Goal: Task Accomplishment & Management: Manage account settings

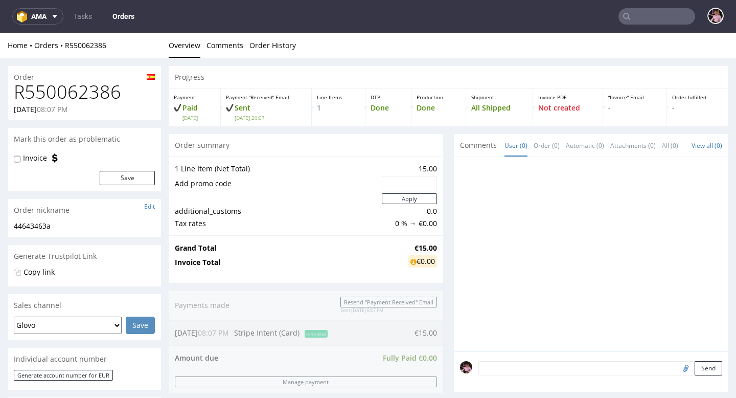
click at [81, 98] on h1 "R550062386" at bounding box center [84, 92] width 141 height 20
click at [81, 97] on h1 "R550062386" at bounding box center [84, 92] width 141 height 20
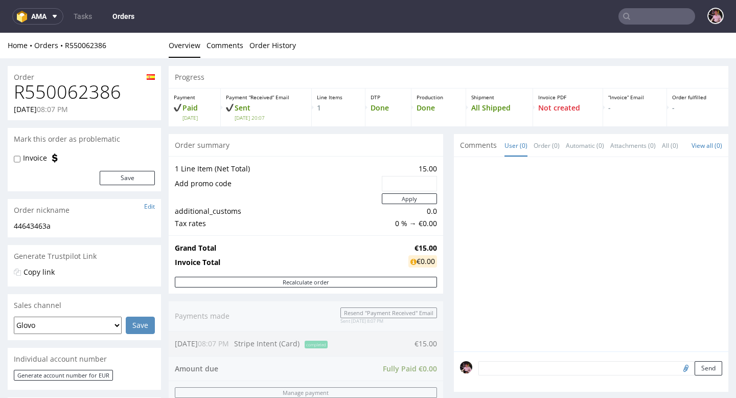
click at [97, 92] on h1 "R550062386" at bounding box center [84, 92] width 141 height 20
copy h1 "R550062386"
click at [74, 47] on link "R550062386" at bounding box center [85, 45] width 41 height 10
click at [85, 49] on link "R550062386" at bounding box center [85, 45] width 41 height 10
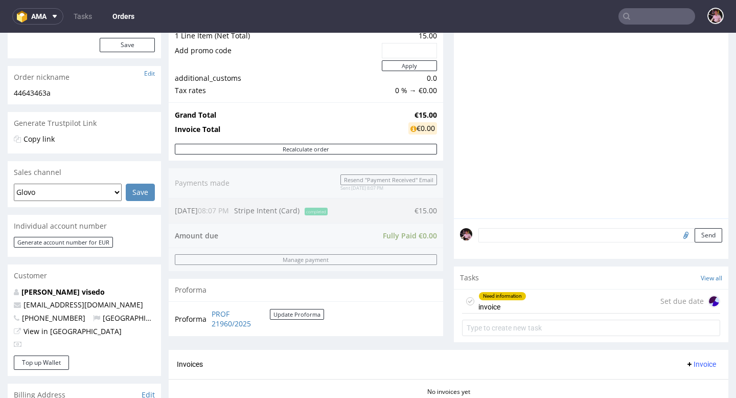
scroll to position [108, 0]
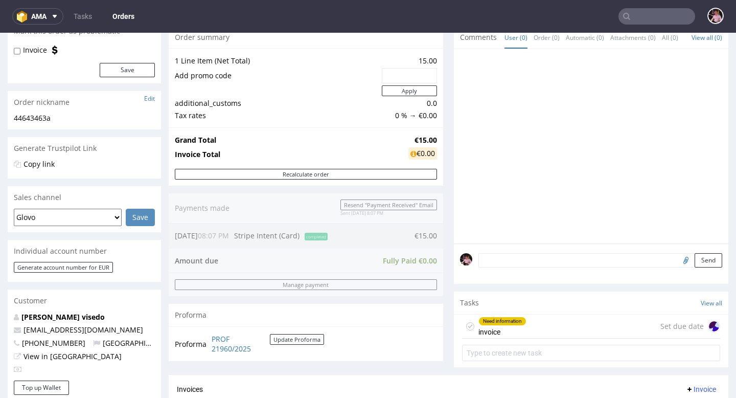
click at [644, 17] on input "text" at bounding box center [657, 16] width 77 height 16
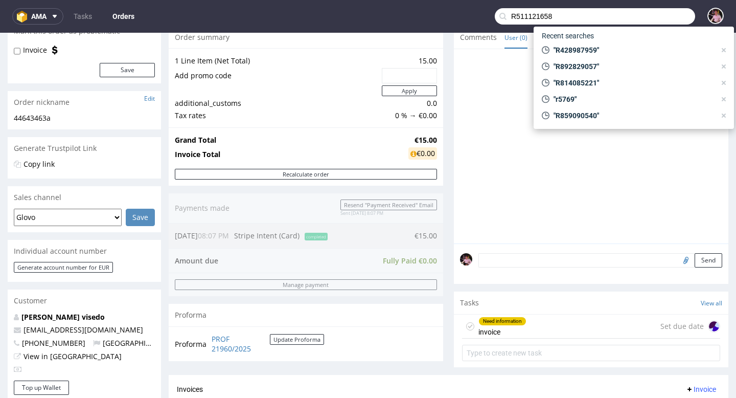
type input "R511121658"
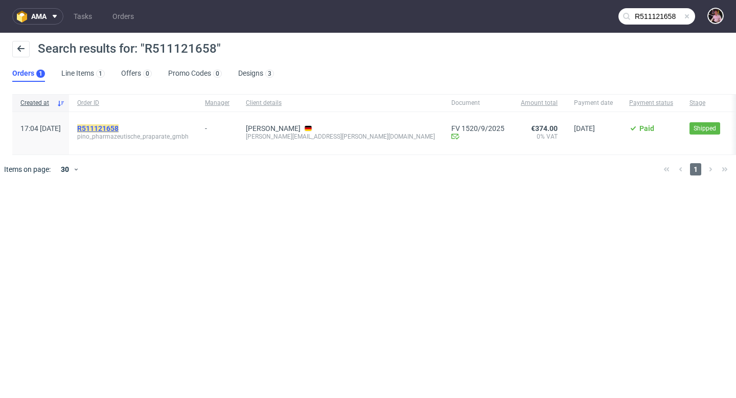
click at [119, 128] on mark "R511121658" at bounding box center [97, 128] width 41 height 8
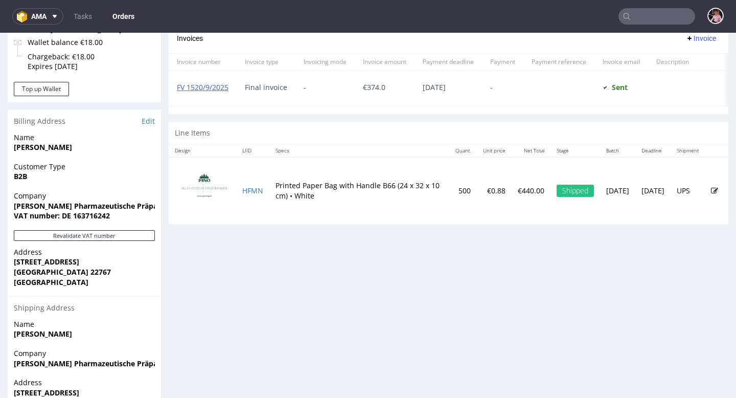
scroll to position [431, 0]
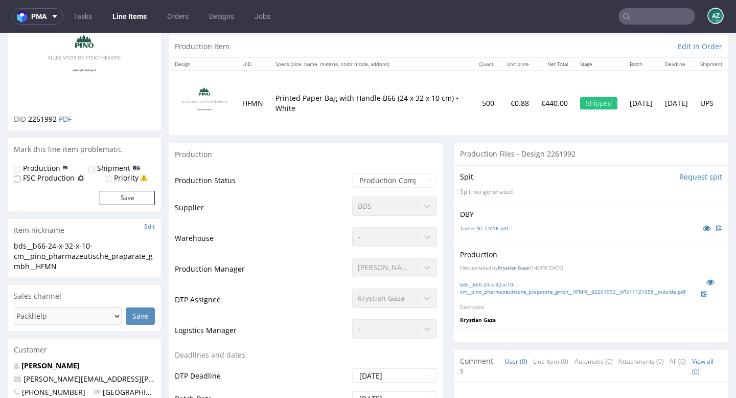
scroll to position [97, 0]
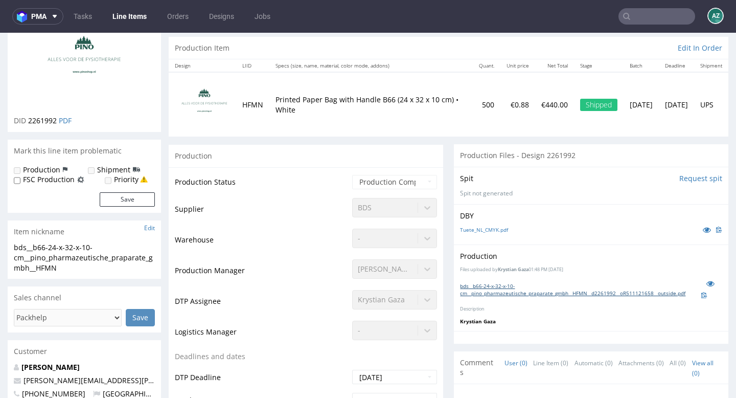
click at [490, 283] on link "bds__b66-24-x-32-x-10-cm__pino_pharmazeutische_praparate_gmbh__HFMN__d2261992__…" at bounding box center [580, 289] width 241 height 14
click at [489, 282] on link "bds__b66-24-x-32-x-10-cm__pino_pharmazeutische_praparate_gmbh__HFMN__d2261992__…" at bounding box center [580, 289] width 241 height 14
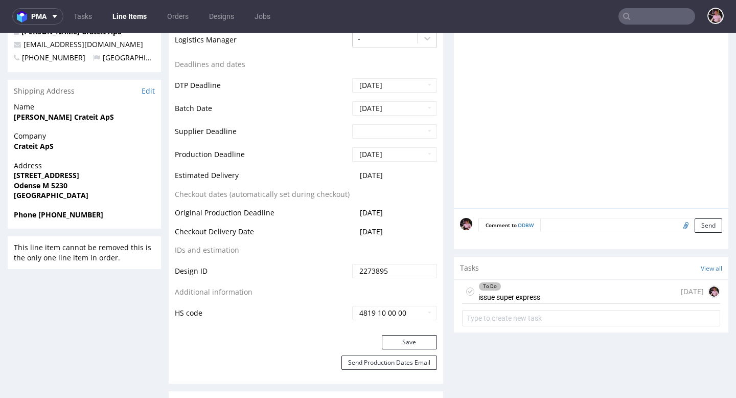
scroll to position [456, 0]
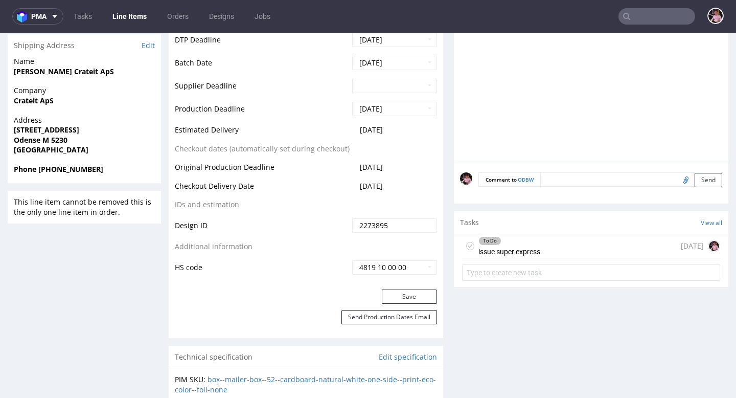
click at [575, 240] on div "To Do issue super express 2 days ago" at bounding box center [591, 246] width 258 height 24
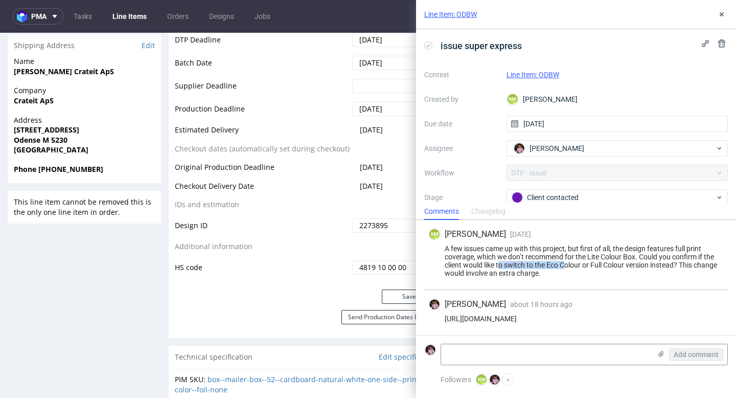
drag, startPoint x: 501, startPoint y: 266, endPoint x: 564, endPoint y: 265, distance: 62.9
click at [565, 265] on div "A few issues came up with this project, but first of all, the design features f…" at bounding box center [577, 260] width 296 height 33
drag, startPoint x: 510, startPoint y: 254, endPoint x: 569, endPoint y: 254, distance: 59.3
click at [569, 254] on div "A few issues came up with this project, but first of all, the design features f…" at bounding box center [577, 260] width 296 height 33
click at [619, 262] on div "A few issues came up with this project, but first of all, the design features f…" at bounding box center [577, 260] width 296 height 33
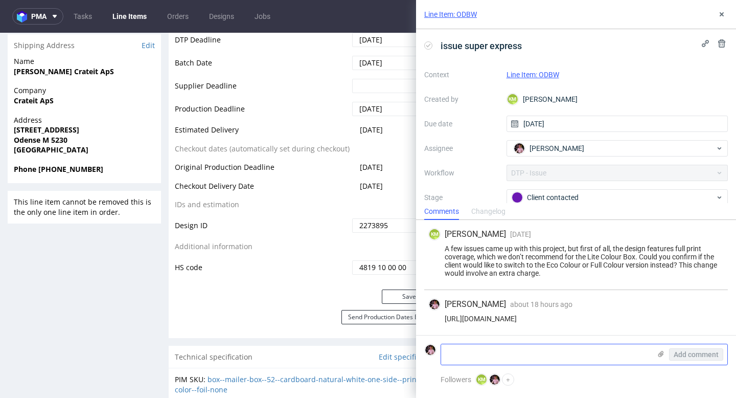
click at [472, 360] on textarea at bounding box center [546, 354] width 210 height 20
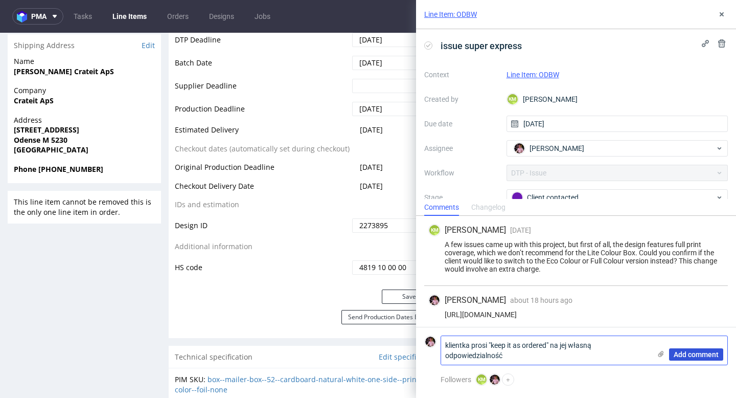
type textarea "klientka prosi "keep it as ordered" na jej własną odpowiedzialność"
click at [708, 353] on span "Add comment" at bounding box center [696, 354] width 45 height 7
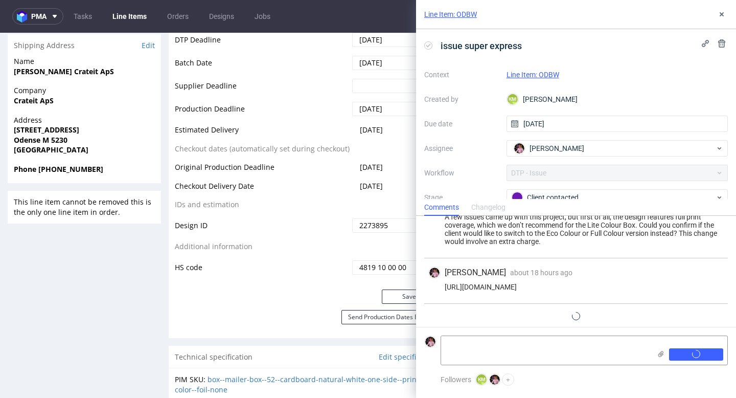
scroll to position [41, 0]
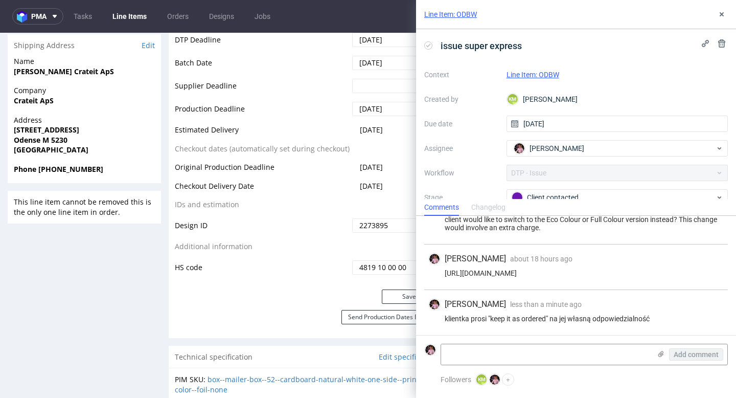
drag, startPoint x: 309, startPoint y: 153, endPoint x: 309, endPoint y: 165, distance: 11.3
click at [309, 159] on td "Checkout dates (automatically set during checkout)" at bounding box center [262, 152] width 175 height 19
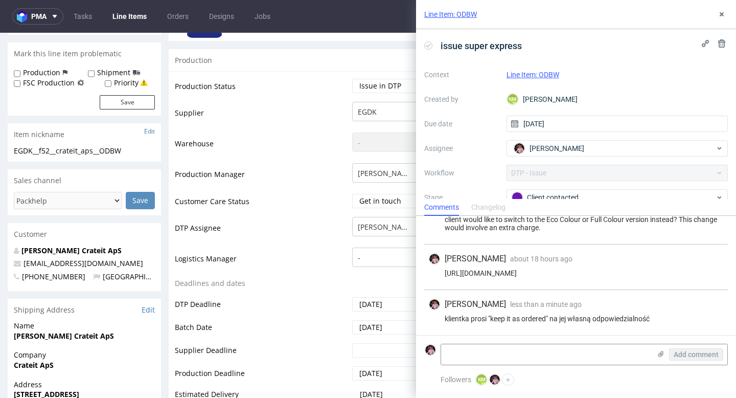
scroll to position [0, 0]
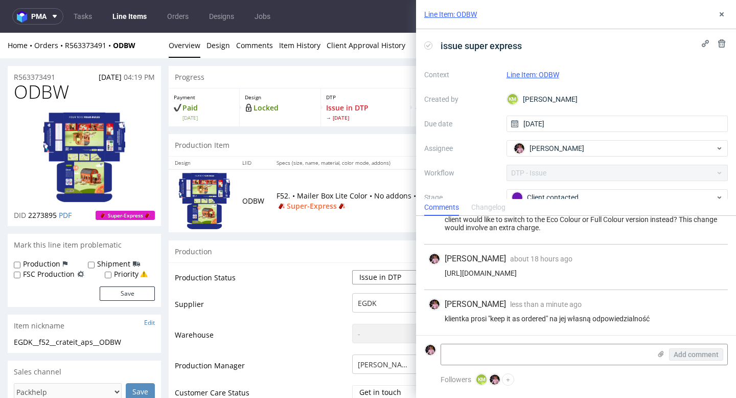
click at [396, 274] on select "Waiting for Artwork Waiting for Diecut Waiting for Mockup Waiting for DTP Waiti…" at bounding box center [394, 277] width 85 height 14
select select "back_for_dtp"
click at [352, 270] on select "Waiting for Artwork Waiting for Diecut Waiting for Mockup Waiting for DTP Waiti…" at bounding box center [394, 277] width 85 height 14
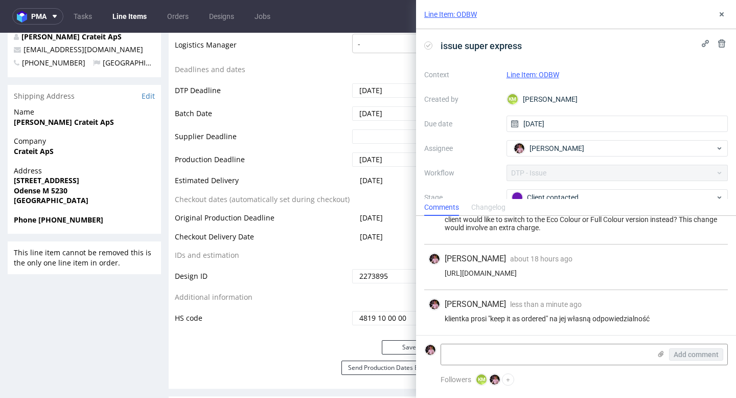
scroll to position [458, 0]
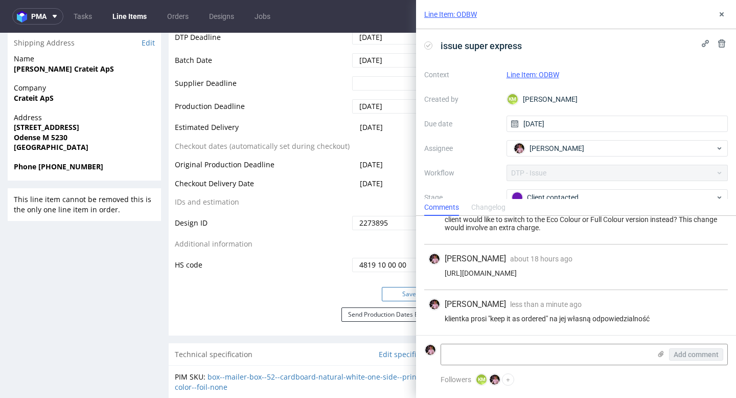
click at [392, 294] on button "Save" at bounding box center [409, 294] width 55 height 14
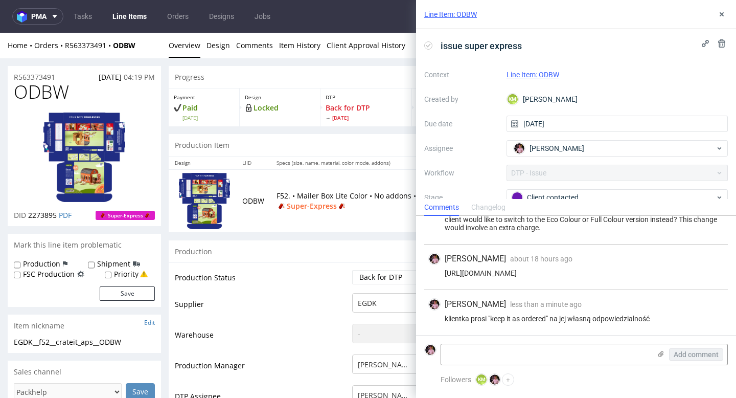
scroll to position [451, 0]
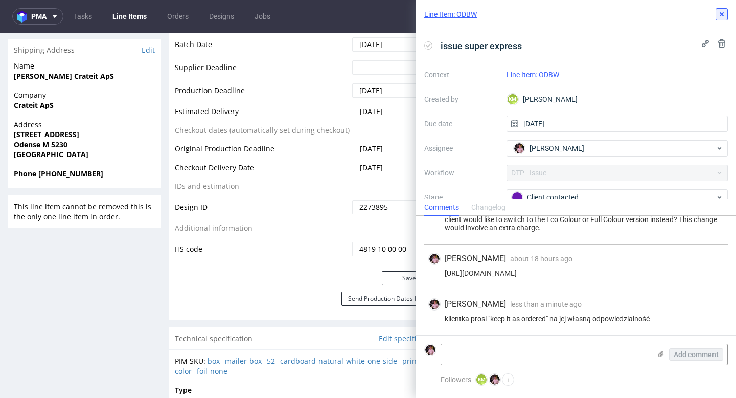
click at [720, 15] on use at bounding box center [722, 14] width 4 height 4
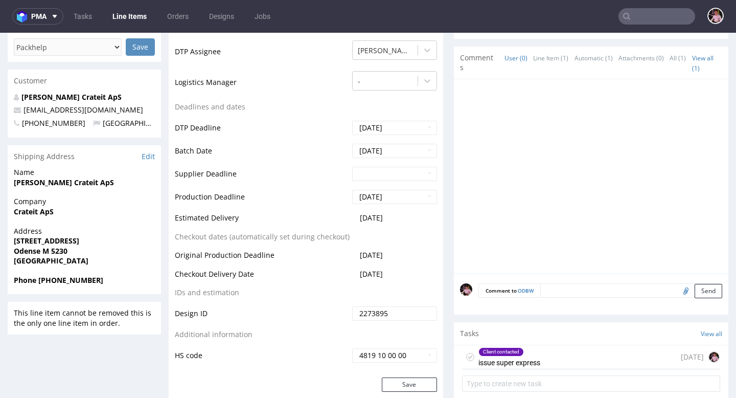
scroll to position [375, 0]
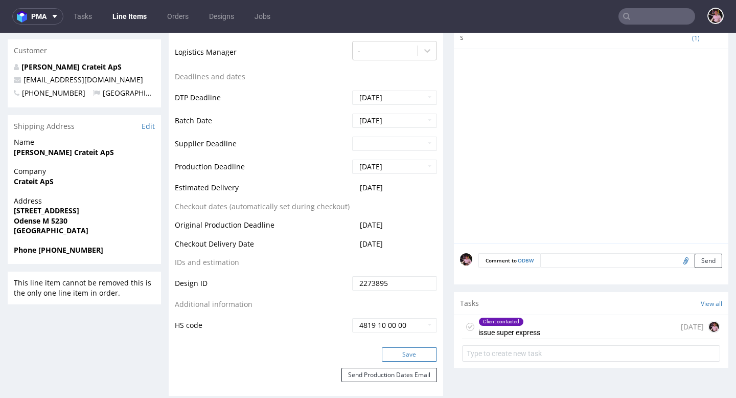
click at [394, 358] on button "Save" at bounding box center [409, 354] width 55 height 14
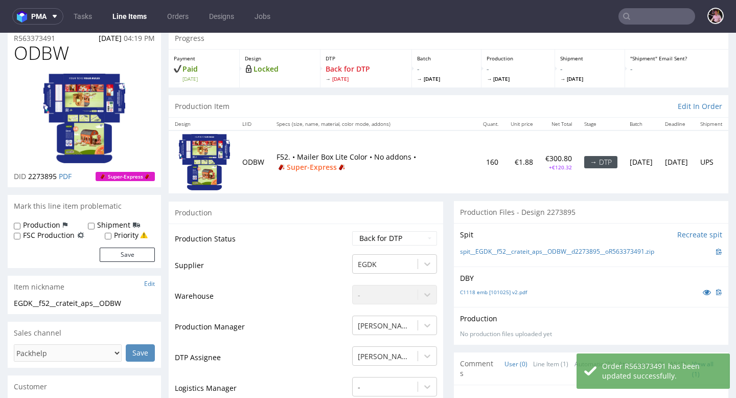
scroll to position [0, 0]
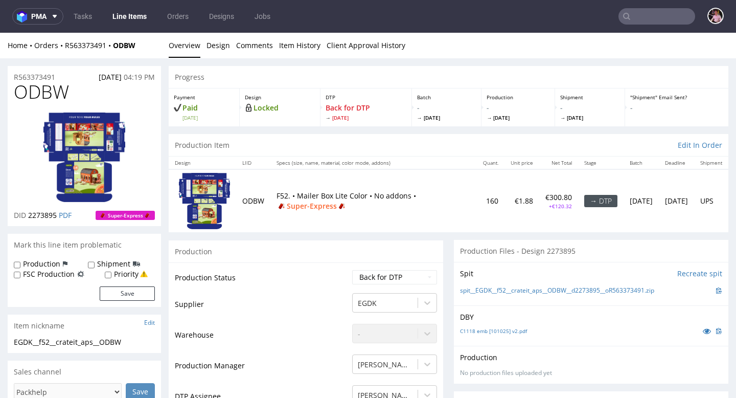
click at [661, 21] on input "text" at bounding box center [657, 16] width 77 height 16
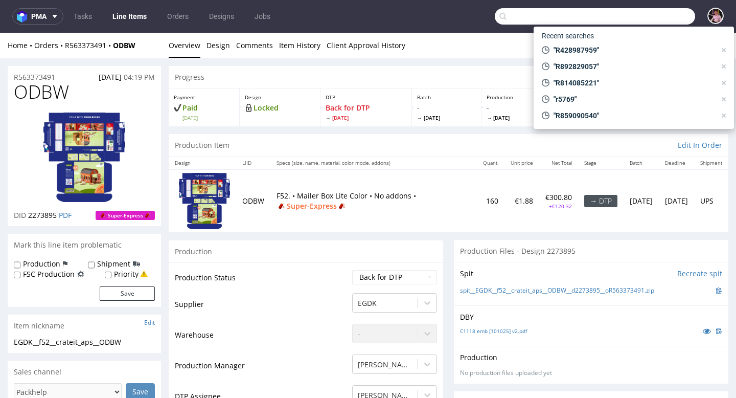
paste input "GSES268419"
type input "GSES268419"
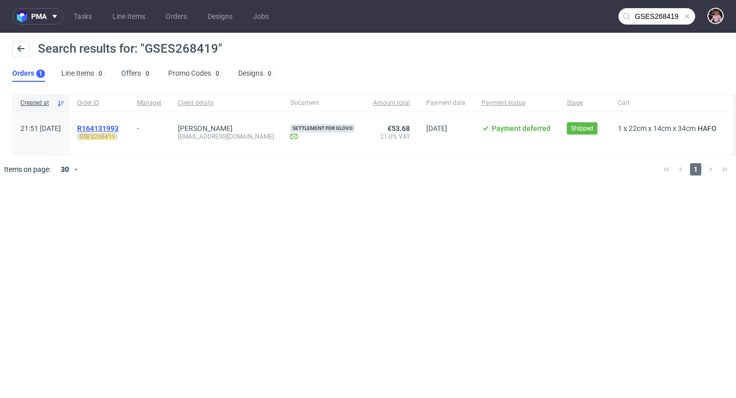
click at [119, 129] on span "R164131993" at bounding box center [97, 128] width 41 height 8
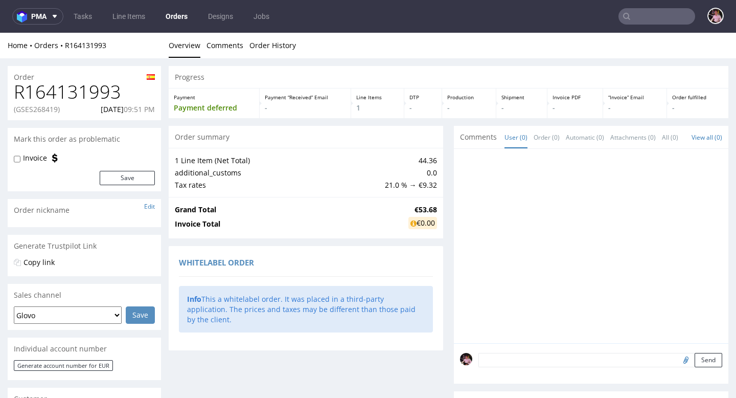
click at [69, 98] on h1 "R164131993" at bounding box center [84, 92] width 141 height 20
copy h1 "R164131993"
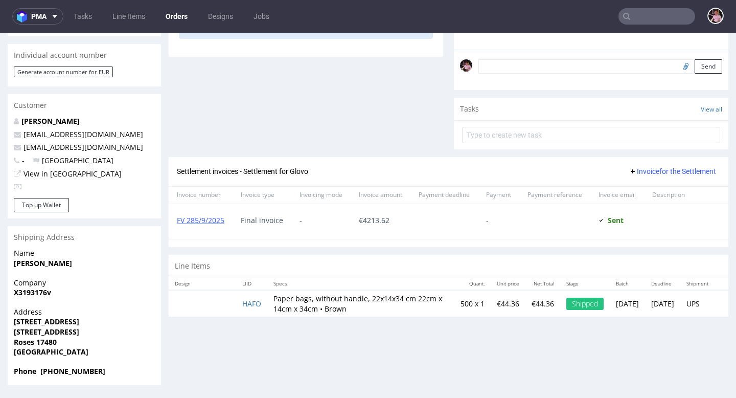
scroll to position [3, 0]
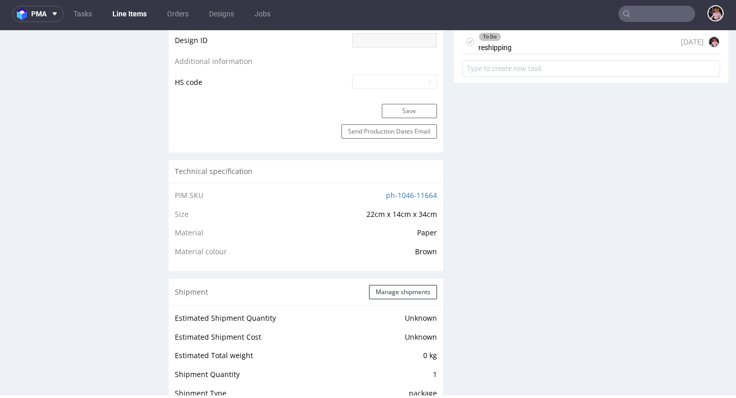
scroll to position [563, 0]
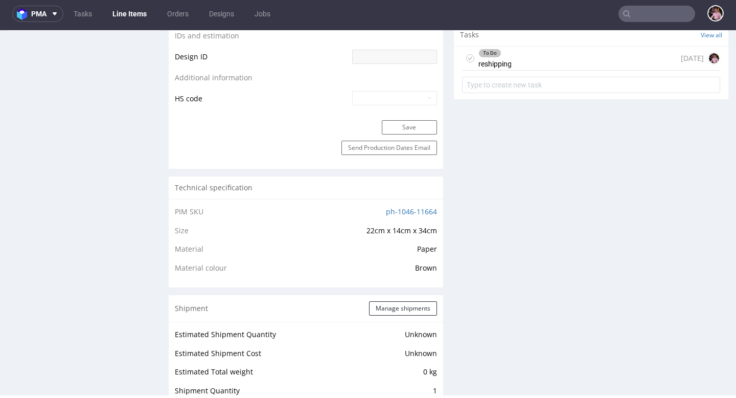
click at [611, 60] on div "To Do reshipping 23 days ago" at bounding box center [591, 59] width 258 height 24
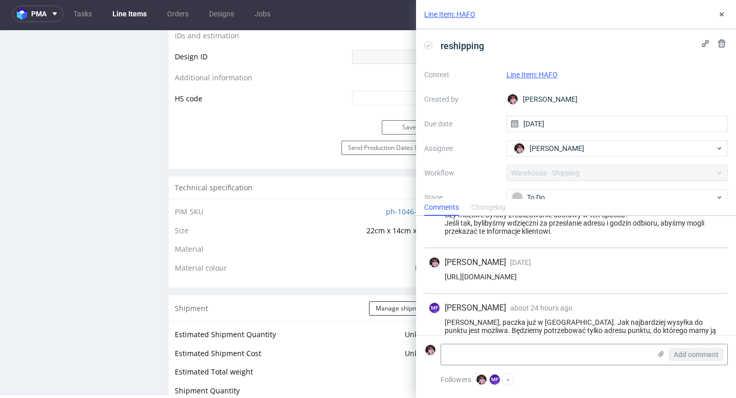
scroll to position [248, 0]
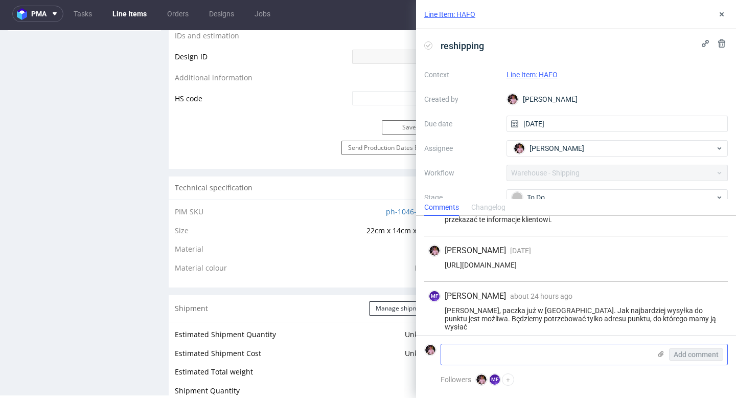
click at [558, 346] on textarea at bounding box center [546, 354] width 210 height 20
paste textarea "Adres klienta to: Carrer Nou 47, 17480 Roses, Girona, Hiszpania. Czy mogliby Pa…"
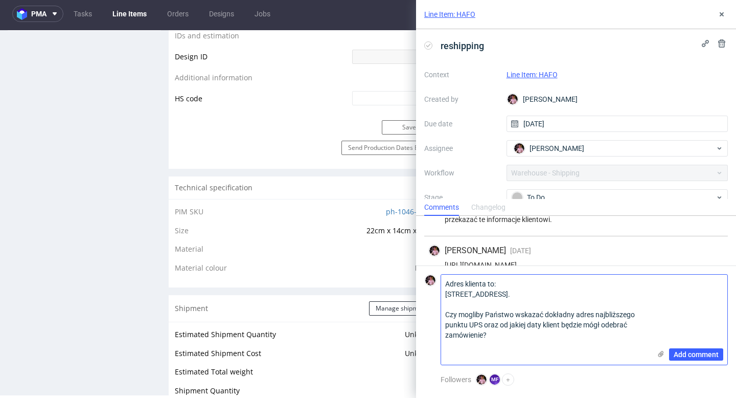
scroll to position [0, 0]
type textarea "Adres klienta to: Carrer Nou 47, 17480 Roses, Girona, Hiszpania. Czy mogliby Pa…"
click at [708, 354] on span "Add comment" at bounding box center [696, 354] width 45 height 7
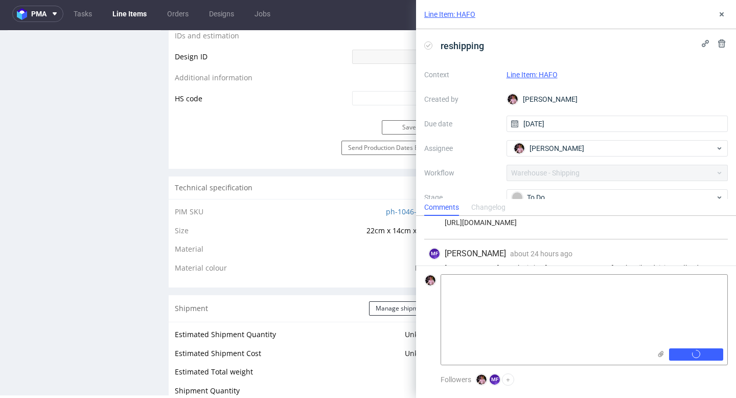
scroll to position [343, 0]
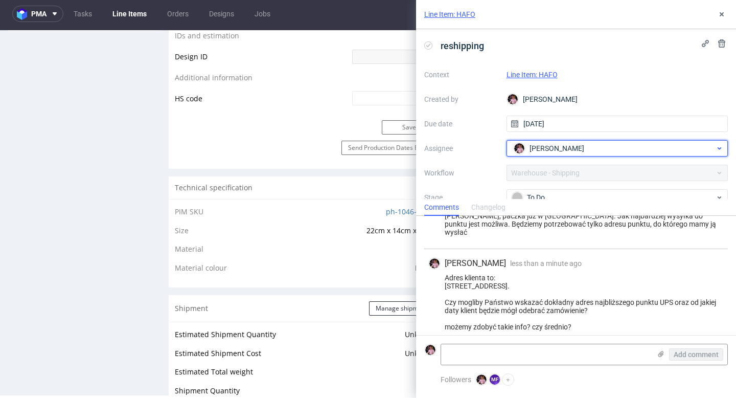
click at [575, 149] on span "[PERSON_NAME]" at bounding box center [557, 148] width 55 height 10
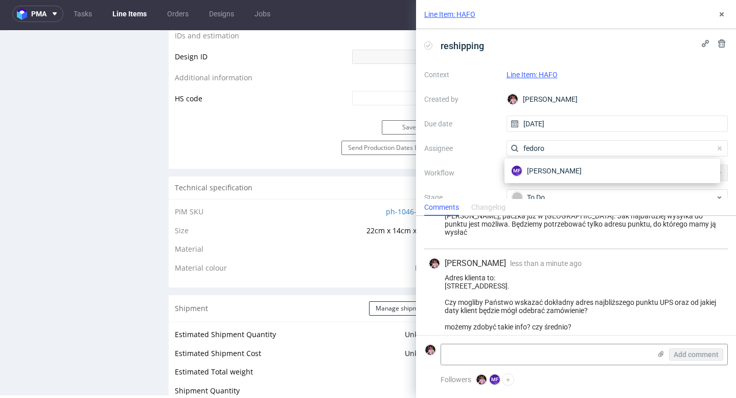
type input "fedoro"
click at [596, 180] on div "MF Michał Fedorowicz" at bounding box center [613, 171] width 216 height 25
click at [591, 171] on div "MF Michał Fedorowicz" at bounding box center [613, 171] width 208 height 16
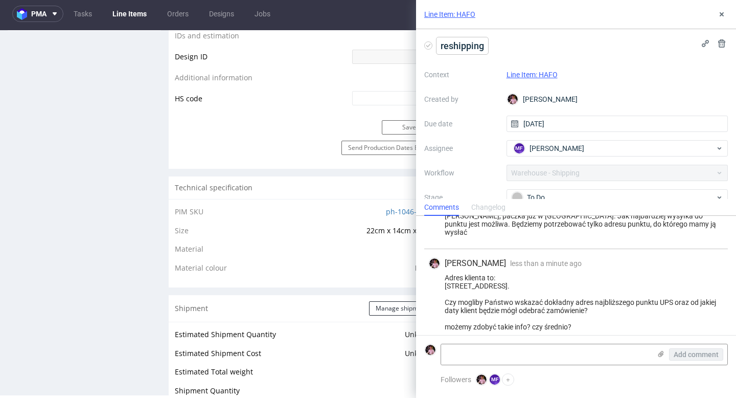
click at [477, 50] on span "reshipping" at bounding box center [463, 45] width 52 height 17
click at [486, 49] on span "reshipping" at bounding box center [463, 45] width 52 height 17
click at [596, 70] on div "Line Item: HAFO" at bounding box center [618, 75] width 222 height 12
click at [722, 12] on icon at bounding box center [722, 14] width 8 height 8
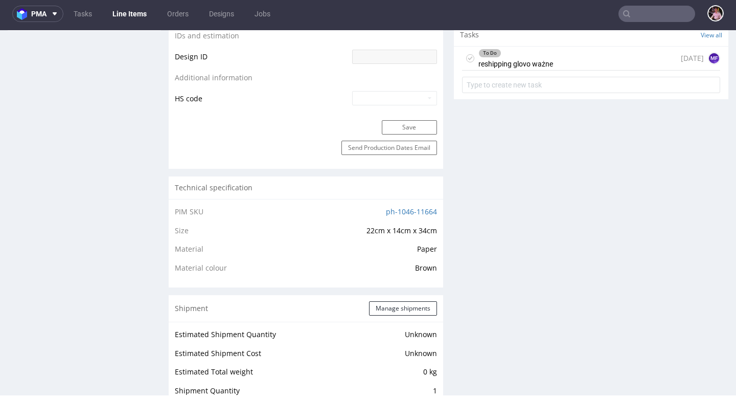
click at [555, 63] on div "To Do reshipping glovo ważne 23 days ago MF" at bounding box center [591, 59] width 258 height 24
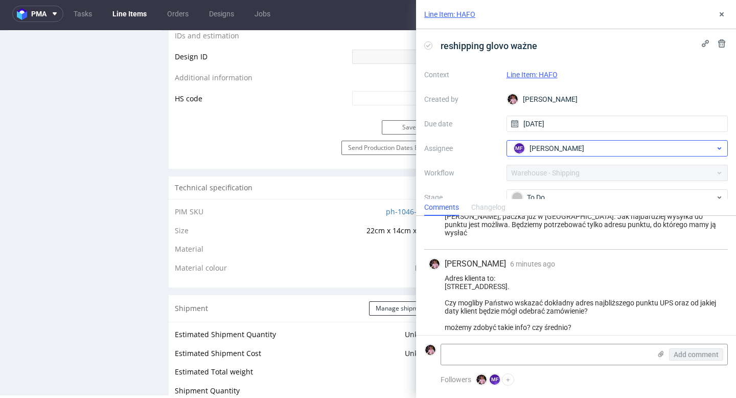
scroll to position [343, 0]
click at [725, 19] on button at bounding box center [722, 14] width 12 height 12
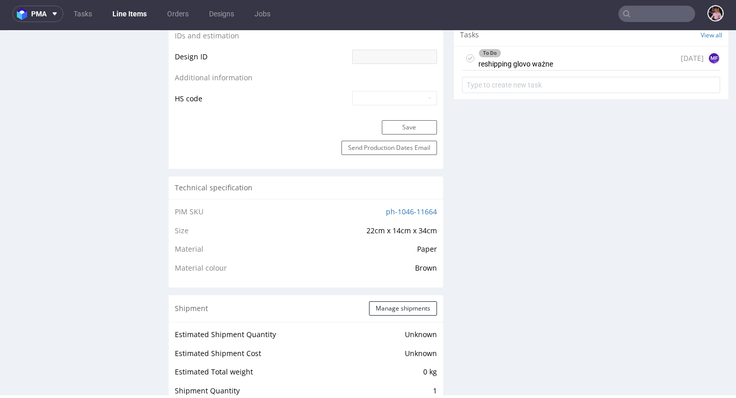
click at [653, 17] on input "text" at bounding box center [657, 14] width 77 height 16
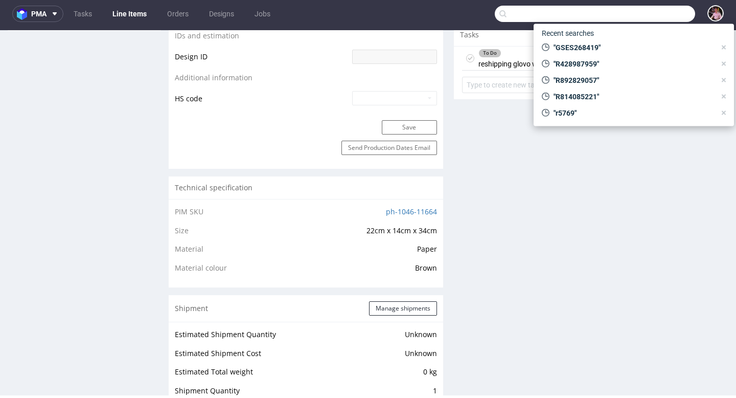
paste input "GSPL272902"
type input "GSPL272902"
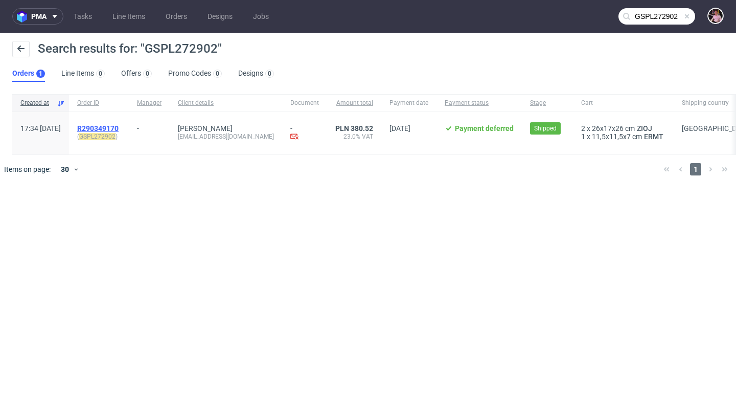
click at [119, 127] on span "R290349170" at bounding box center [97, 128] width 41 height 8
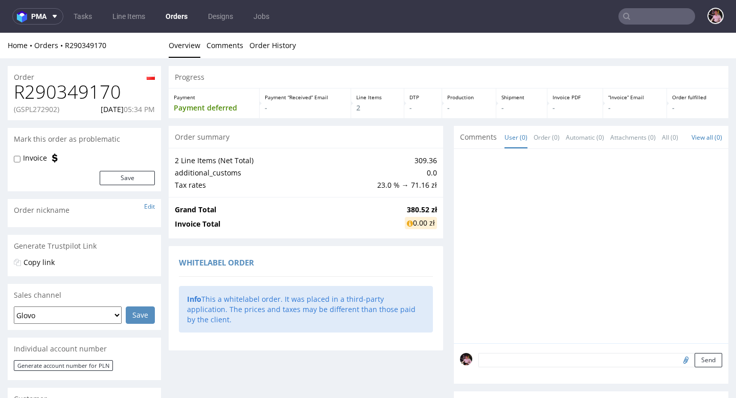
click at [58, 95] on h1 "R290349170" at bounding box center [84, 92] width 141 height 20
copy h1 "R290349170"
click at [80, 14] on link "Tasks" at bounding box center [83, 16] width 31 height 16
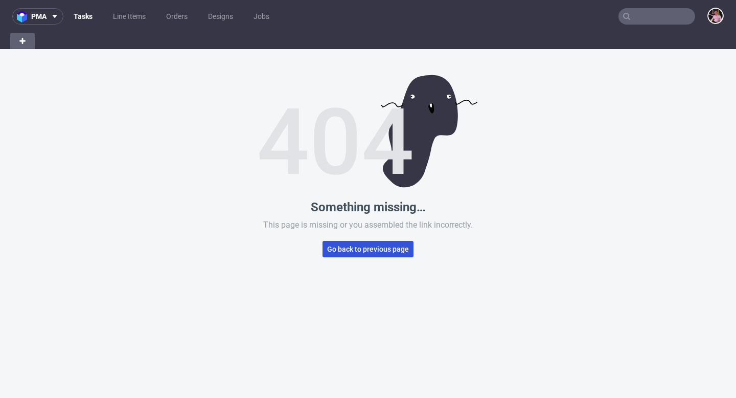
click at [344, 245] on span "Go back to previous page" at bounding box center [368, 248] width 82 height 7
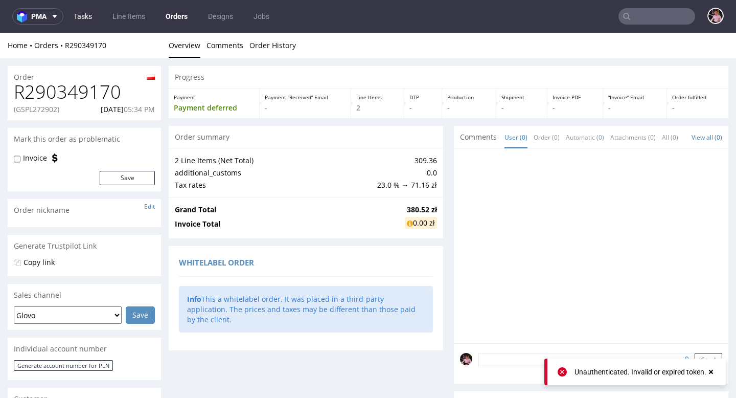
click at [74, 20] on link "Tasks" at bounding box center [83, 16] width 31 height 16
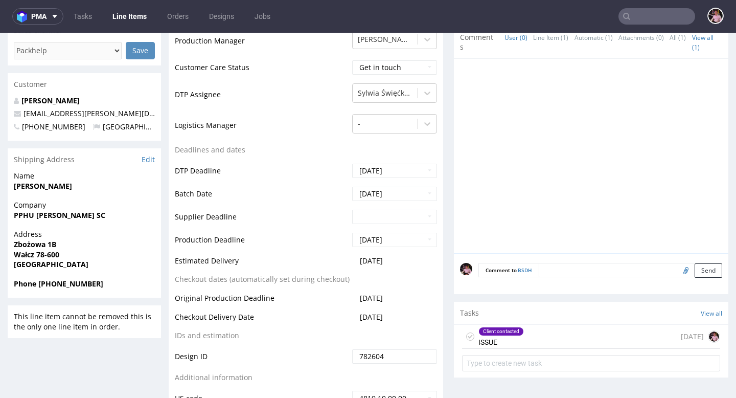
scroll to position [388, 0]
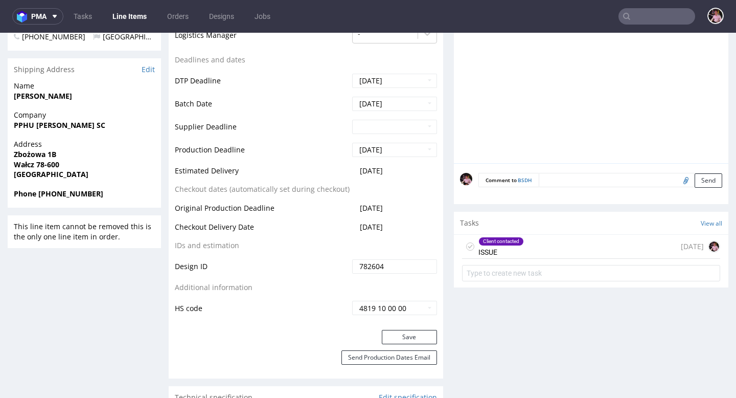
click at [582, 249] on div "Client contacted ISSUE 7 days ago" at bounding box center [591, 247] width 258 height 24
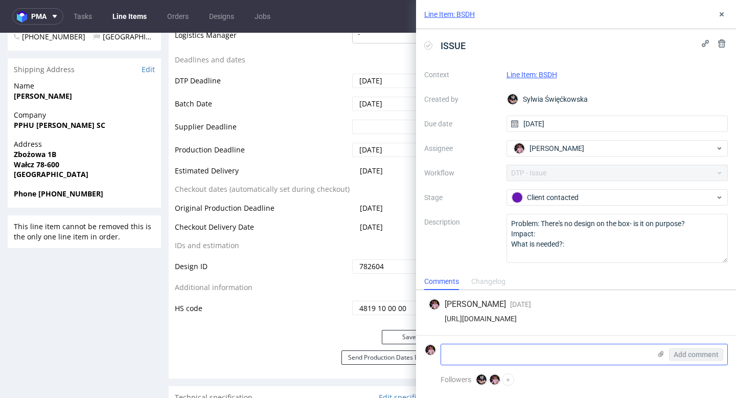
click at [510, 357] on textarea at bounding box center [546, 354] width 210 height 20
type textarea "s"
type textarea "tak, to będą plainy, dziękuję"
click at [699, 356] on span "Add comment" at bounding box center [696, 354] width 45 height 7
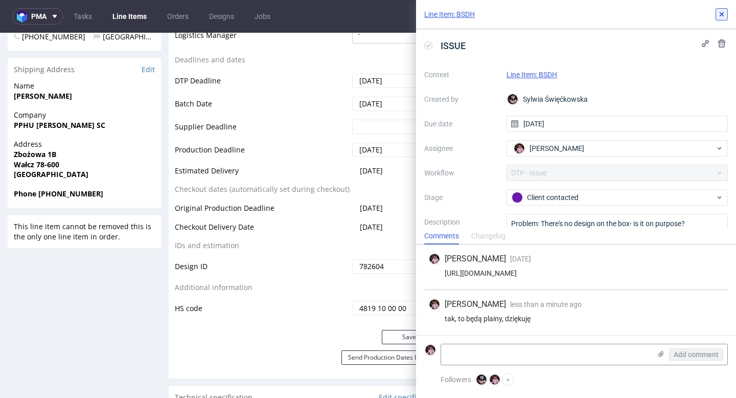
click at [721, 12] on icon at bounding box center [722, 14] width 8 height 8
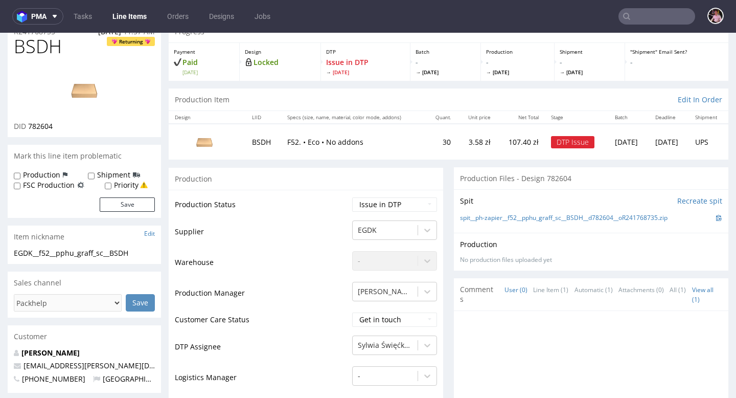
scroll to position [15, 0]
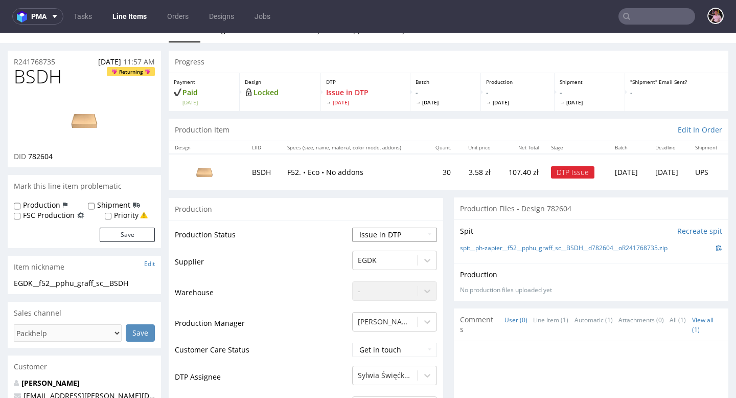
click at [376, 239] on select "Waiting for Artwork Waiting for Diecut Waiting for Mockup Waiting for DTP Waiti…" at bounding box center [394, 235] width 85 height 14
select select "back_for_dtp"
click at [352, 228] on select "Waiting for Artwork Waiting for Diecut Waiting for Mockup Waiting for DTP Waiti…" at bounding box center [394, 235] width 85 height 14
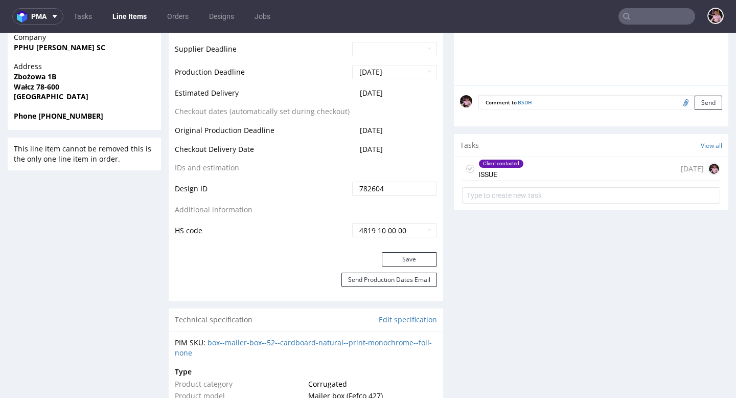
scroll to position [485, 0]
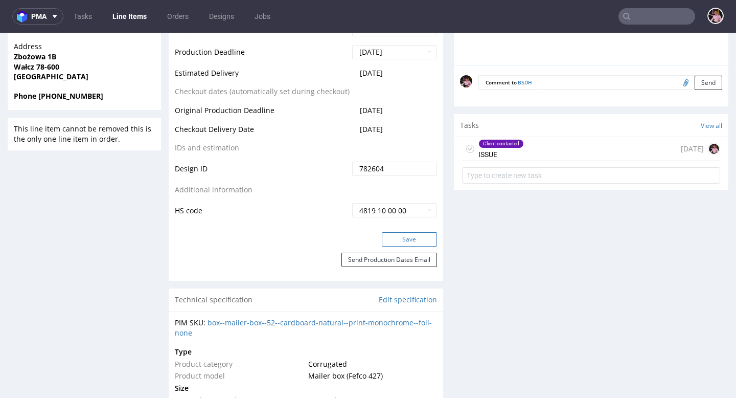
click at [400, 241] on button "Save" at bounding box center [409, 239] width 55 height 14
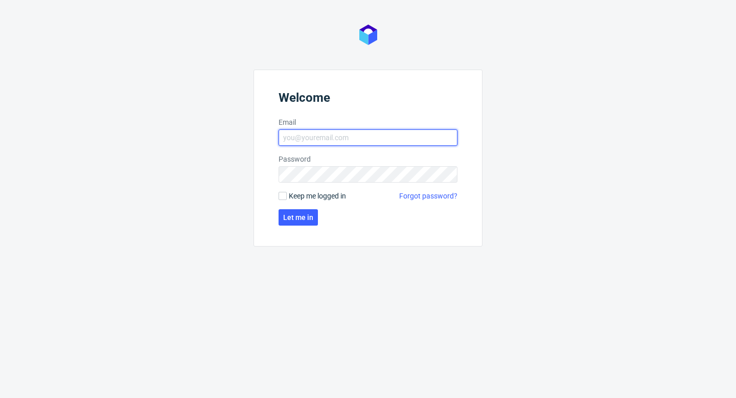
click at [403, 132] on input "Email" at bounding box center [368, 137] width 179 height 16
type input "aleks.ziemkowski@packhelp.com"
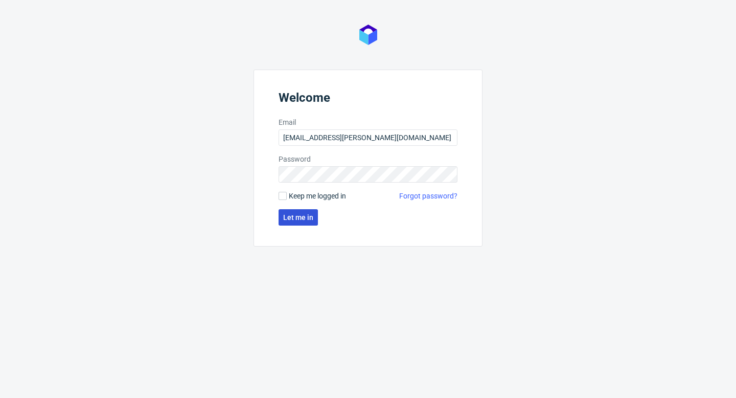
click at [286, 218] on span "Let me in" at bounding box center [298, 217] width 30 height 7
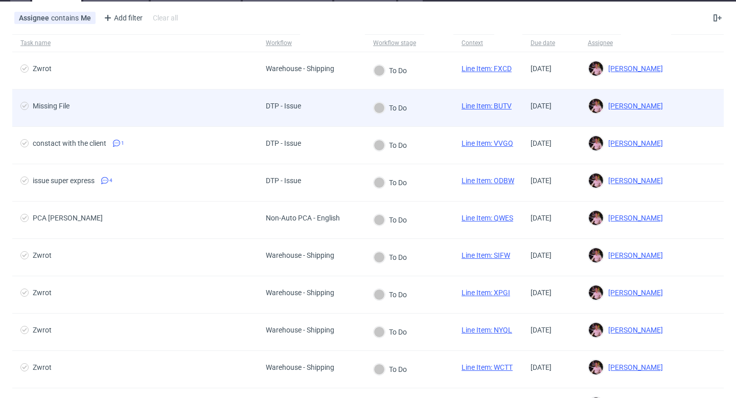
scroll to position [50, 0]
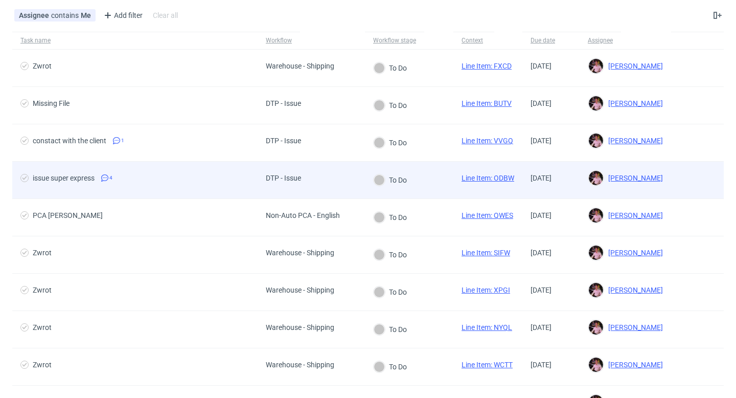
click at [228, 175] on span "issue super express 4" at bounding box center [134, 180] width 229 height 12
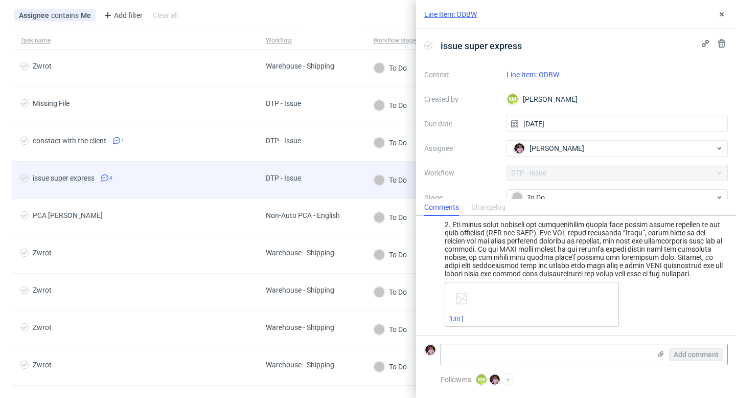
scroll to position [312, 0]
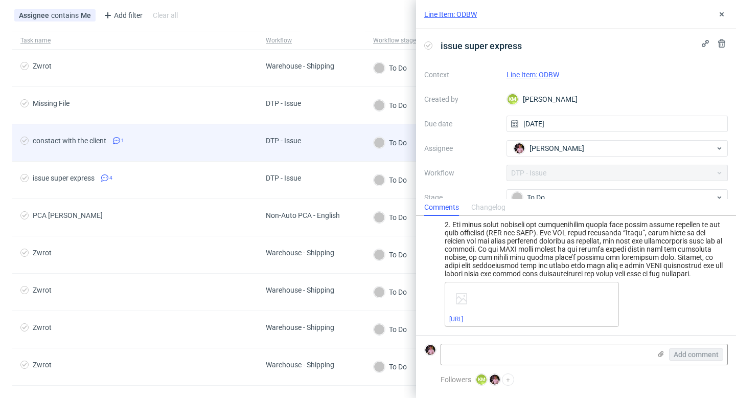
click at [244, 152] on div "constact with the client 1" at bounding box center [134, 142] width 245 height 37
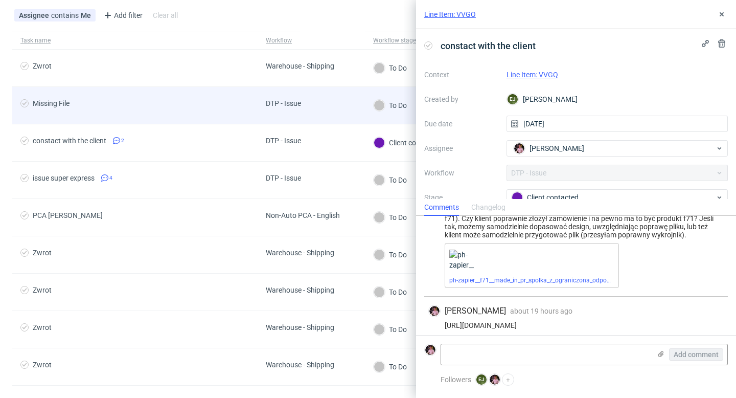
scroll to position [49, 0]
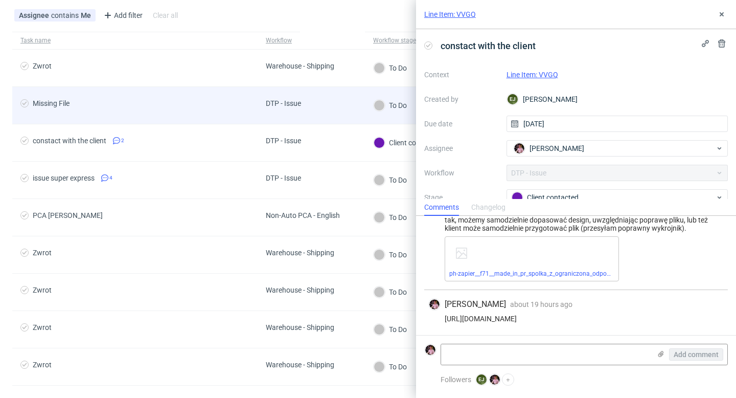
click at [254, 121] on div "Missing File" at bounding box center [134, 105] width 245 height 37
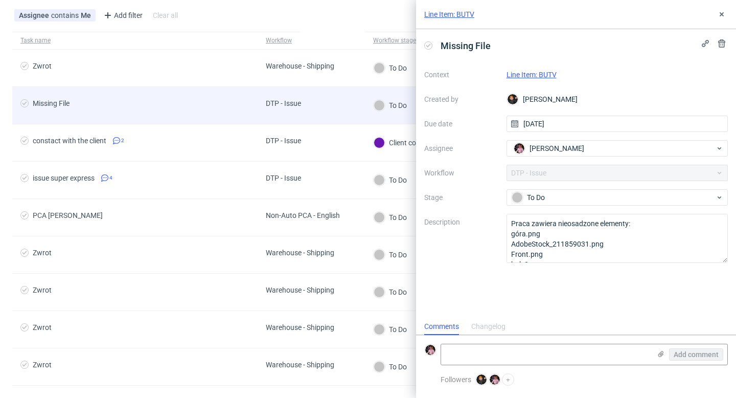
scroll to position [8, 0]
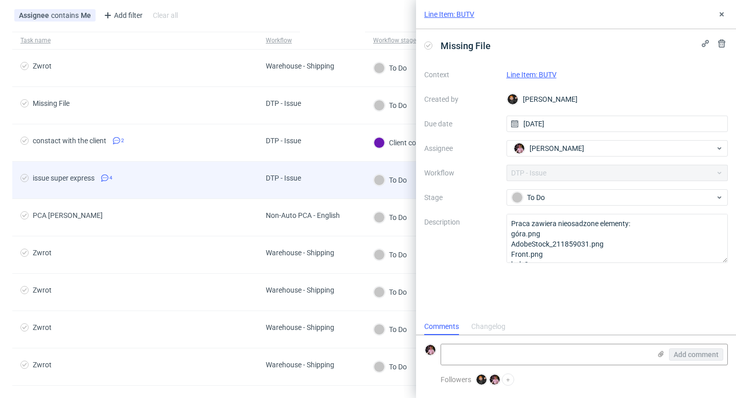
click at [301, 173] on div "DTP - Issue" at bounding box center [284, 180] width 52 height 37
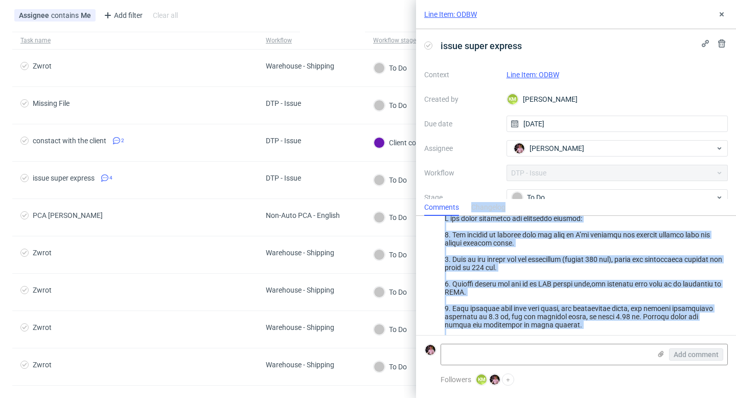
scroll to position [162, 0]
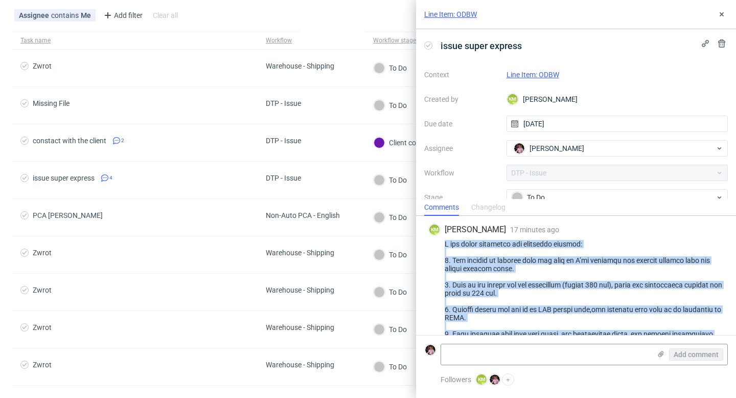
drag, startPoint x: 495, startPoint y: 272, endPoint x: 443, endPoint y: 246, distance: 57.4
click at [443, 246] on div at bounding box center [577, 330] width 296 height 180
copy div "A few notes regarding the submitted artwork: 1. The dieline is missing from the…"
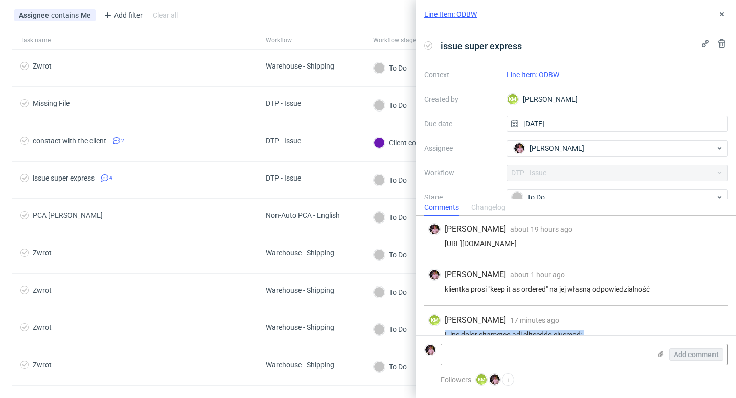
scroll to position [65, 0]
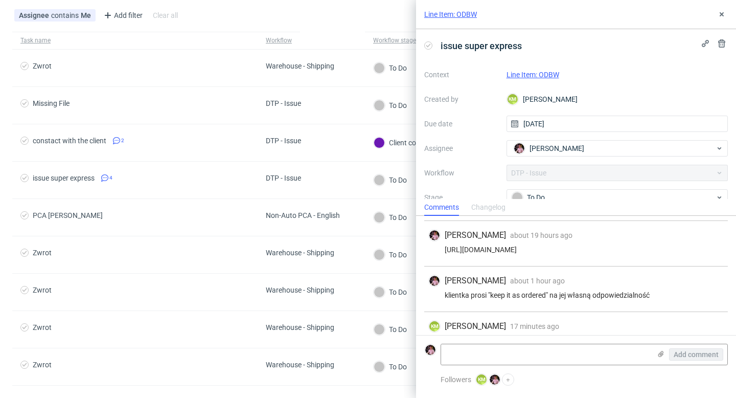
click at [531, 252] on div "https://app-eu1.hubspot.com/contacts/25600958/record/0-5/250479995115/" at bounding box center [577, 249] width 296 height 8
copy div "https://app-eu1.hubspot.com/contacts/25600958/record/0-5/250479995115/"
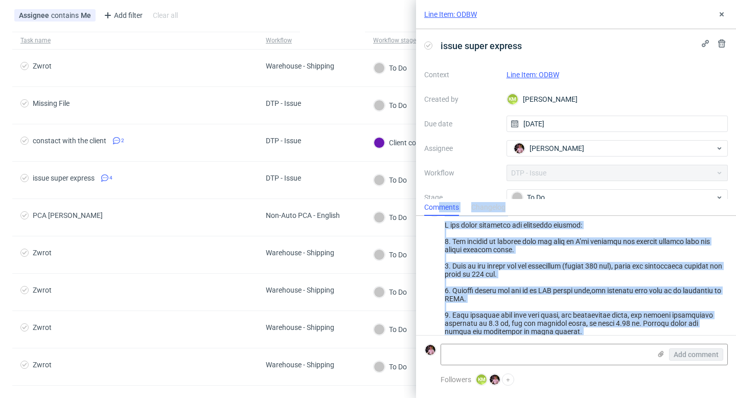
scroll to position [110, 0]
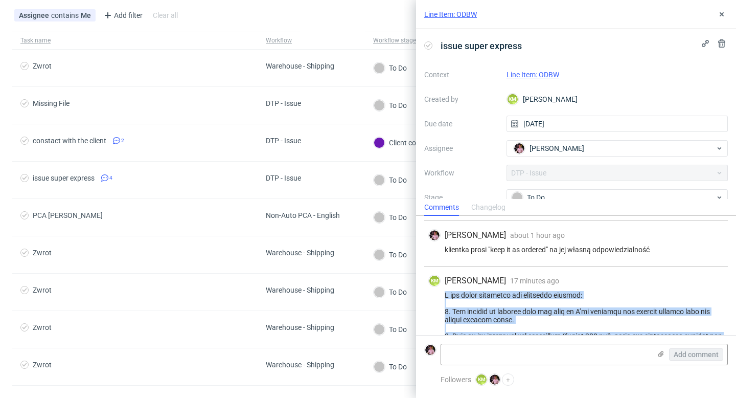
drag, startPoint x: 501, startPoint y: 273, endPoint x: 440, endPoint y: 294, distance: 64.7
click at [440, 294] on div at bounding box center [577, 381] width 296 height 180
copy div "A few notes regarding the submitted artwork: 1. The dieline is missing from the…"
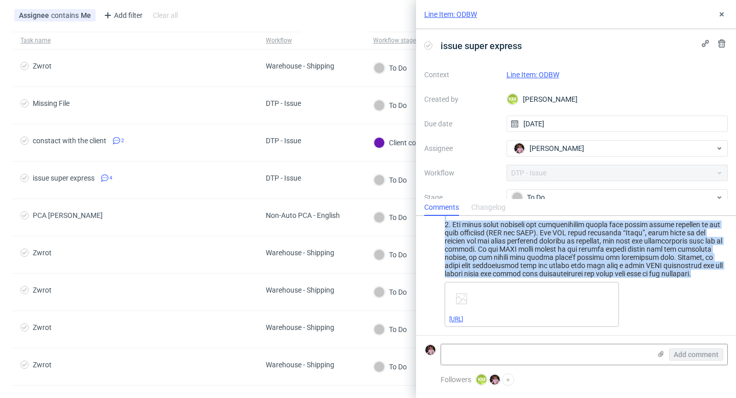
click at [463, 318] on link "[URL]" at bounding box center [457, 319] width 14 height 7
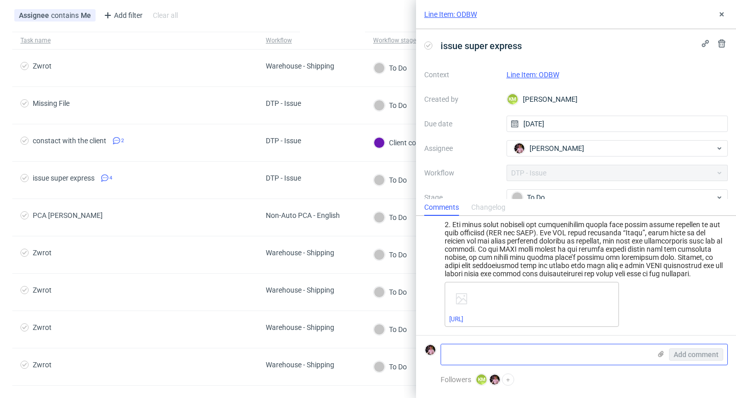
click at [513, 356] on textarea at bounding box center [546, 354] width 210 height 20
paste textarea "[URL][DOMAIN_NAME]"
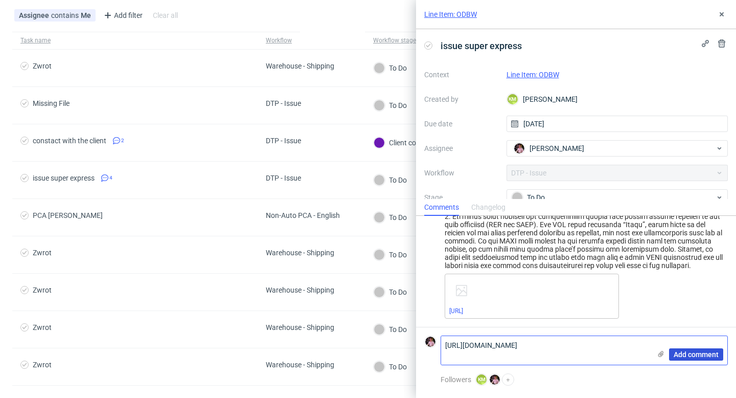
type textarea "[URL][DOMAIN_NAME]"
click at [673, 352] on button "Add comment" at bounding box center [696, 354] width 54 height 12
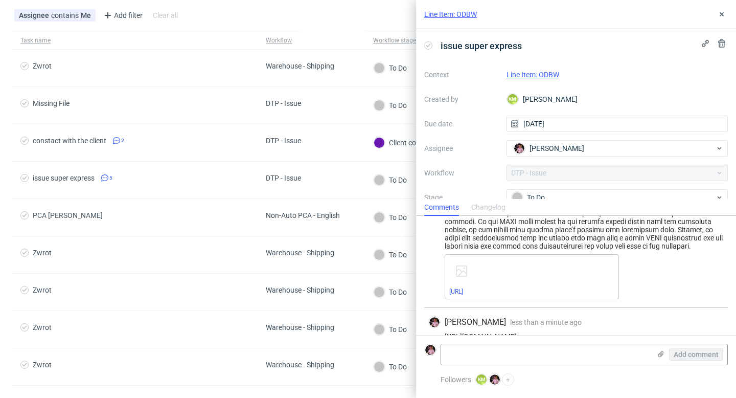
scroll to position [358, 0]
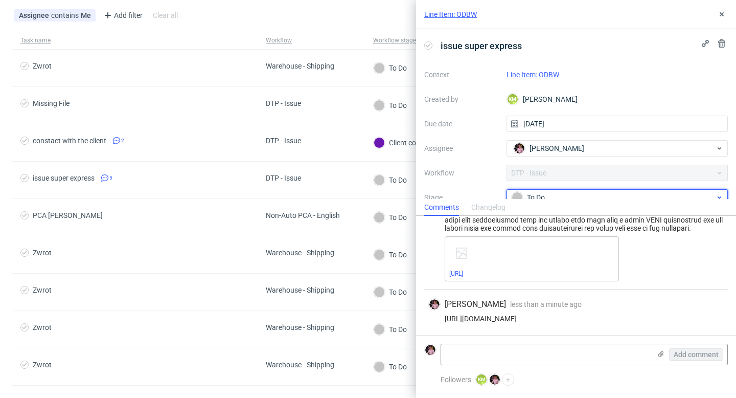
click at [557, 192] on div "To Do" at bounding box center [614, 197] width 204 height 11
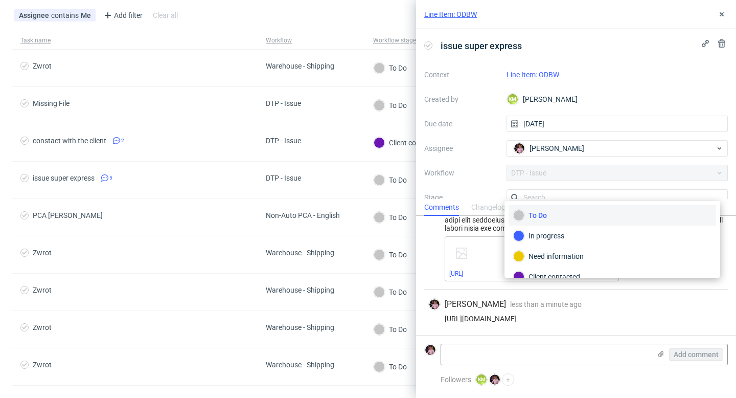
scroll to position [7, 0]
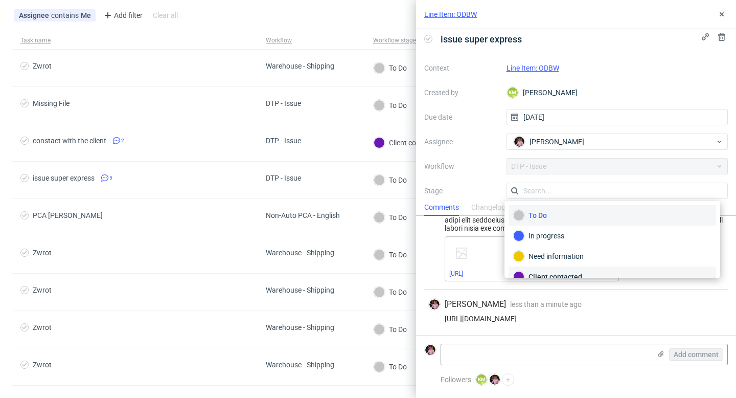
click at [570, 270] on div "Client contacted" at bounding box center [613, 276] width 208 height 20
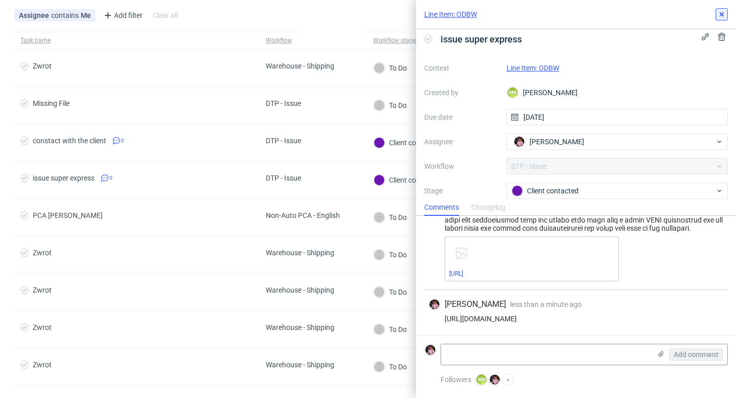
click at [723, 12] on icon at bounding box center [722, 14] width 8 height 8
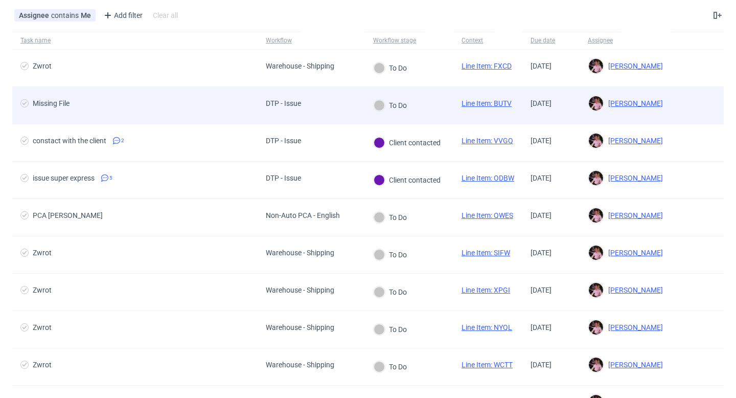
click at [333, 104] on div "DTP - Issue" at bounding box center [311, 105] width 107 height 37
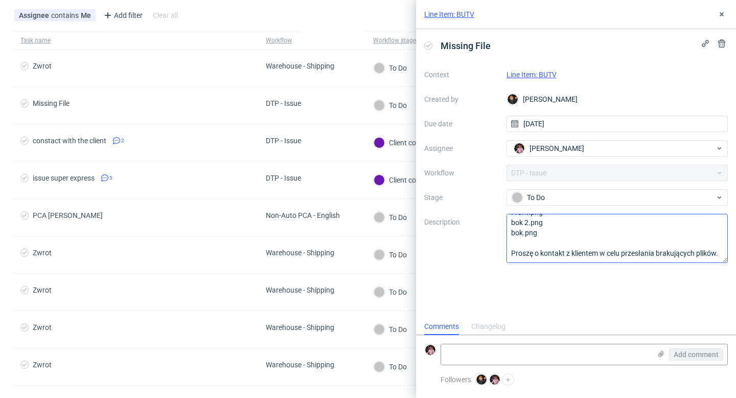
scroll to position [52, 0]
click at [542, 76] on link "Line Item: BUTV" at bounding box center [532, 75] width 50 height 8
click at [539, 73] on link "Line Item: BUTV" at bounding box center [532, 75] width 50 height 8
click at [727, 16] on button at bounding box center [722, 14] width 12 height 12
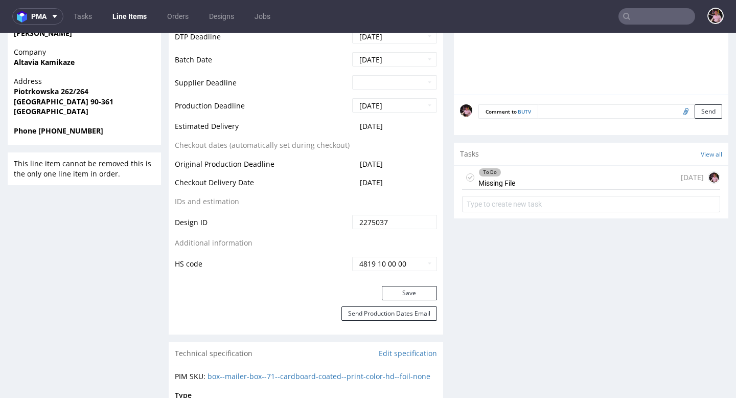
scroll to position [448, 0]
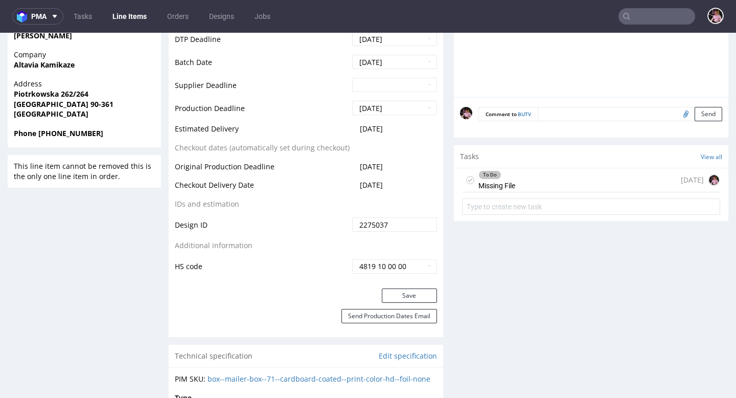
click at [577, 193] on div "To Do Missing File [DATE]" at bounding box center [591, 193] width 275 height 51
click at [556, 171] on div "To Do Missing File [DATE]" at bounding box center [591, 180] width 258 height 24
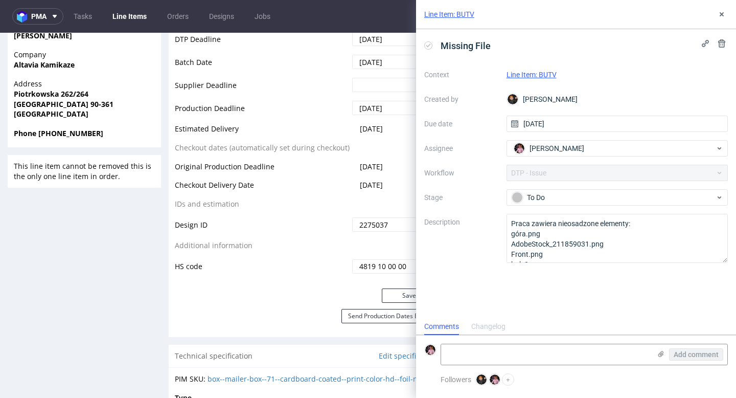
scroll to position [8, 0]
click at [718, 17] on icon at bounding box center [722, 14] width 8 height 8
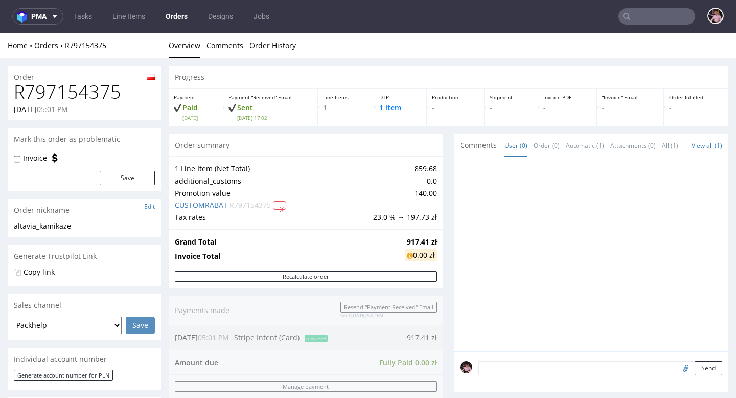
click at [57, 93] on h1 "R797154375" at bounding box center [84, 92] width 141 height 20
copy h1 "R797154375"
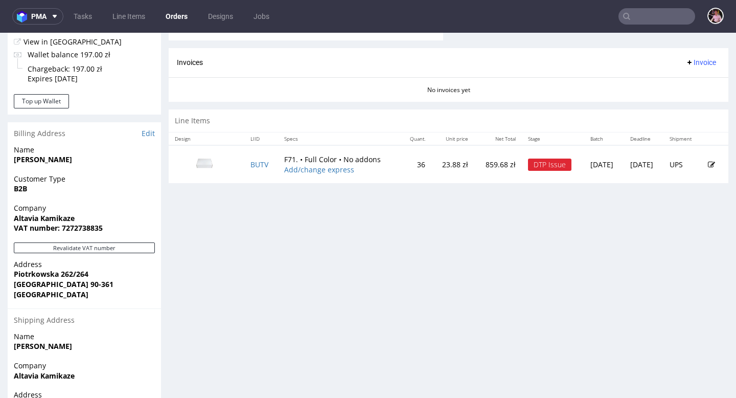
scroll to position [426, 0]
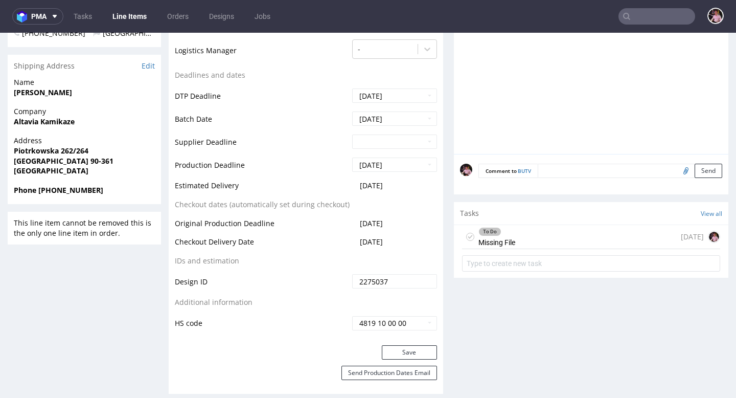
scroll to position [399, 0]
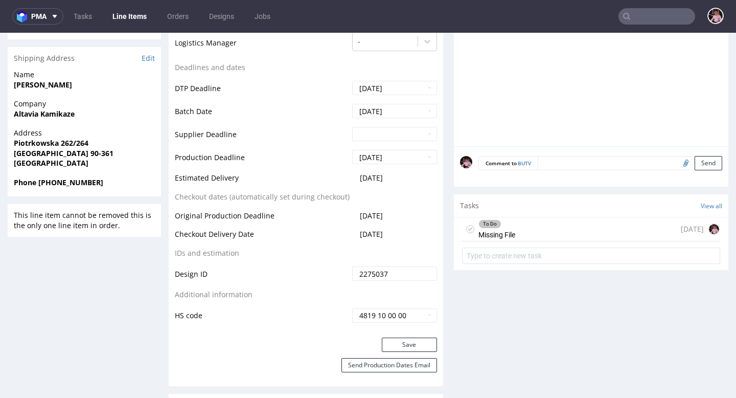
click at [586, 231] on div "To Do Missing File [DATE]" at bounding box center [591, 229] width 258 height 24
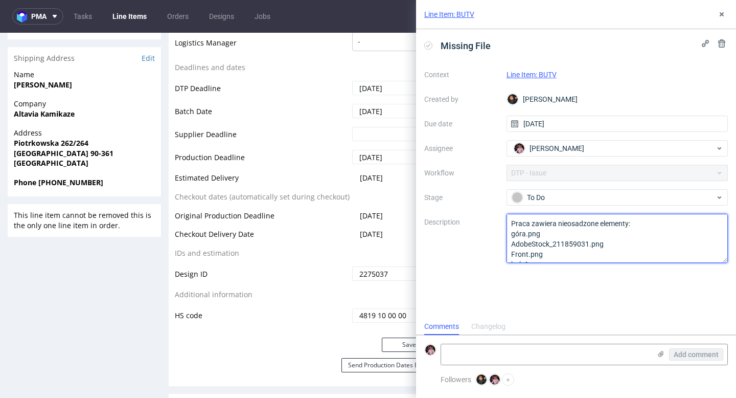
drag, startPoint x: 546, startPoint y: 253, endPoint x: 491, endPoint y: 206, distance: 71.8
click at [491, 206] on div "Context Line Item: BUTV Created by Dominik Grosicki Due date 13/10/2025 Assigne…" at bounding box center [577, 164] width 304 height 196
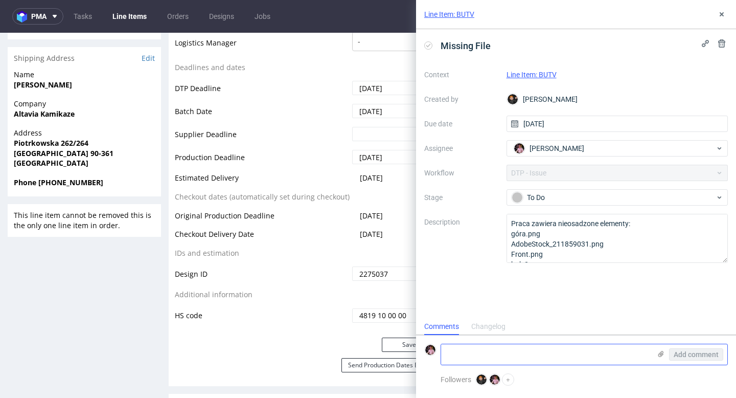
click at [497, 355] on textarea at bounding box center [546, 354] width 210 height 20
paste textarea "https://app-eu1.hubspot.com/contacts/25600958/record/0-5/252262837439/"
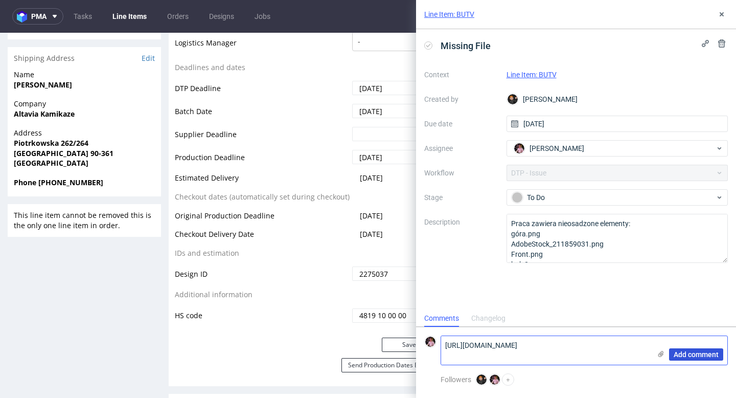
type textarea "https://app-eu1.hubspot.com/contacts/25600958/record/0-5/252262837439/"
click at [692, 354] on span "Add comment" at bounding box center [696, 354] width 45 height 7
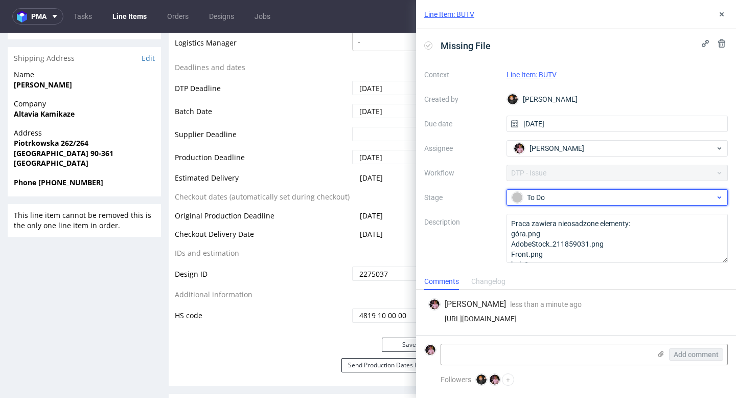
click at [569, 191] on span "To Do" at bounding box center [613, 197] width 205 height 12
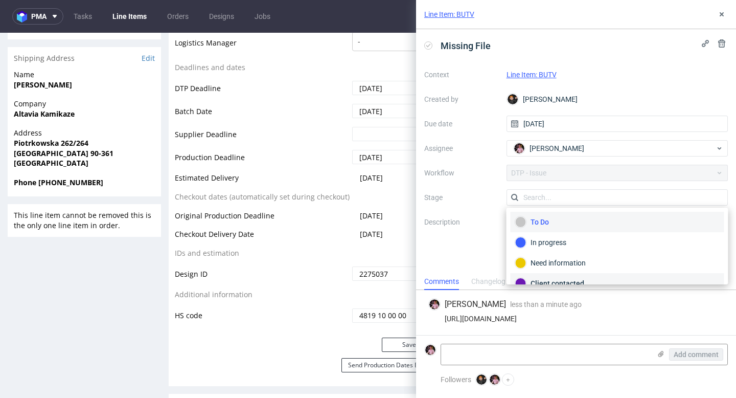
click at [554, 278] on div "Client contacted" at bounding box center [618, 283] width 205 height 11
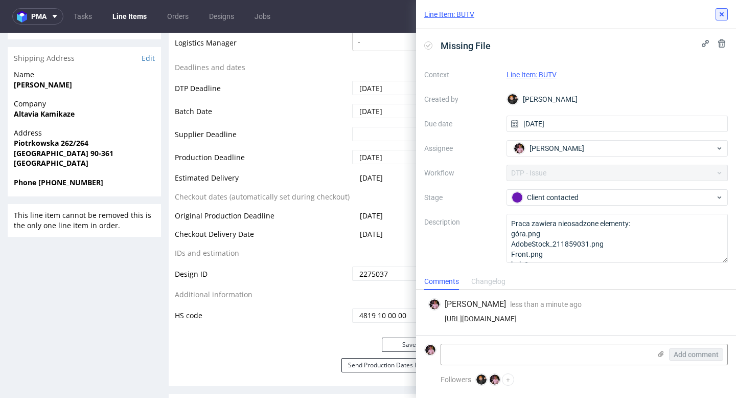
click at [719, 12] on icon at bounding box center [722, 14] width 8 height 8
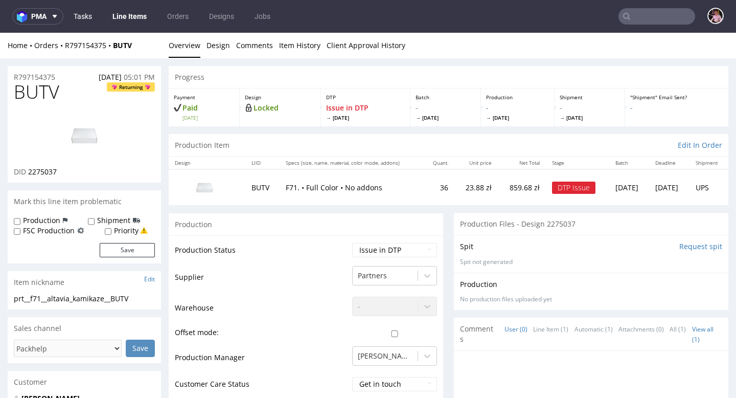
click at [87, 16] on link "Tasks" at bounding box center [83, 16] width 31 height 16
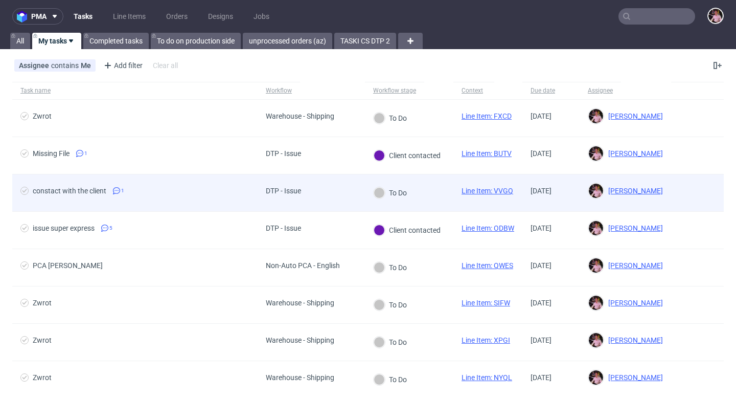
click at [307, 196] on div "DTP - Issue" at bounding box center [284, 192] width 52 height 37
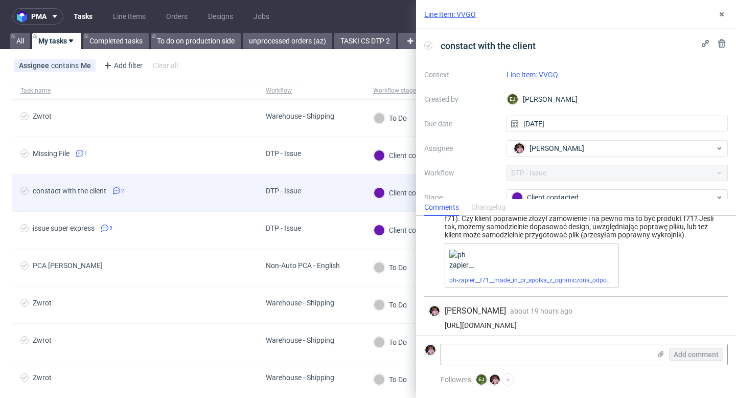
scroll to position [49, 0]
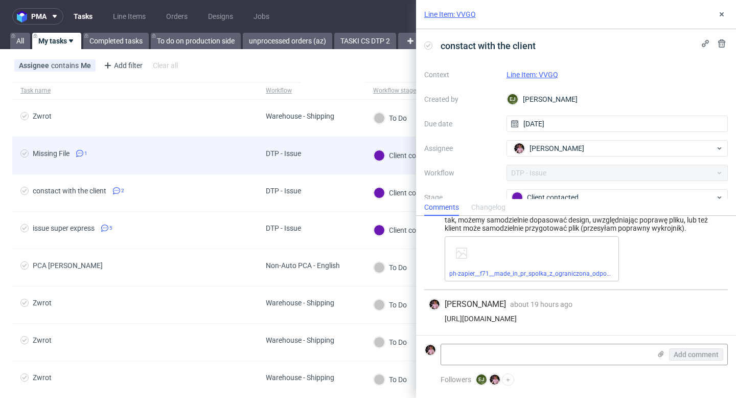
click at [304, 160] on div "DTP - Issue" at bounding box center [284, 155] width 52 height 37
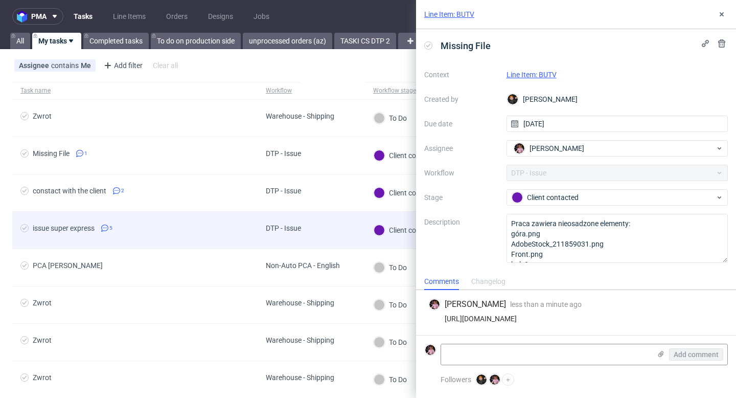
click at [307, 232] on div "DTP - Issue" at bounding box center [284, 230] width 52 height 37
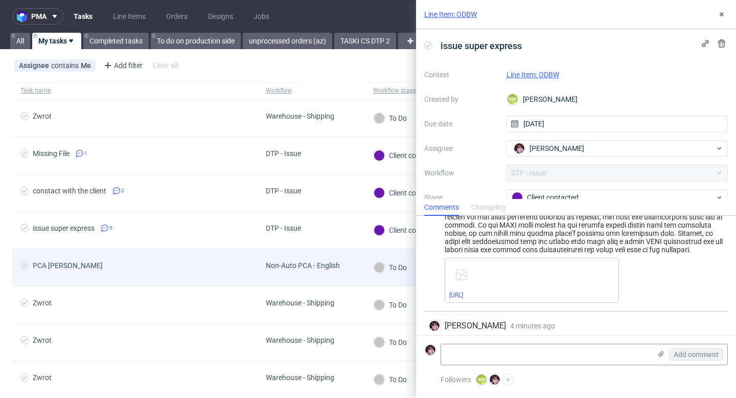
scroll to position [350, 0]
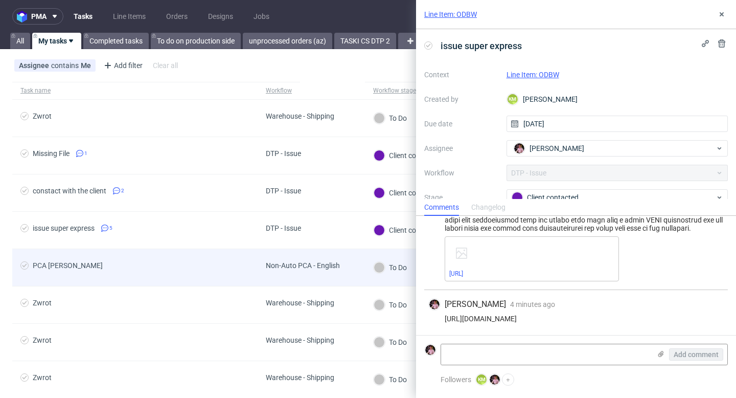
click at [312, 264] on div "Non-Auto PCA - English" at bounding box center [303, 265] width 74 height 8
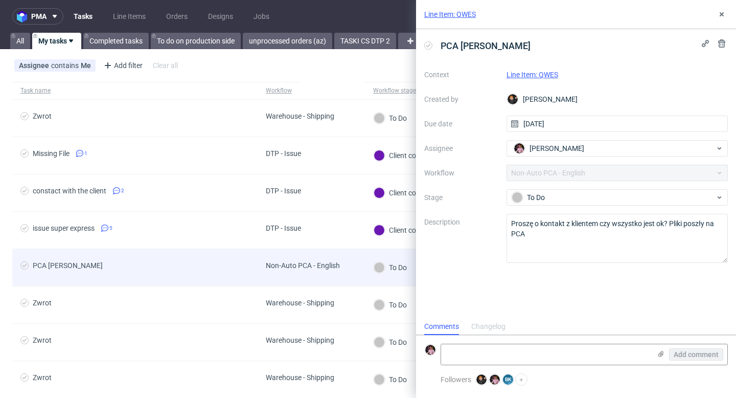
scroll to position [8, 0]
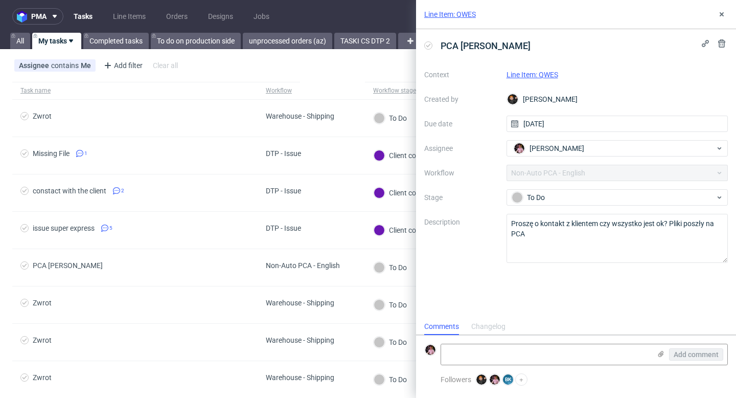
click at [540, 74] on link "Line Item: QWES" at bounding box center [533, 75] width 52 height 8
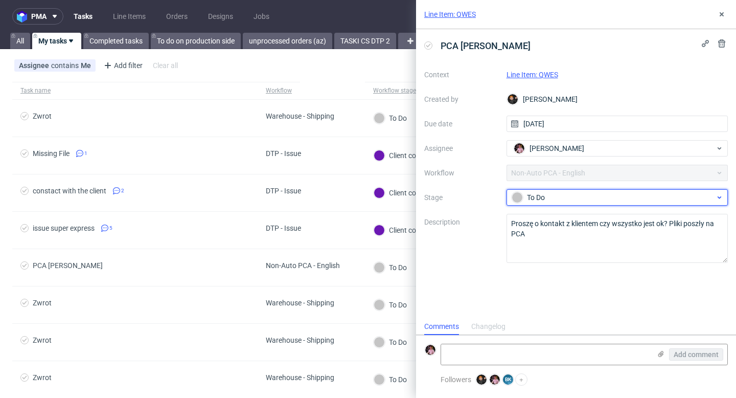
click at [550, 201] on div "To Do" at bounding box center [614, 197] width 204 height 11
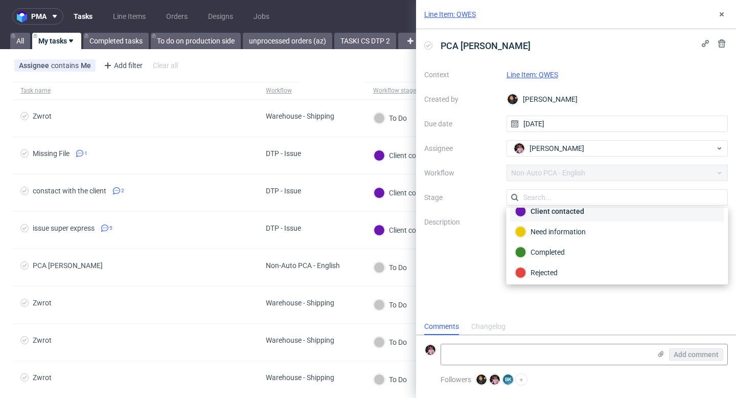
scroll to position [54, 0]
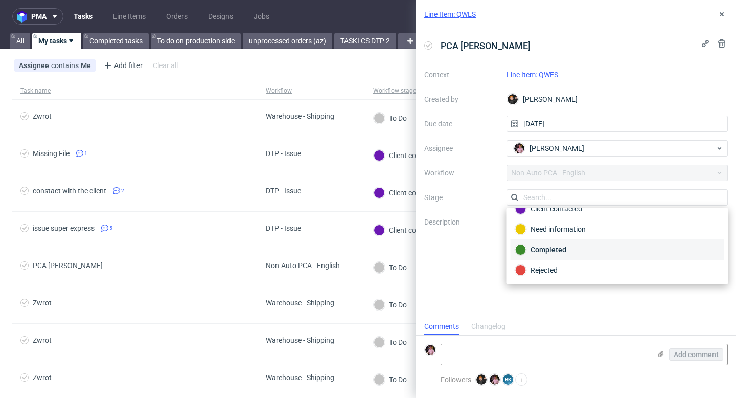
click at [558, 254] on div "Completed" at bounding box center [618, 249] width 205 height 11
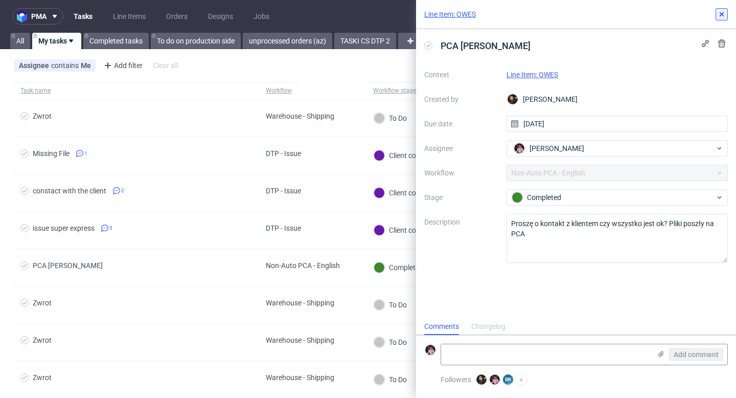
click at [717, 17] on button at bounding box center [722, 14] width 12 height 12
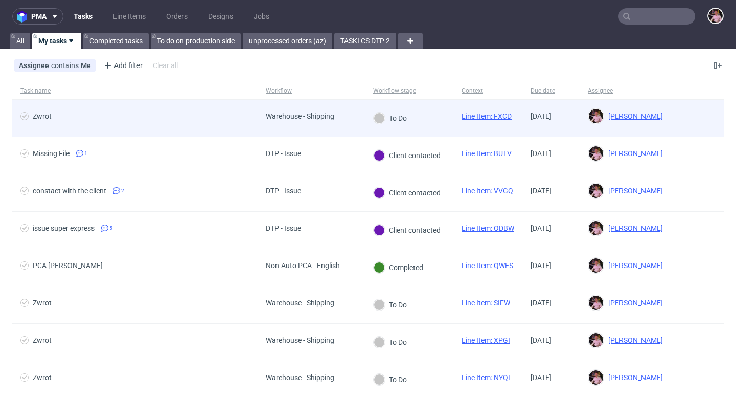
click at [329, 120] on div "Warehouse - Shipping" at bounding box center [300, 116] width 69 height 8
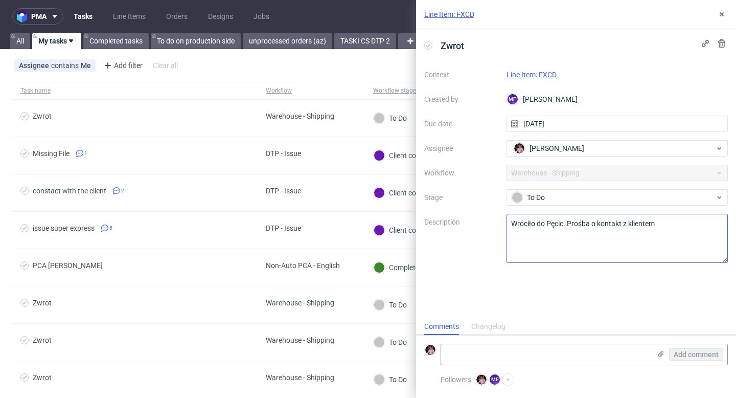
scroll to position [8, 0]
click at [546, 75] on link "Line Item: FXCD" at bounding box center [532, 75] width 50 height 8
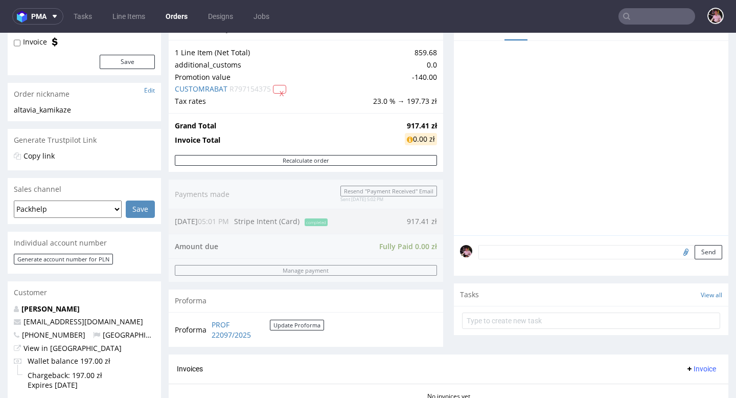
scroll to position [145, 0]
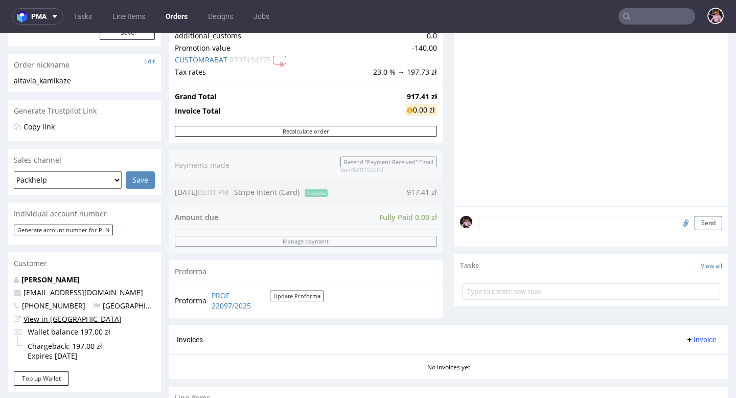
click at [63, 320] on link "View in [GEOGRAPHIC_DATA]" at bounding box center [73, 319] width 98 height 10
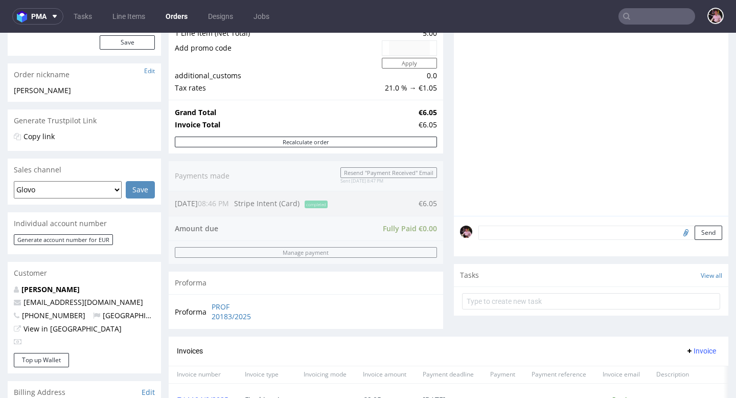
scroll to position [200, 0]
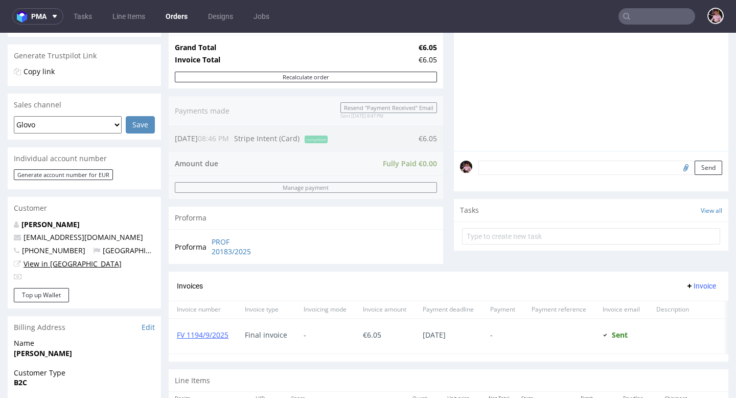
click at [65, 263] on link "View in [GEOGRAPHIC_DATA]" at bounding box center [73, 264] width 98 height 10
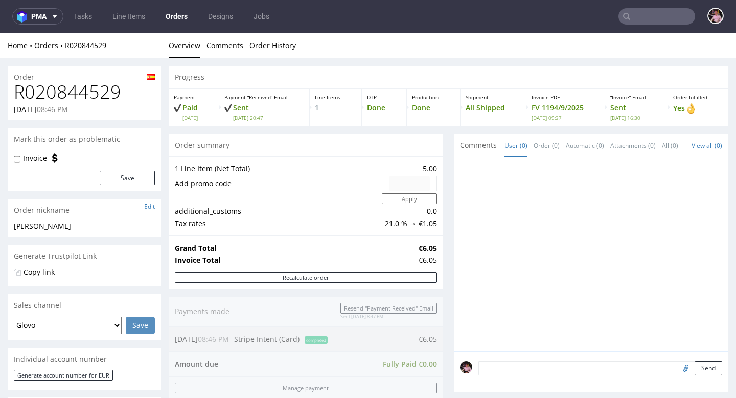
click at [58, 90] on h1 "R020844529" at bounding box center [84, 92] width 141 height 20
copy h1 "R020844529"
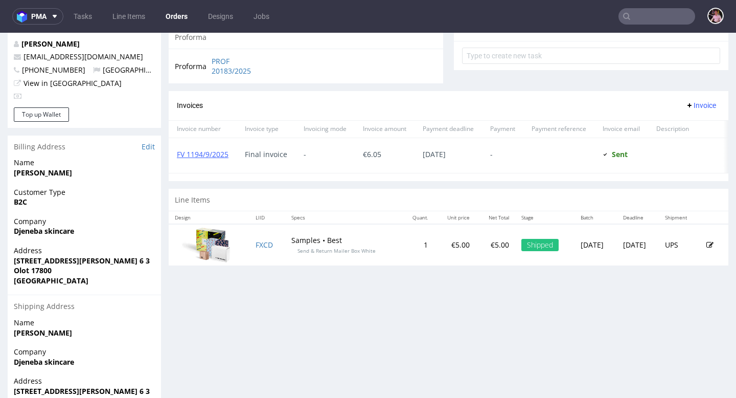
scroll to position [308, 0]
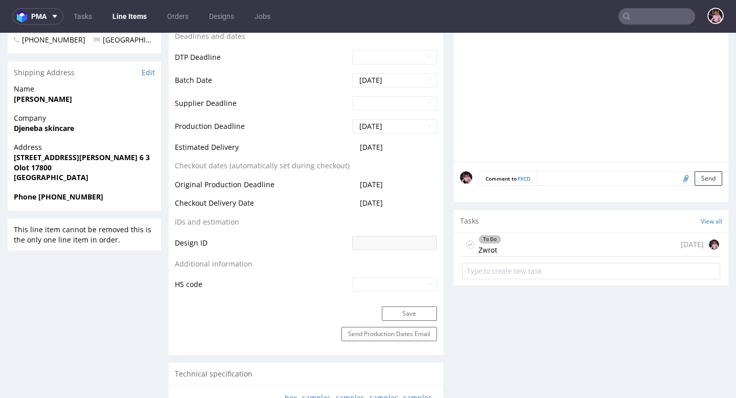
scroll to position [423, 0]
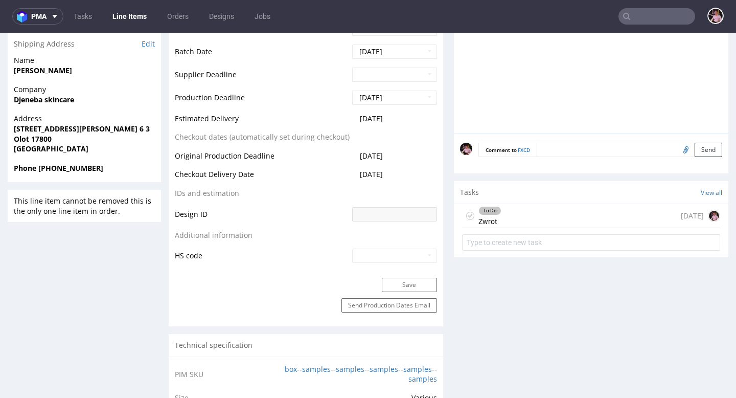
click at [561, 215] on div "To Do Zwrot [DATE]" at bounding box center [591, 216] width 258 height 24
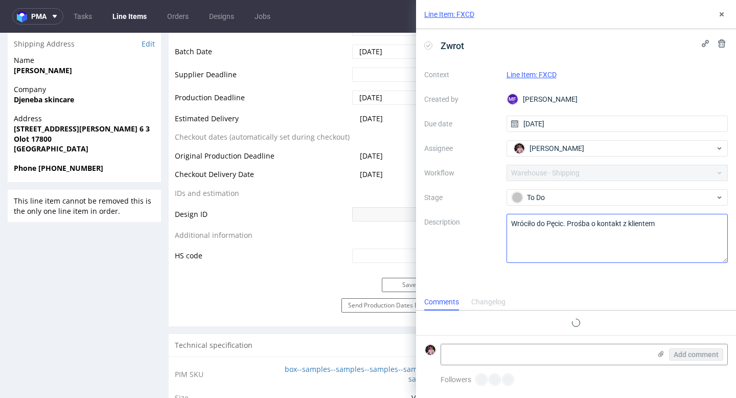
scroll to position [8, 0]
click at [519, 351] on textarea at bounding box center [546, 354] width 210 height 20
paste textarea "[URL][DOMAIN_NAME]"
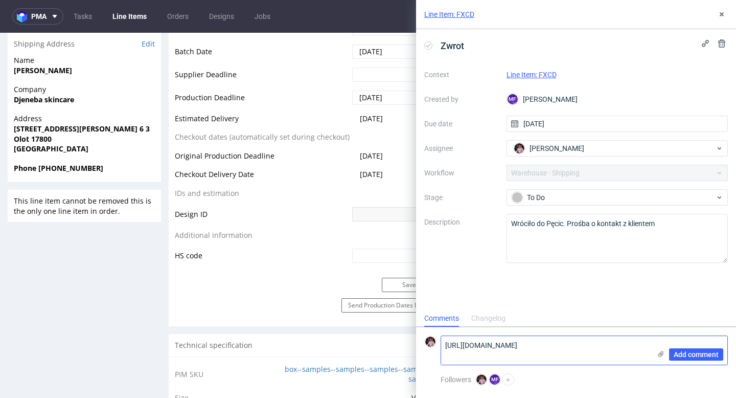
scroll to position [0, 0]
type textarea "[URL][DOMAIN_NAME]"
click at [683, 359] on button "Add comment" at bounding box center [696, 354] width 54 height 12
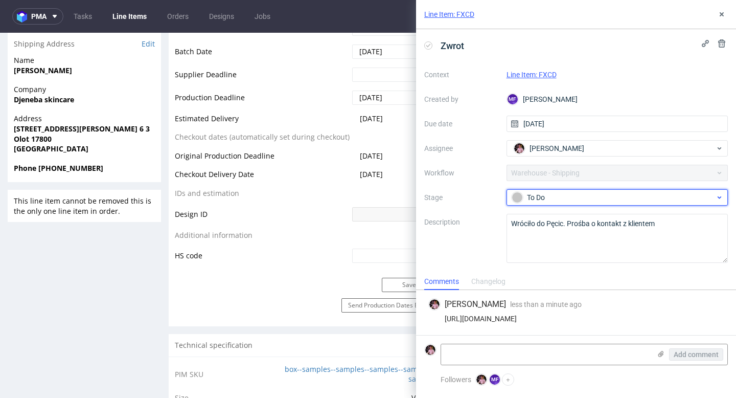
click at [550, 192] on div "To Do" at bounding box center [614, 197] width 204 height 11
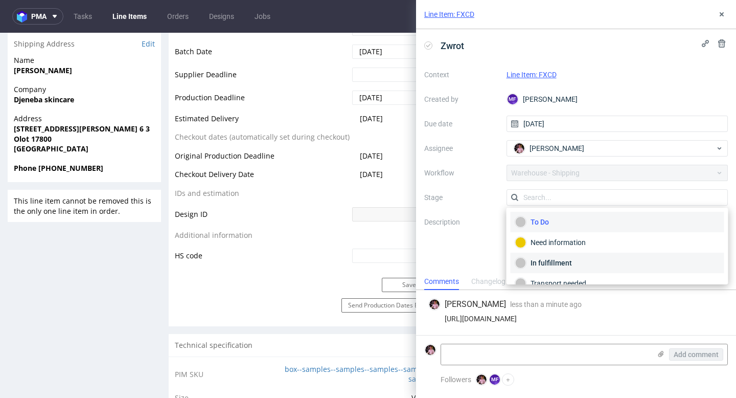
scroll to position [54, 0]
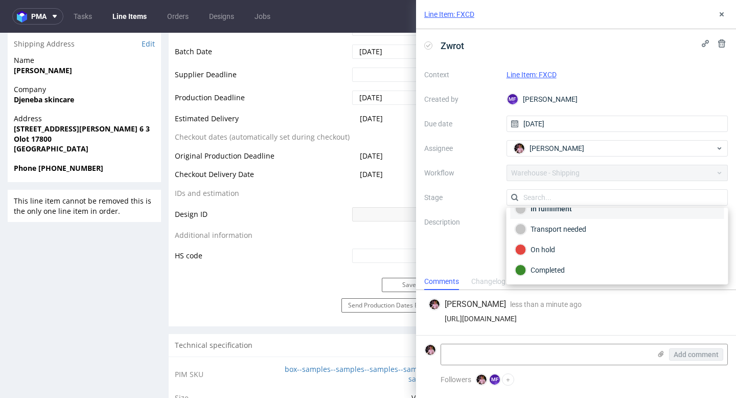
click at [551, 211] on div "In fulfillment" at bounding box center [618, 208] width 205 height 11
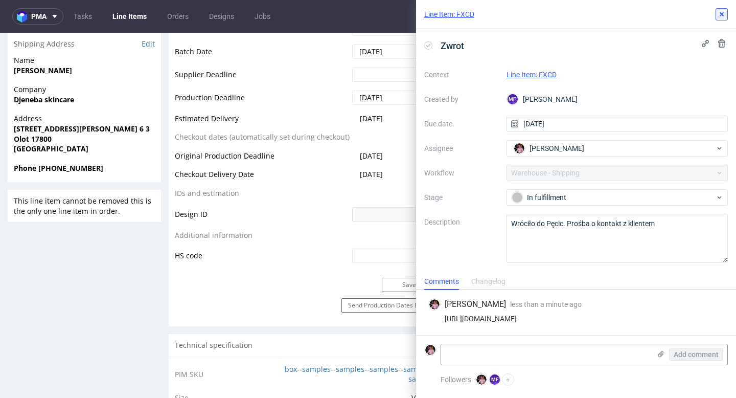
click at [717, 17] on button at bounding box center [722, 14] width 12 height 12
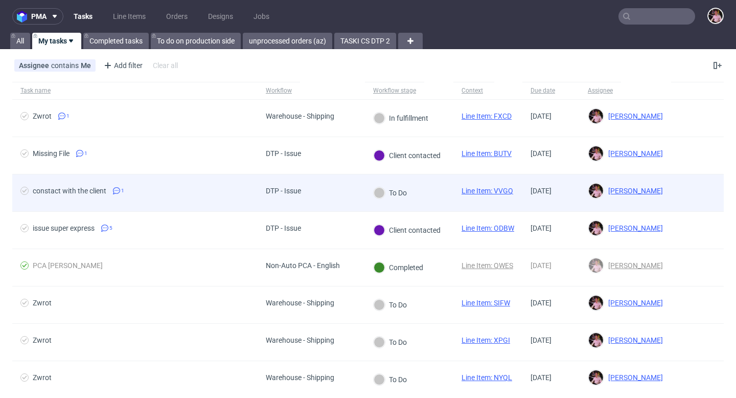
click at [157, 205] on div "constact with the client 1" at bounding box center [134, 192] width 245 height 37
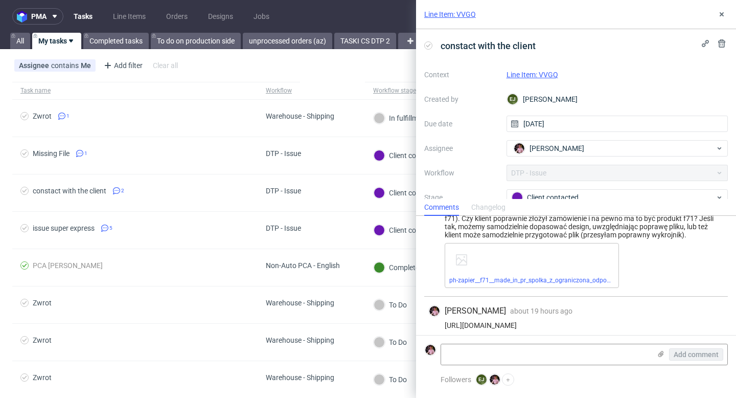
scroll to position [49, 0]
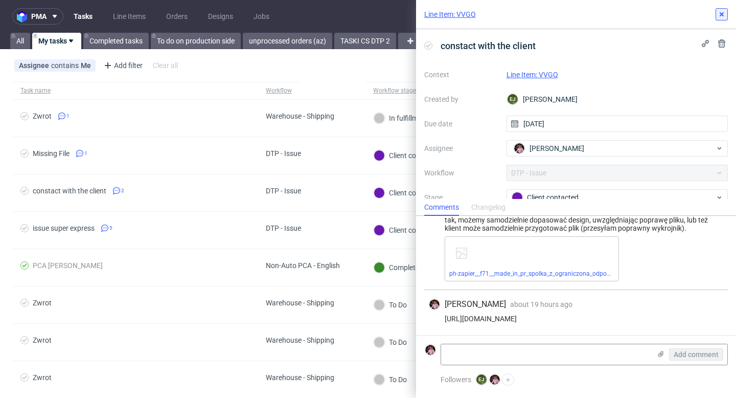
click at [722, 12] on icon at bounding box center [722, 14] width 8 height 8
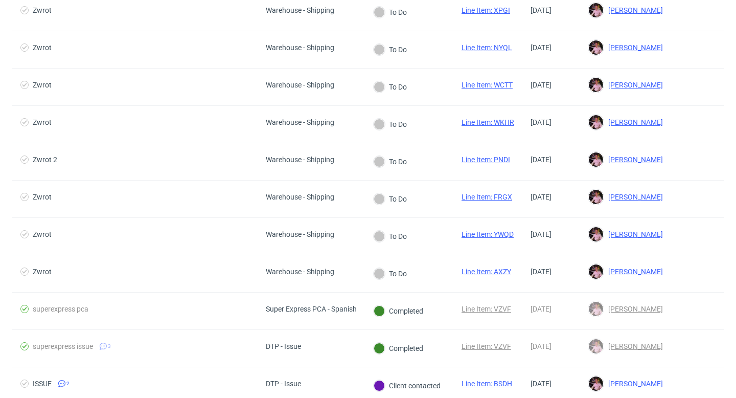
scroll to position [339, 0]
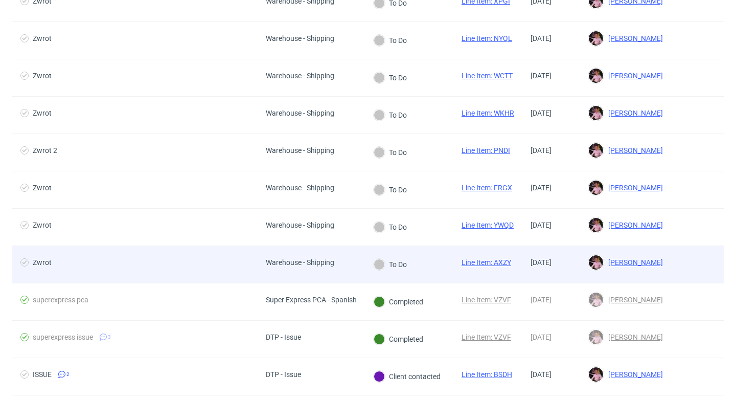
click at [297, 265] on div "Warehouse - Shipping" at bounding box center [300, 262] width 69 height 8
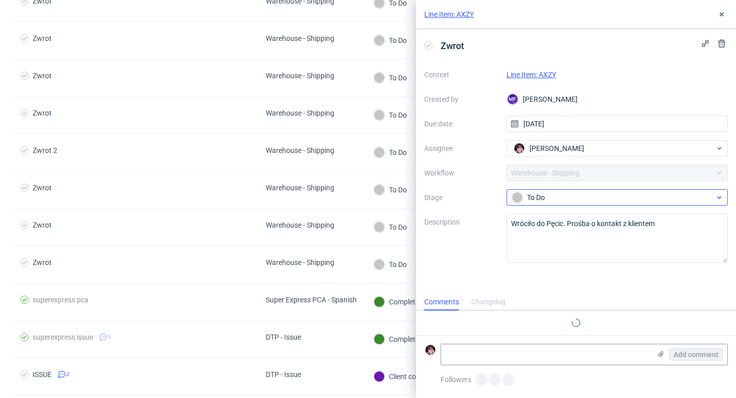
scroll to position [8, 0]
click at [539, 72] on link "Line Item: AXZY" at bounding box center [532, 75] width 50 height 8
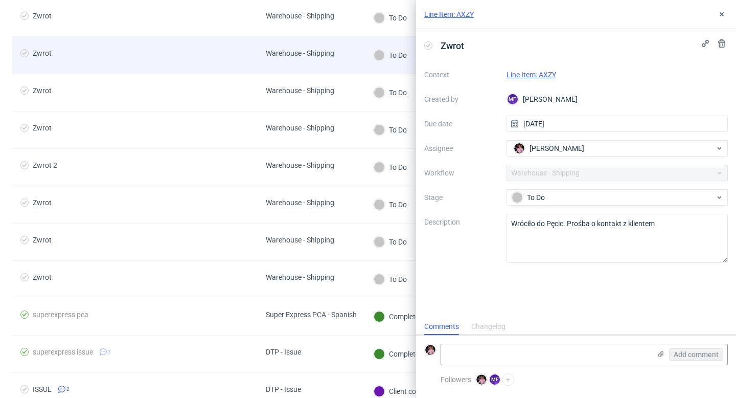
scroll to position [329, 0]
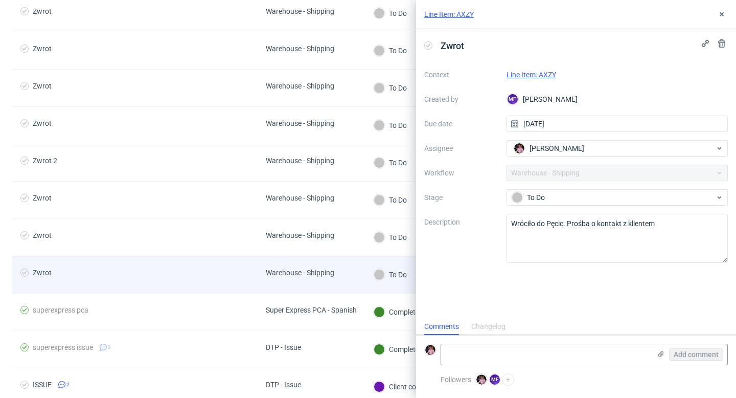
click at [319, 282] on div "Warehouse - Shipping" at bounding box center [300, 274] width 85 height 37
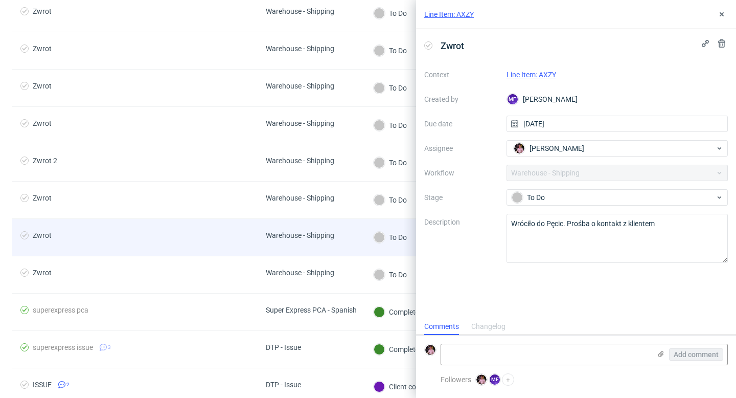
click at [318, 250] on div "Warehouse - Shipping" at bounding box center [300, 237] width 85 height 37
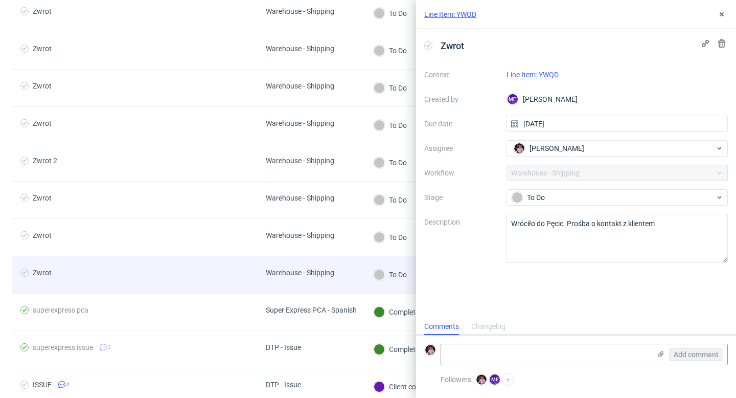
scroll to position [8, 0]
click at [304, 291] on div "Warehouse - Shipping" at bounding box center [300, 274] width 85 height 37
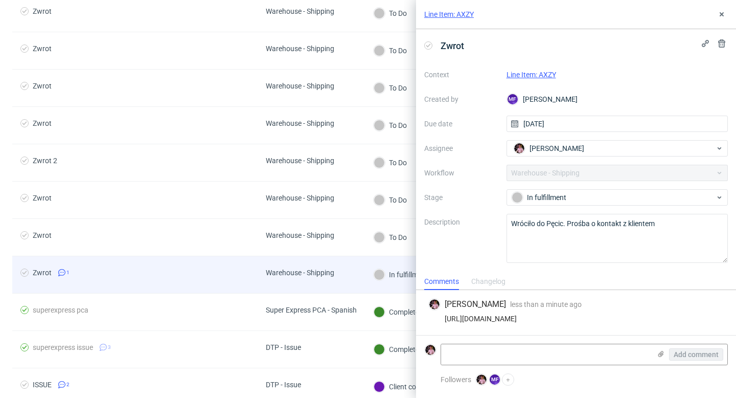
click at [295, 258] on div "Warehouse - Shipping" at bounding box center [300, 274] width 85 height 37
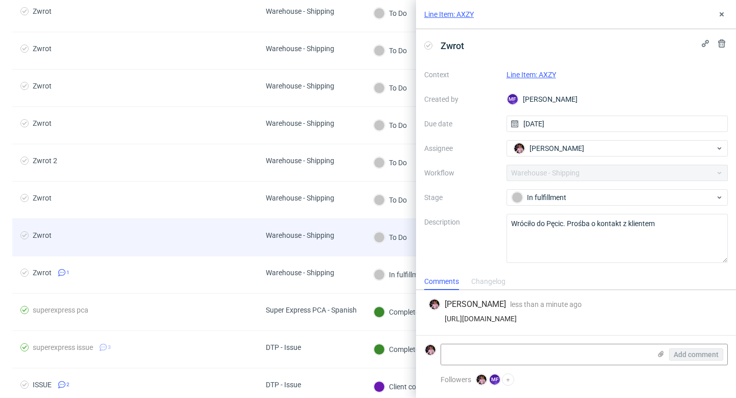
click at [296, 249] on div "Warehouse - Shipping" at bounding box center [300, 237] width 85 height 37
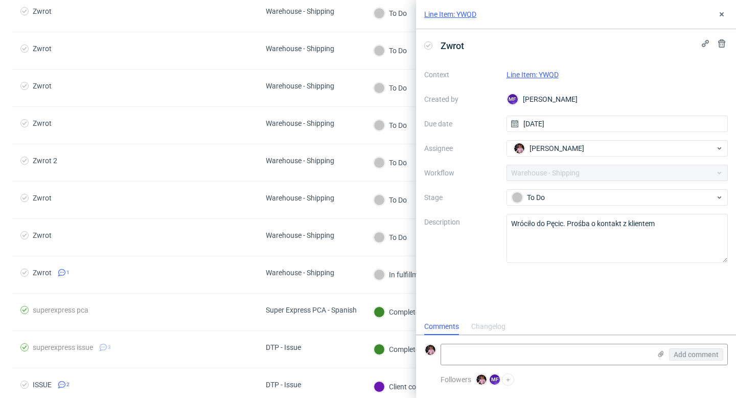
scroll to position [8, 0]
click at [537, 75] on link "Line Item: YWQD" at bounding box center [533, 75] width 52 height 8
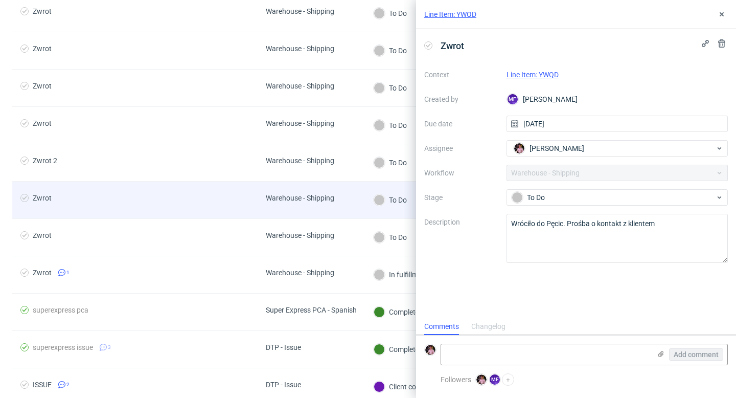
click at [304, 201] on div "Warehouse - Shipping" at bounding box center [300, 198] width 69 height 8
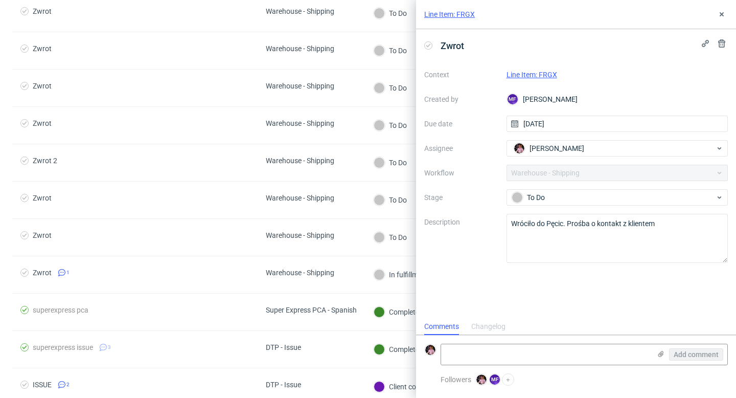
scroll to position [8, 0]
click at [546, 74] on link "Line Item: FRGX" at bounding box center [532, 75] width 51 height 8
click at [593, 142] on div "[PERSON_NAME]" at bounding box center [613, 148] width 205 height 16
type input "zeniuk"
click at [603, 169] on div "Zeniuk Magdalena" at bounding box center [618, 171] width 214 height 16
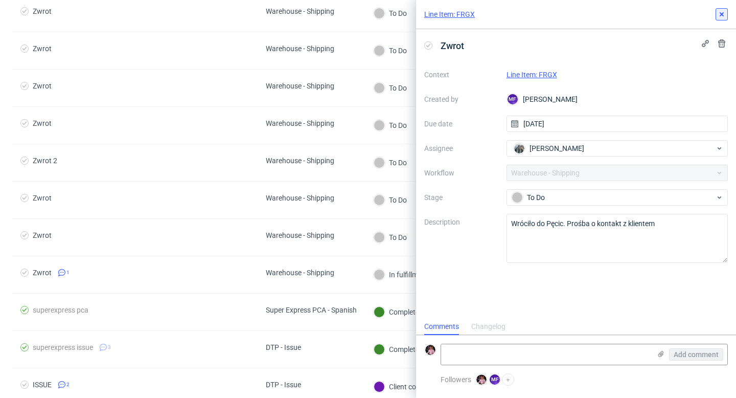
click at [721, 15] on use at bounding box center [722, 14] width 4 height 4
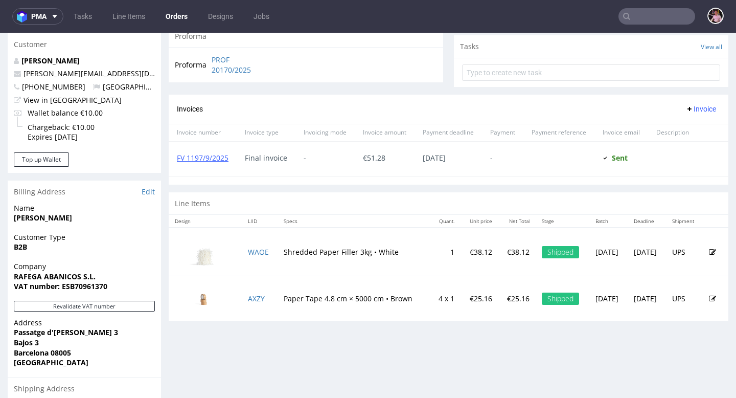
scroll to position [209, 0]
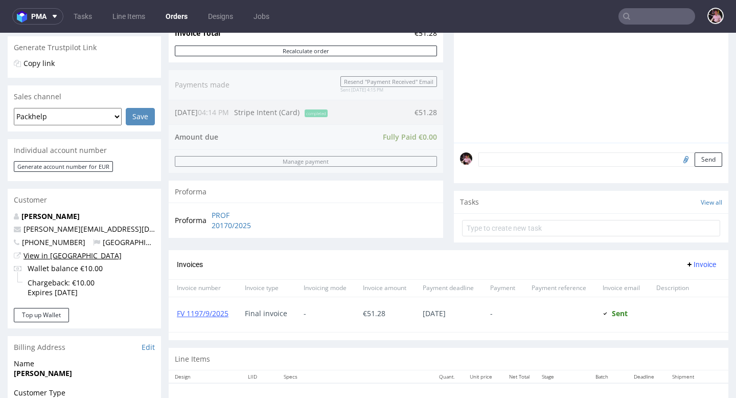
click at [52, 253] on link "View in [GEOGRAPHIC_DATA]" at bounding box center [73, 256] width 98 height 10
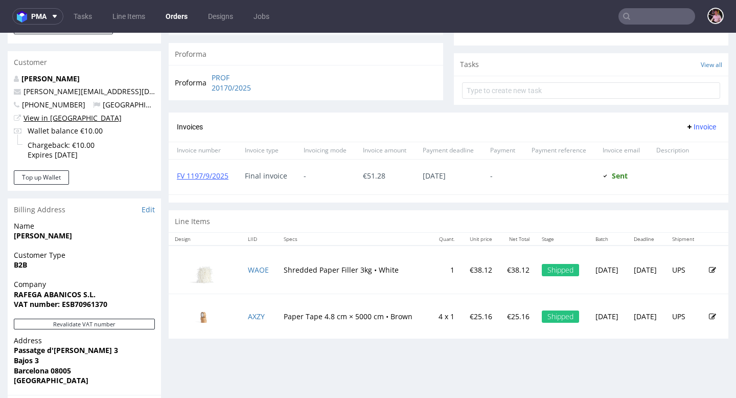
scroll to position [385, 0]
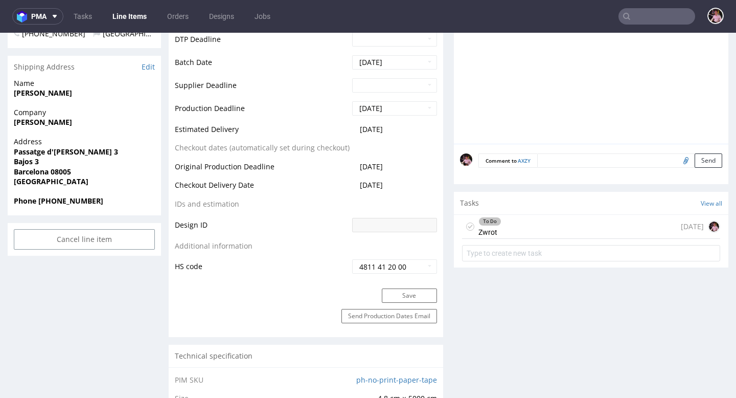
scroll to position [477, 0]
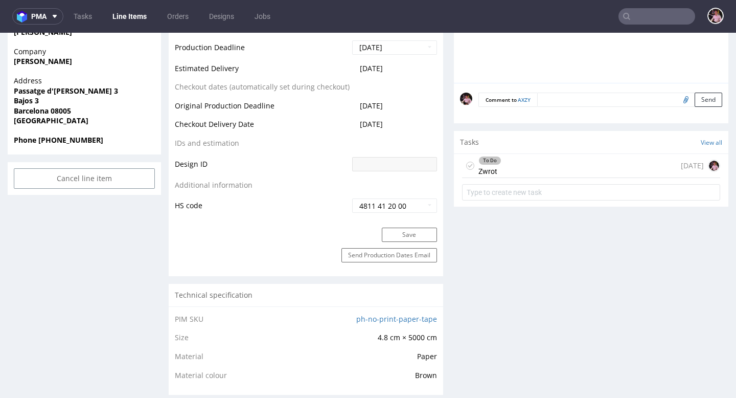
click at [583, 168] on div "To Do Zwrot [DATE]" at bounding box center [591, 166] width 258 height 24
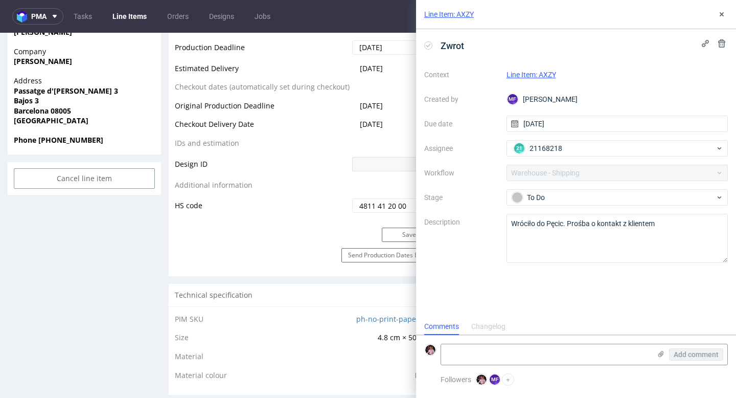
scroll to position [8, 0]
click at [551, 344] on textarea at bounding box center [546, 354] width 210 height 20
paste textarea "[URL][DOMAIN_NAME]"
type textarea "[URL][DOMAIN_NAME]"
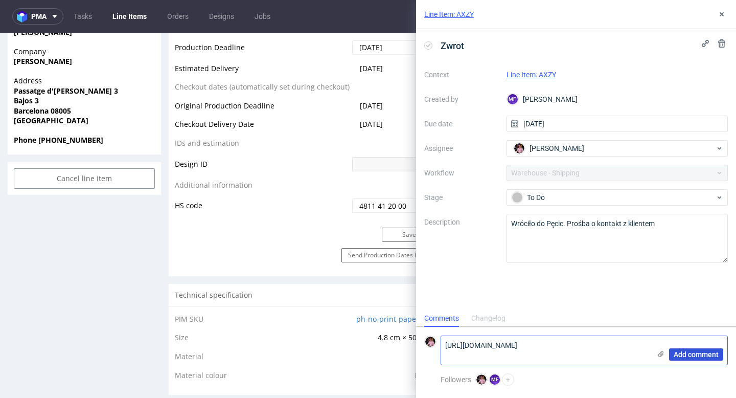
click at [681, 351] on span "Add comment" at bounding box center [696, 354] width 45 height 7
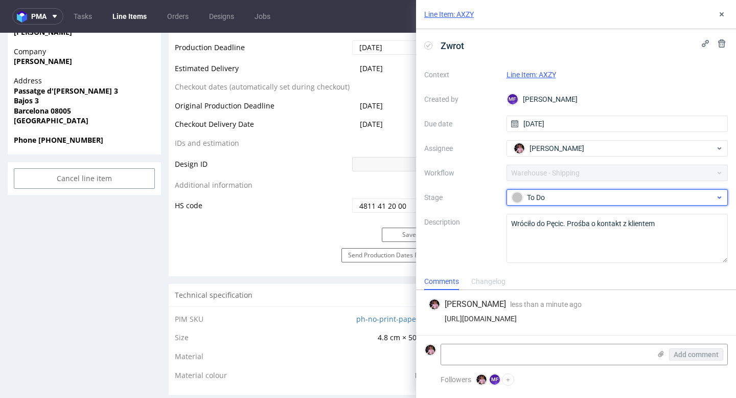
click at [572, 205] on div "To Do" at bounding box center [618, 197] width 222 height 16
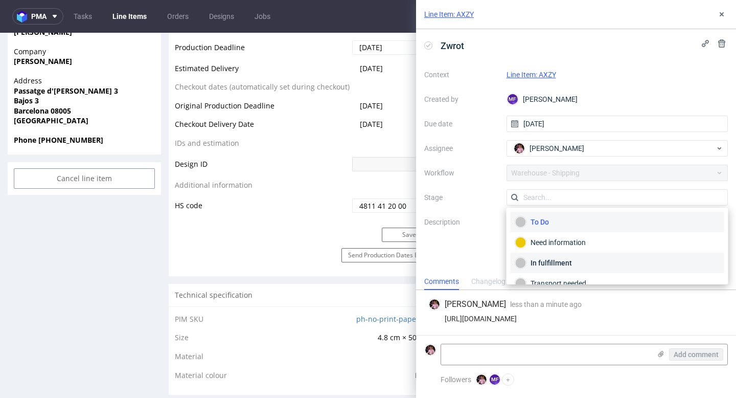
click at [563, 254] on div "In fulfillment" at bounding box center [618, 263] width 214 height 20
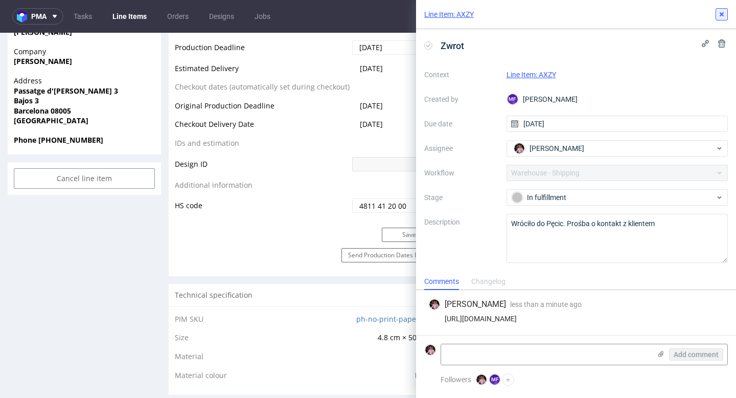
click at [721, 13] on use at bounding box center [722, 14] width 4 height 4
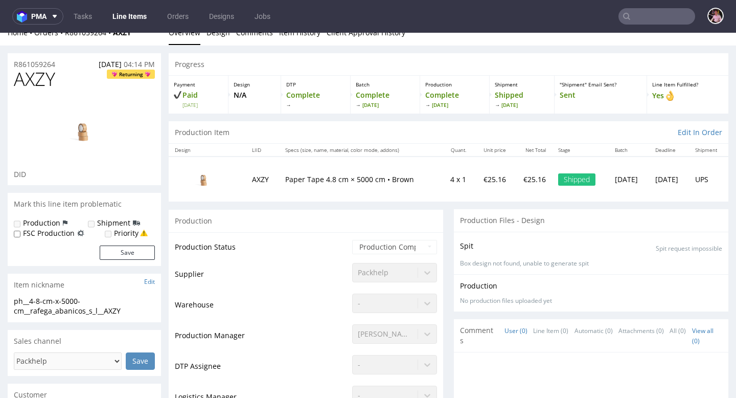
scroll to position [19, 0]
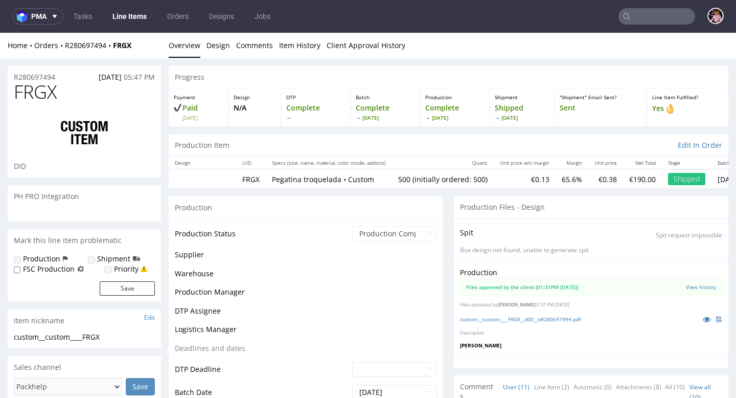
scroll to position [480, 0]
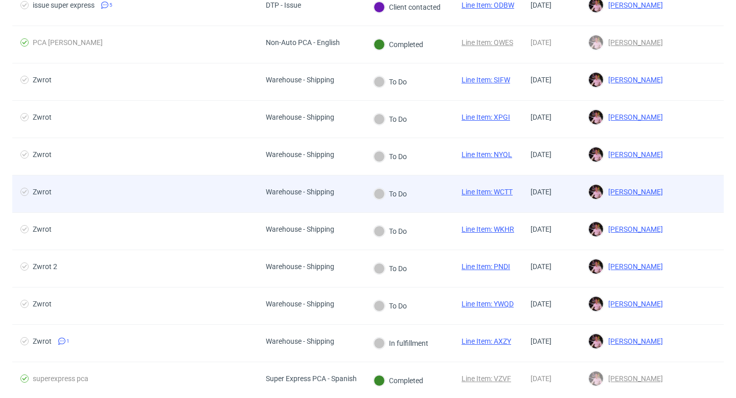
scroll to position [249, 0]
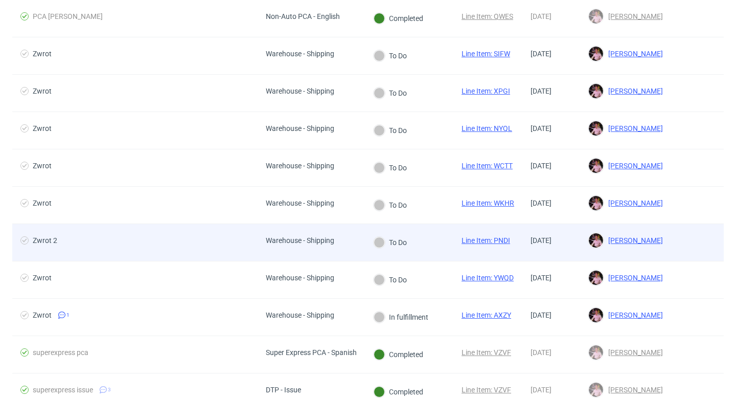
click at [281, 253] on div "Warehouse - Shipping" at bounding box center [300, 242] width 85 height 37
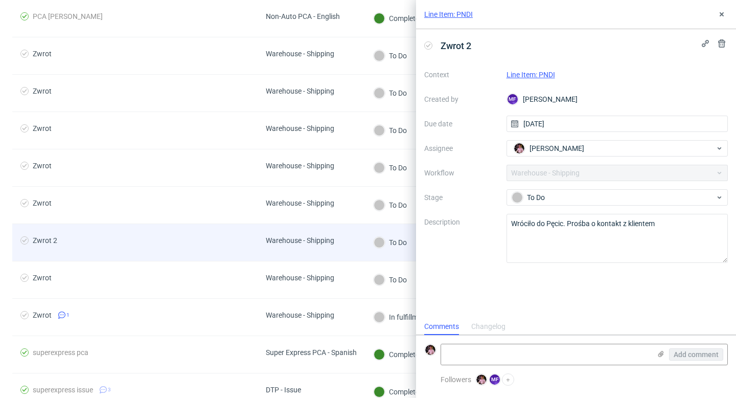
scroll to position [8, 0]
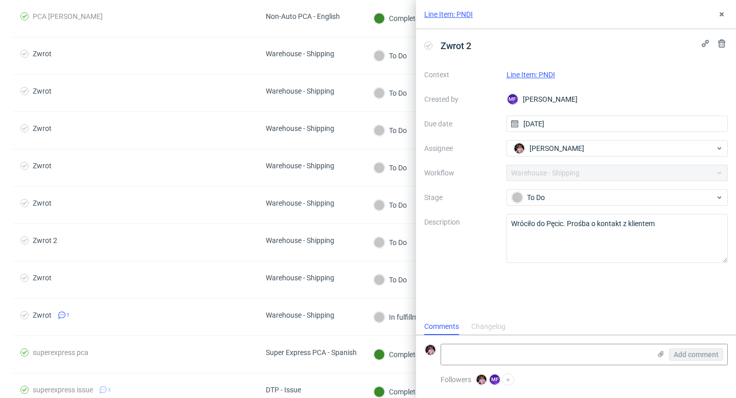
click at [518, 76] on link "Line Item: PNDI" at bounding box center [531, 75] width 49 height 8
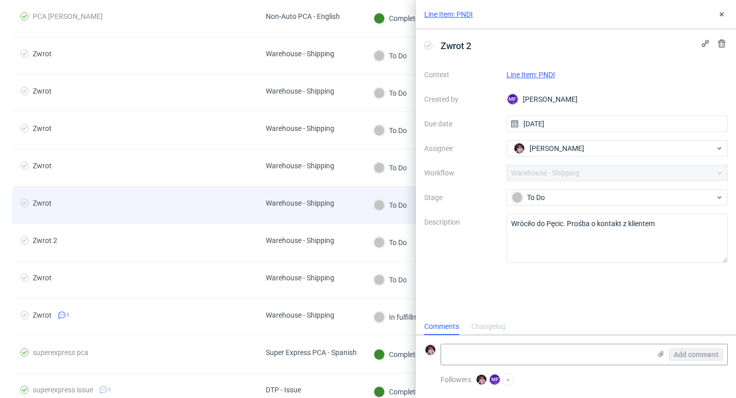
click at [283, 199] on div "Warehouse - Shipping" at bounding box center [300, 203] width 69 height 8
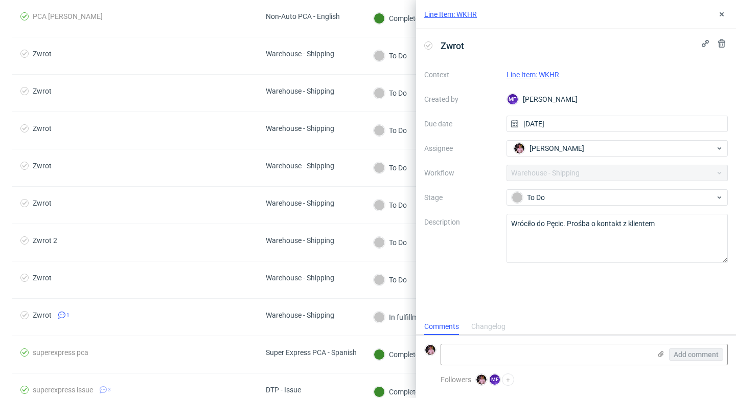
click at [552, 74] on link "Line Item: WKHR" at bounding box center [533, 75] width 53 height 8
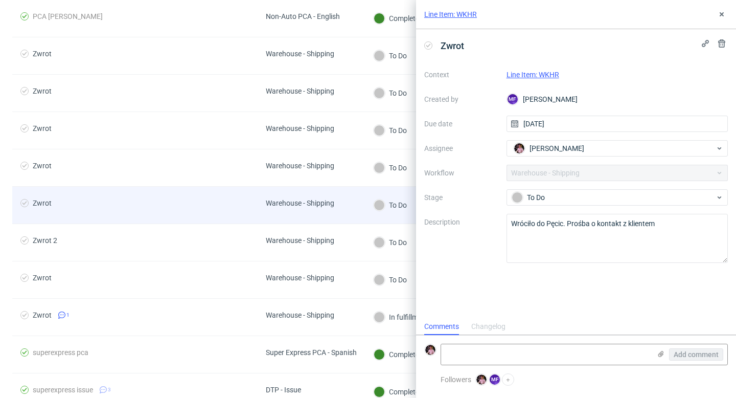
click at [258, 199] on div "Warehouse - Shipping" at bounding box center [300, 205] width 85 height 37
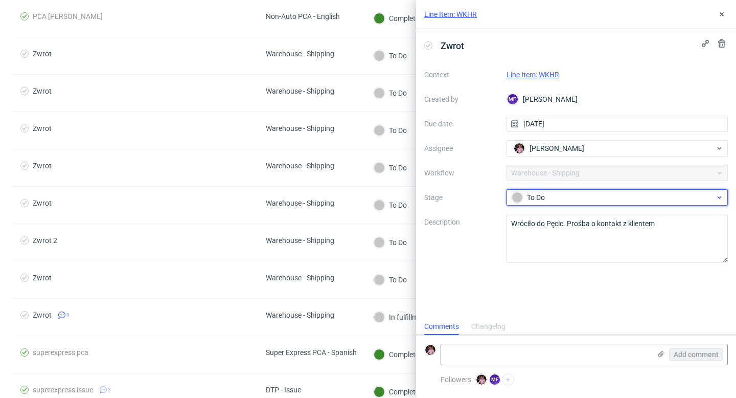
click at [548, 192] on div "To Do" at bounding box center [614, 197] width 204 height 11
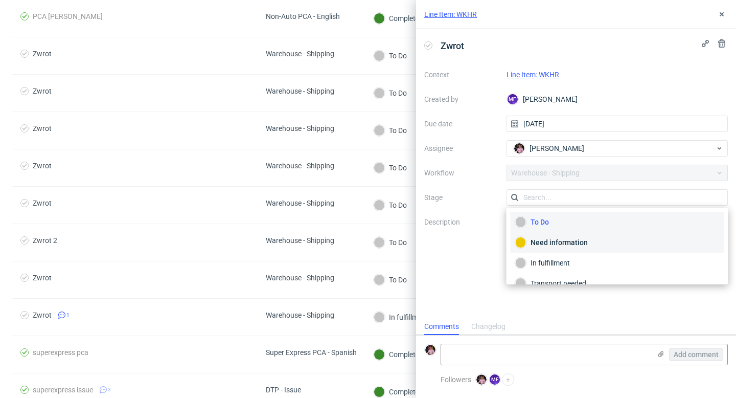
click at [547, 248] on div "Need information" at bounding box center [618, 242] width 205 height 11
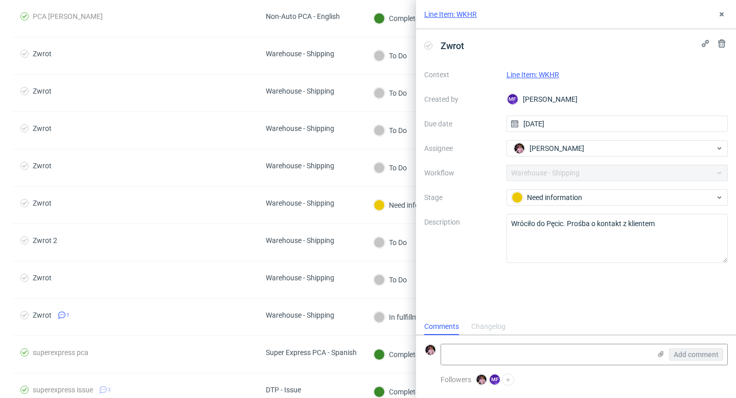
click at [718, 7] on div "Line Item: WKHR" at bounding box center [576, 14] width 320 height 29
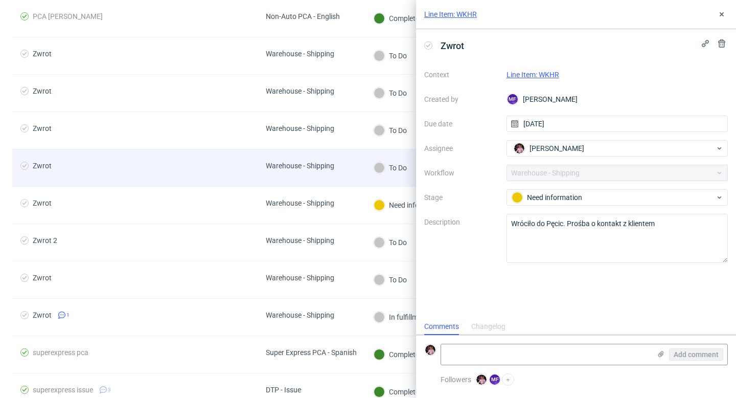
click at [314, 170] on span "Warehouse - Shipping" at bounding box center [300, 168] width 69 height 12
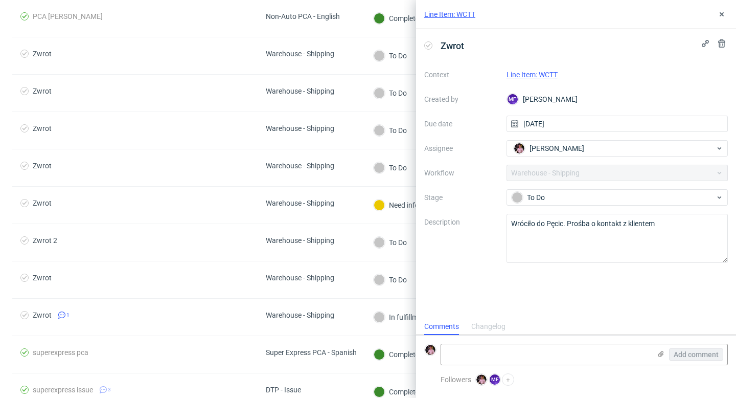
click at [544, 80] on div "Line Item: WCTT" at bounding box center [618, 75] width 222 height 12
click at [537, 71] on link "Line Item: WCTT" at bounding box center [532, 75] width 51 height 8
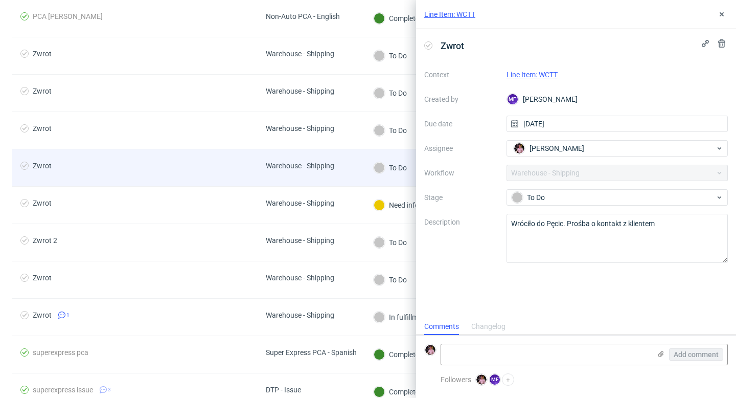
click at [362, 182] on div "Warehouse - Shipping" at bounding box center [311, 167] width 107 height 37
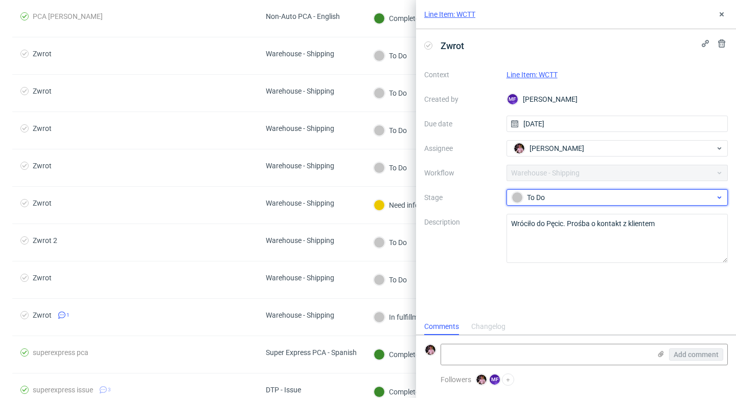
click at [561, 197] on div "To Do" at bounding box center [614, 197] width 204 height 11
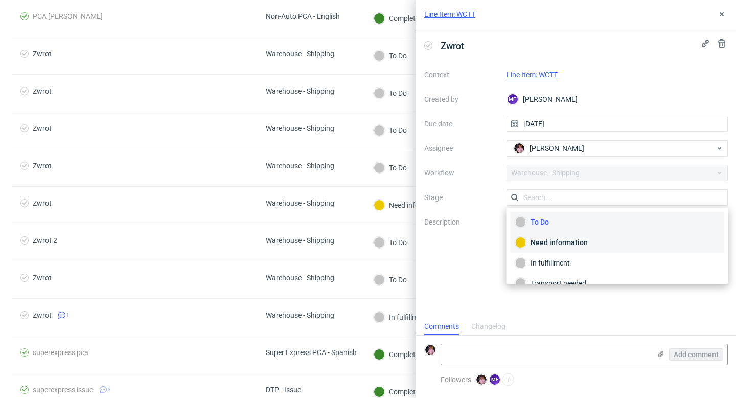
click at [557, 245] on div "Need information" at bounding box center [618, 242] width 205 height 11
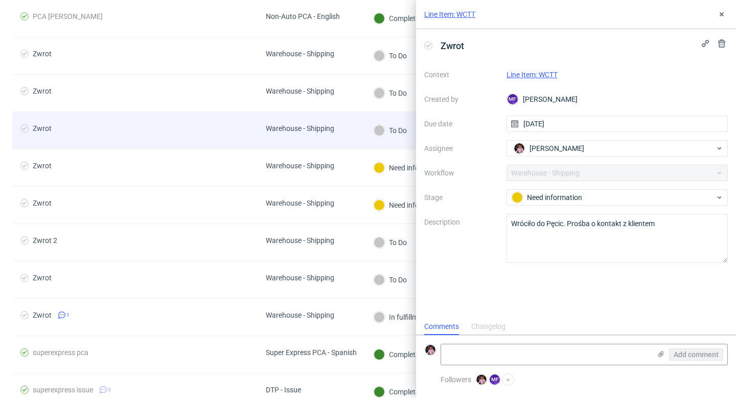
click at [349, 141] on div "Warehouse - Shipping" at bounding box center [311, 130] width 107 height 37
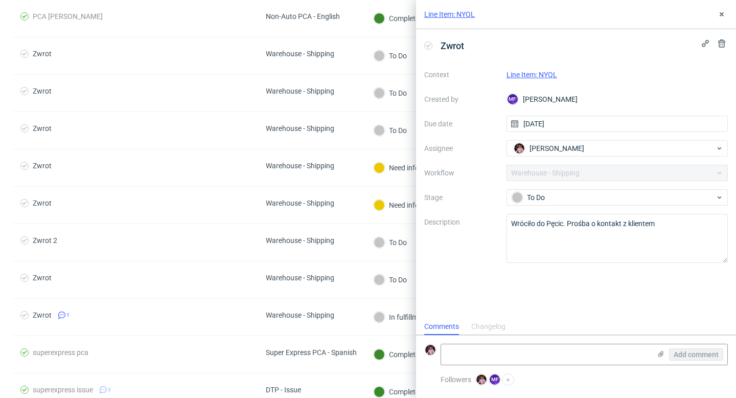
scroll to position [8, 0]
click at [534, 74] on link "Line Item: NYQL" at bounding box center [532, 75] width 51 height 8
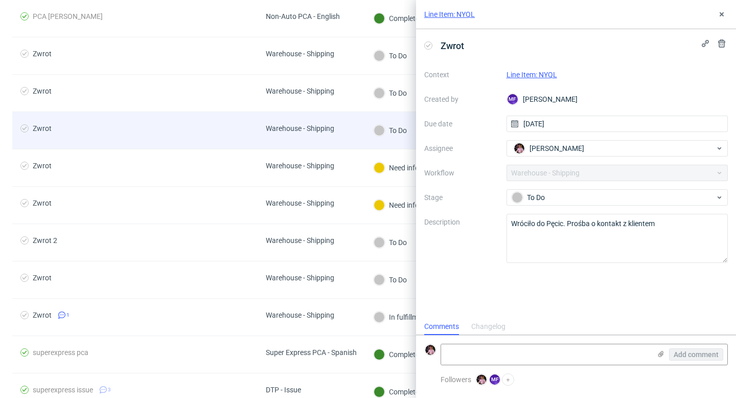
click at [347, 138] on div "Warehouse - Shipping" at bounding box center [311, 130] width 107 height 37
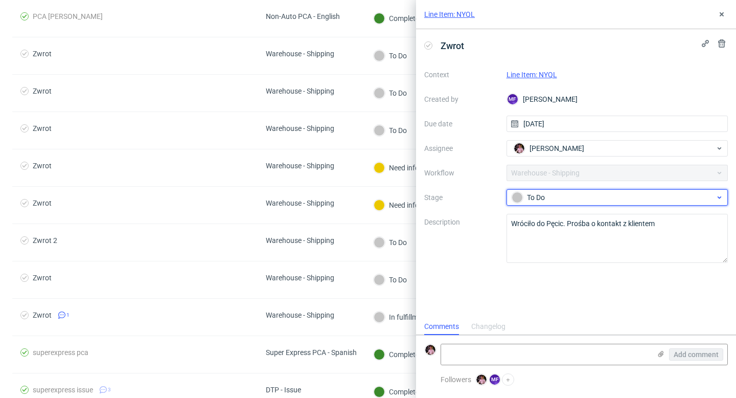
click at [537, 190] on div "To Do" at bounding box center [618, 197] width 222 height 16
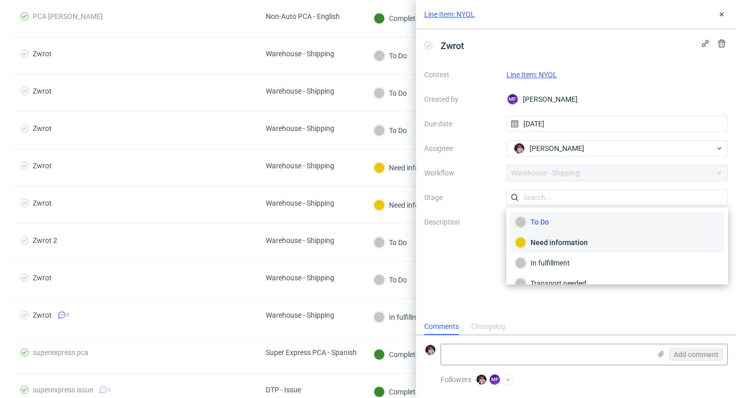
click at [569, 245] on div "Need information" at bounding box center [618, 242] width 205 height 11
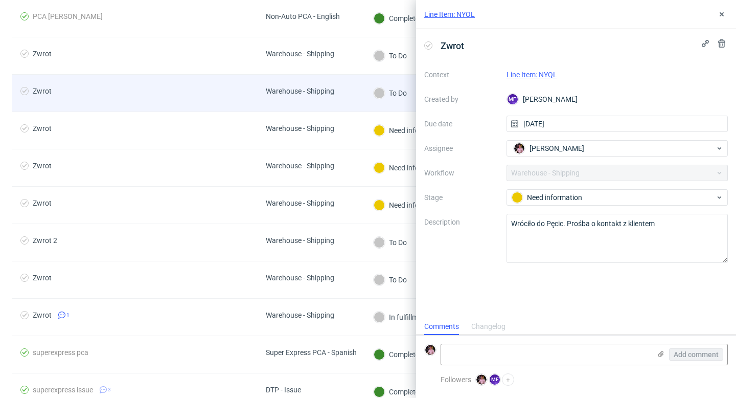
click at [355, 99] on div "Warehouse - Shipping" at bounding box center [311, 93] width 107 height 37
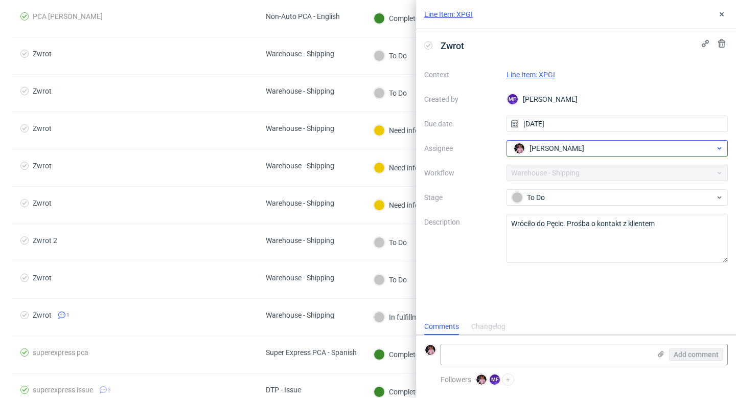
scroll to position [8, 0]
click at [530, 76] on link "Line Item: XPGI" at bounding box center [531, 75] width 49 height 8
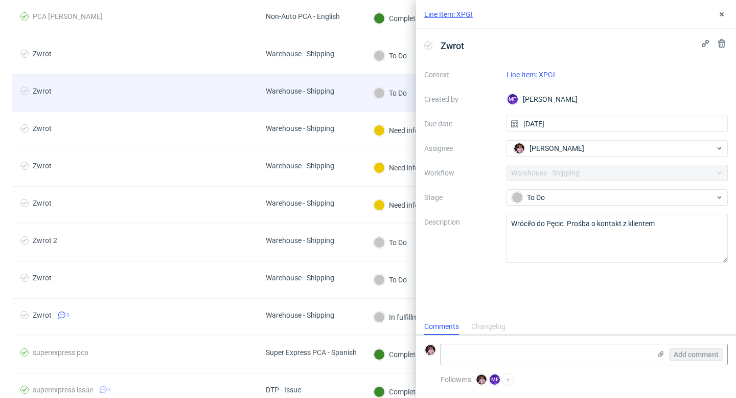
click at [337, 96] on div "Warehouse - Shipping" at bounding box center [300, 93] width 85 height 37
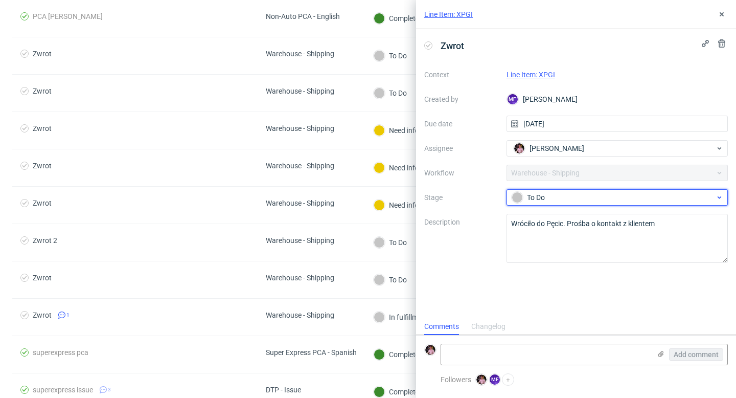
click at [595, 198] on div "To Do" at bounding box center [614, 197] width 204 height 11
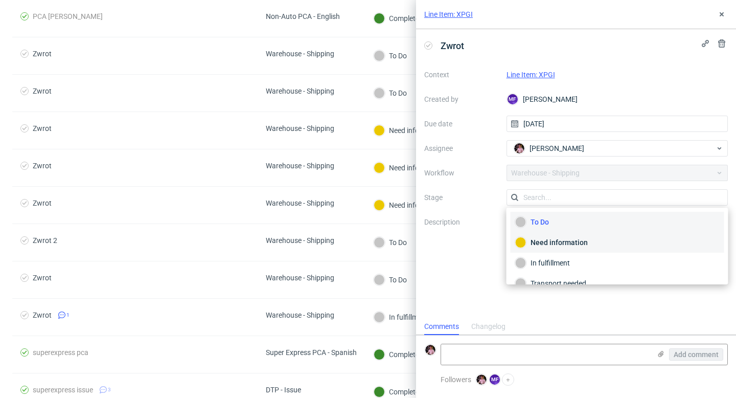
click at [563, 248] on div "Need information" at bounding box center [618, 242] width 205 height 11
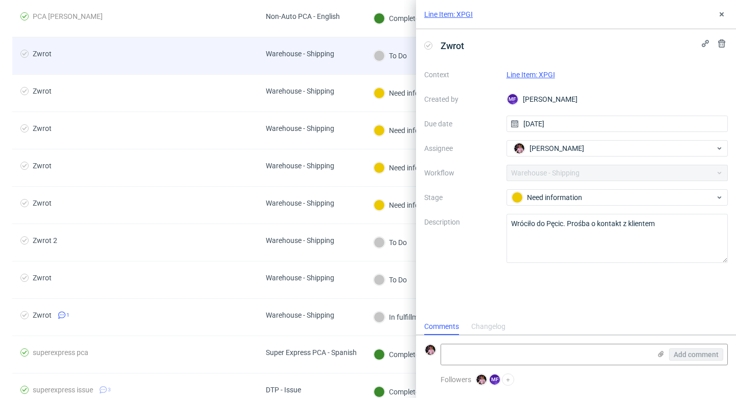
click at [344, 64] on div "Warehouse - Shipping" at bounding box center [311, 55] width 107 height 37
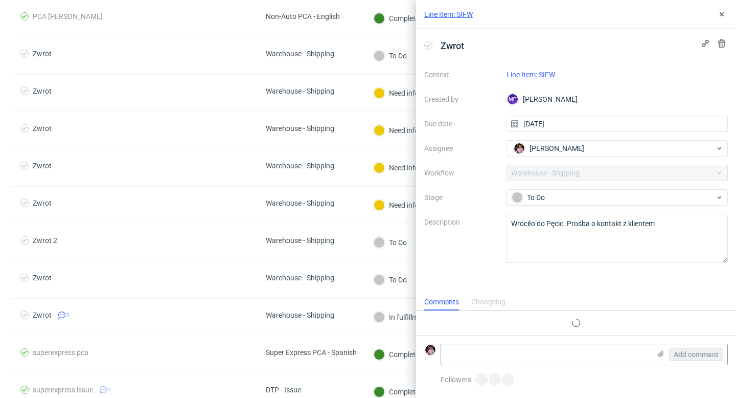
scroll to position [8, 0]
click at [526, 72] on link "Line Item: SIFW" at bounding box center [531, 75] width 49 height 8
click at [723, 13] on use at bounding box center [722, 14] width 4 height 4
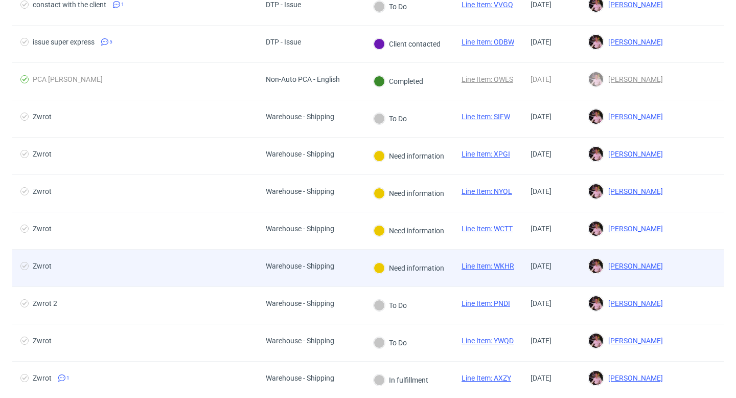
scroll to position [150, 0]
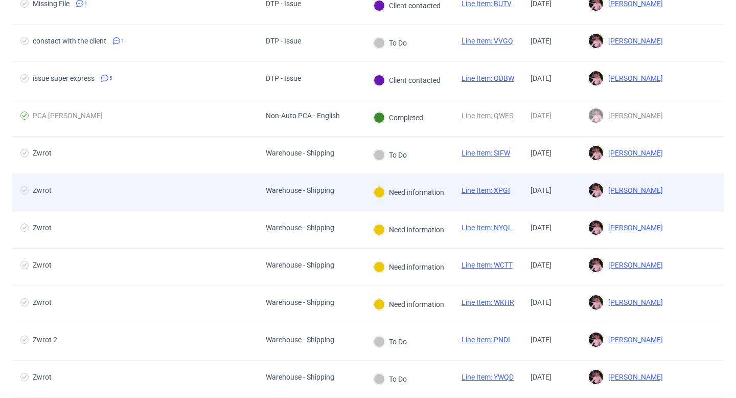
click at [247, 194] on span "Zwrot" at bounding box center [134, 192] width 229 height 12
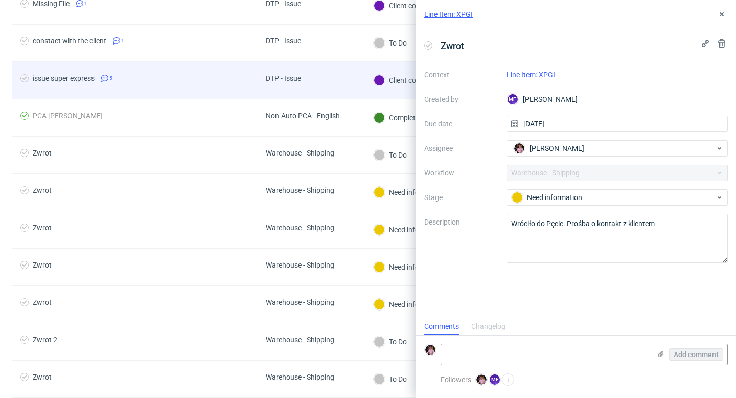
scroll to position [8, 0]
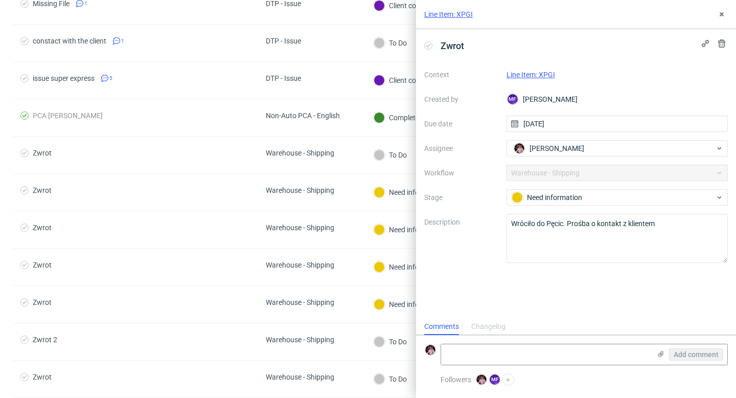
click at [535, 77] on link "Line Item: XPGI" at bounding box center [531, 75] width 49 height 8
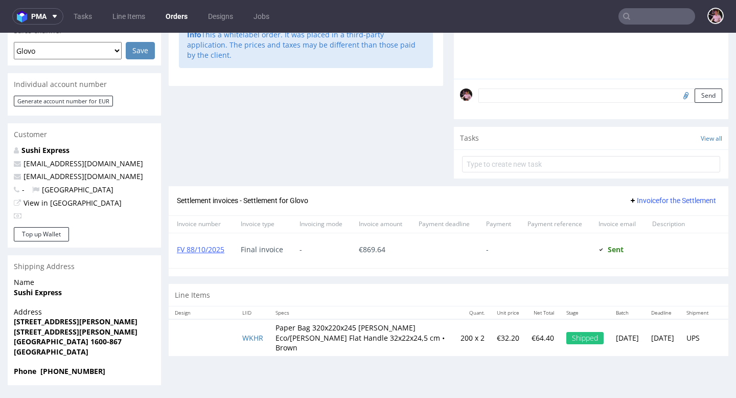
scroll to position [3, 0]
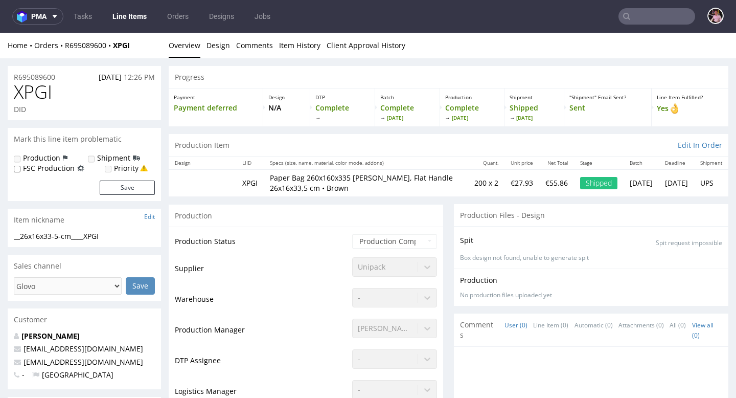
click at [85, 50] on div "Home Orders R695089600 XPGI Overview Design Comments Item History Client Approv…" at bounding box center [368, 46] width 736 height 26
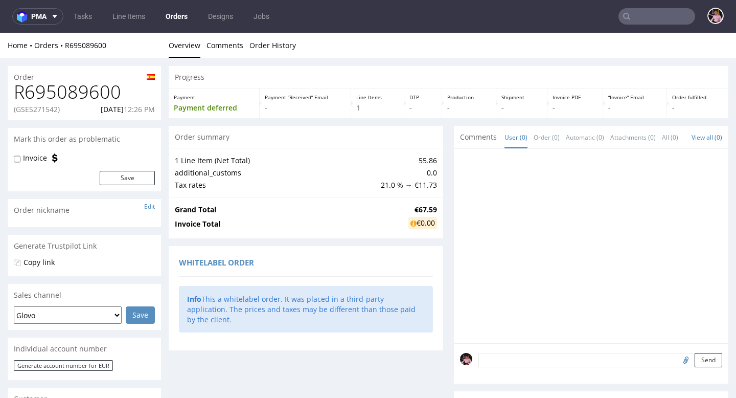
click at [37, 110] on p "(GSES271542)" at bounding box center [37, 109] width 46 height 10
copy p "GSES271542"
click at [81, 19] on link "Tasks" at bounding box center [83, 16] width 31 height 16
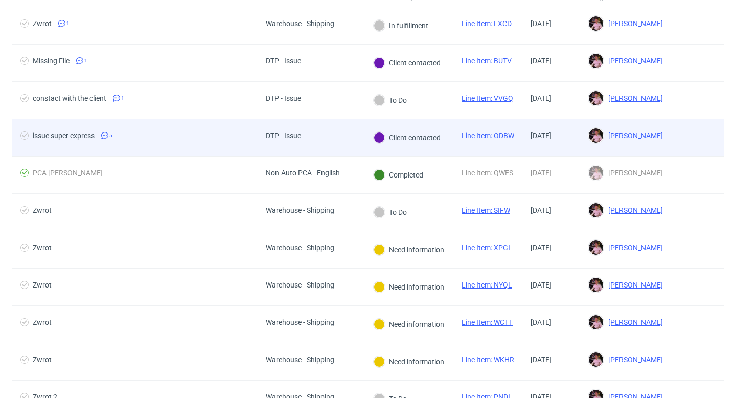
scroll to position [107, 0]
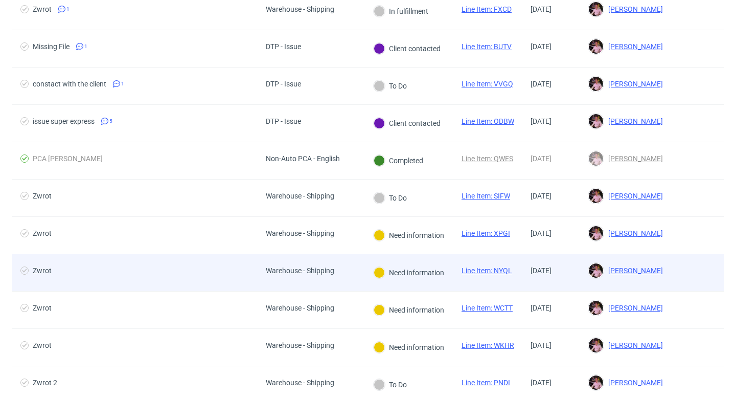
click at [319, 264] on div "Warehouse - Shipping" at bounding box center [300, 272] width 85 height 37
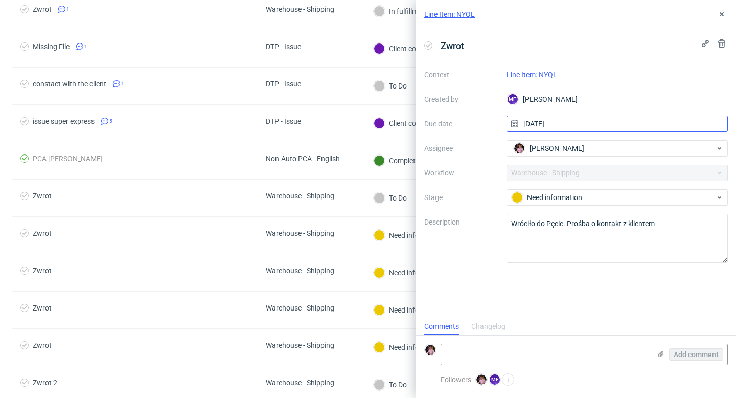
scroll to position [8, 0]
click at [539, 77] on link "Line Item: NYQL" at bounding box center [532, 75] width 51 height 8
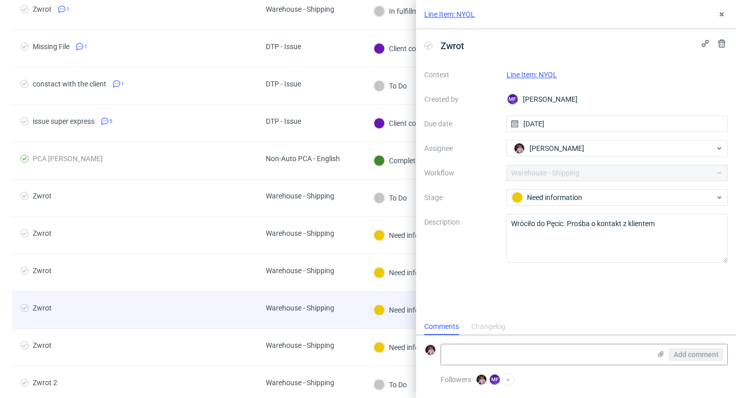
click at [319, 306] on div "Warehouse - Shipping" at bounding box center [300, 308] width 69 height 8
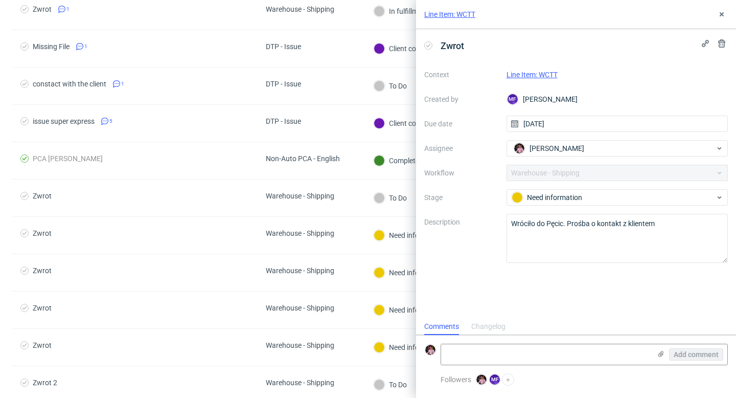
click at [543, 74] on link "Line Item: WCTT" at bounding box center [532, 75] width 51 height 8
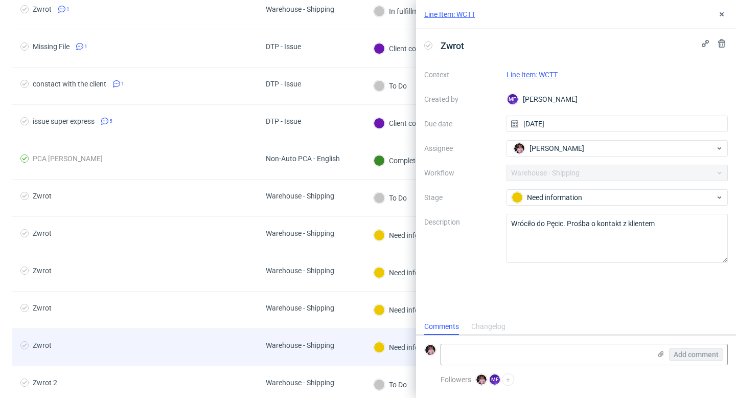
click at [290, 338] on div "Warehouse - Shipping" at bounding box center [300, 347] width 85 height 37
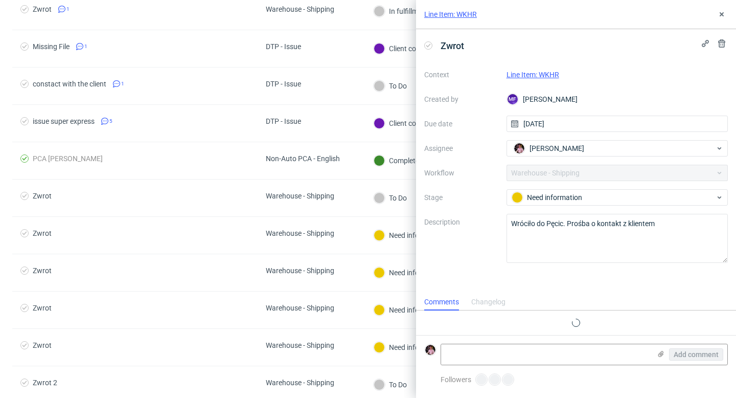
scroll to position [8, 0]
click at [537, 77] on link "Line Item: WKHR" at bounding box center [533, 75] width 53 height 8
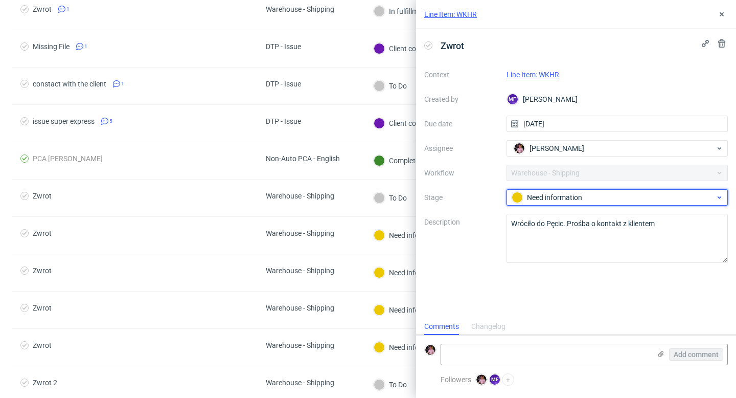
click at [559, 196] on div "Need information" at bounding box center [614, 197] width 204 height 11
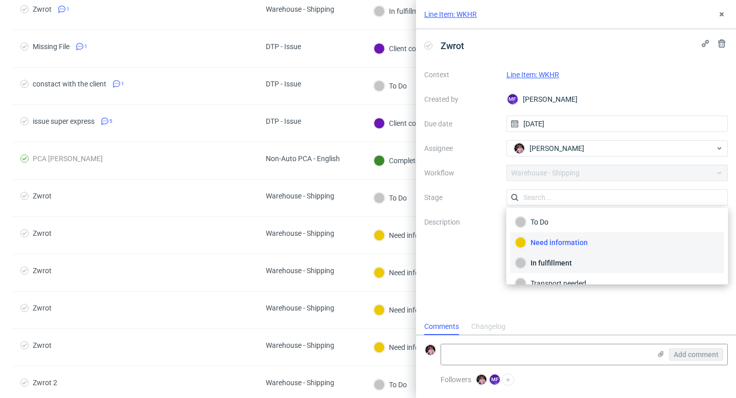
click at [553, 259] on div "In fulfillment" at bounding box center [618, 262] width 205 height 11
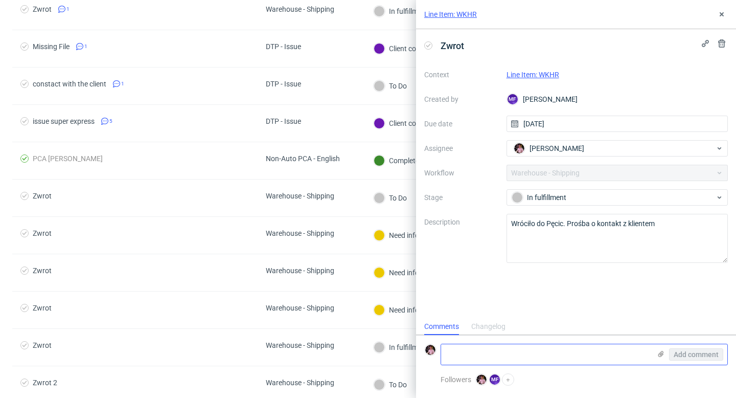
click at [556, 352] on textarea at bounding box center [546, 354] width 210 height 20
paste textarea "https://app-eu1.hubspot.com/contacts/25600958/record/0-5/252262119659"
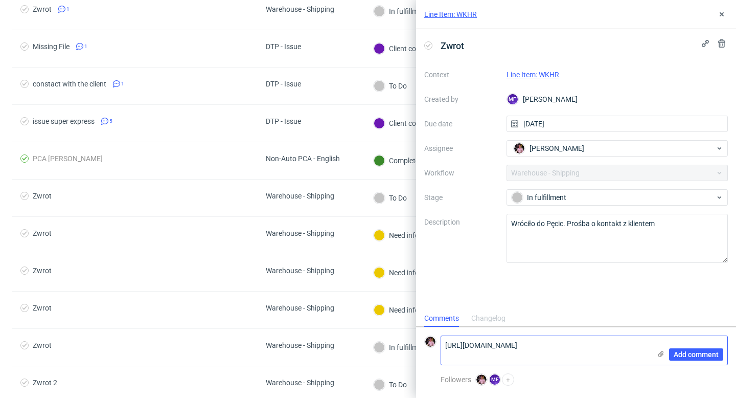
scroll to position [0, 0]
type textarea "https://app-eu1.hubspot.com/contacts/25600958/record/0-5/252262119659"
click at [706, 356] on span "Add comment" at bounding box center [696, 354] width 45 height 7
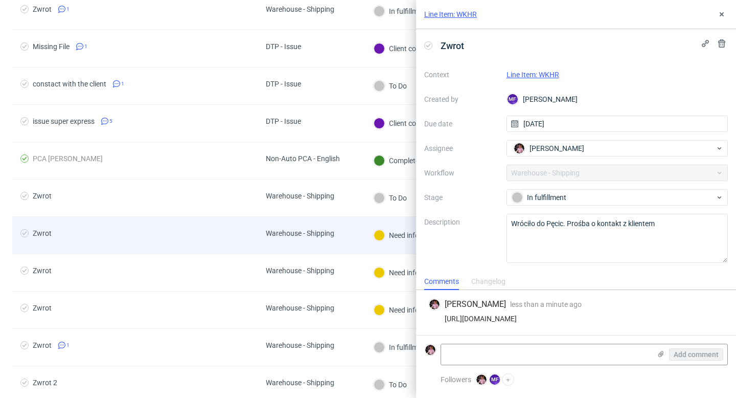
click at [365, 236] on div "Warehouse - Shipping" at bounding box center [311, 235] width 107 height 37
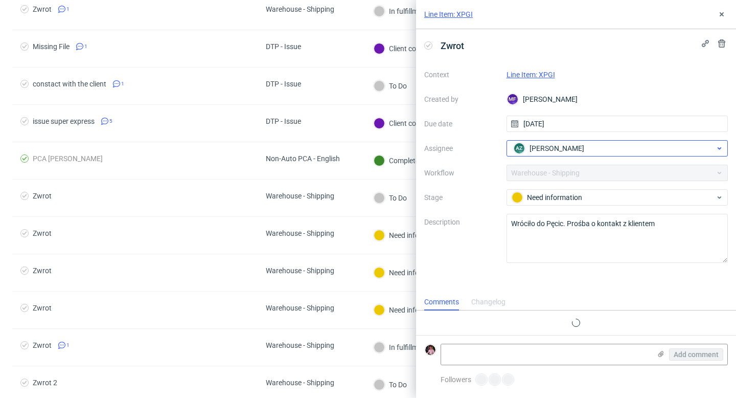
scroll to position [8, 0]
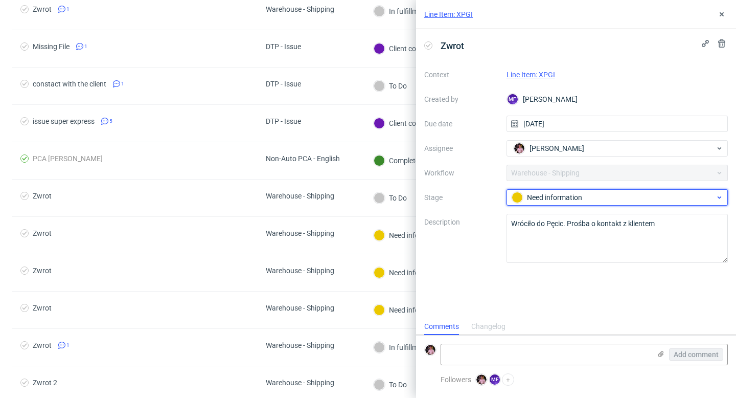
click at [548, 198] on div "Need information" at bounding box center [614, 197] width 204 height 11
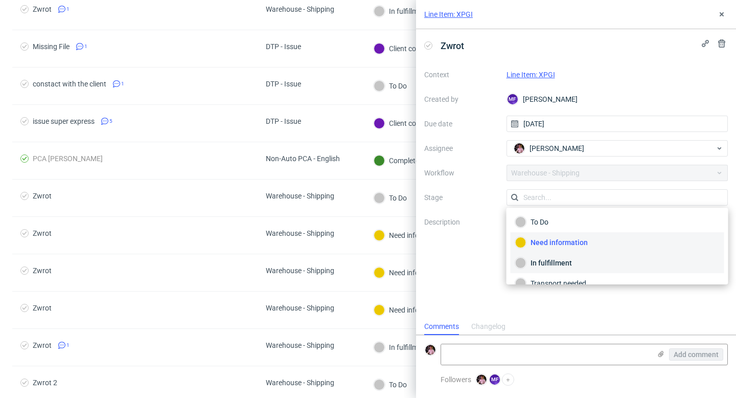
click at [552, 260] on div "In fulfillment" at bounding box center [618, 262] width 205 height 11
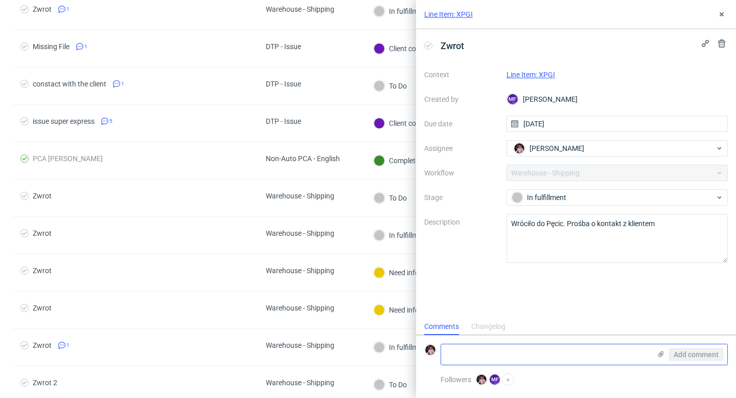
click at [526, 355] on textarea at bounding box center [546, 354] width 210 height 20
paste textarea "https://app-eu1.hubspot.com/contacts/25600958/record/0-5/252262119659"
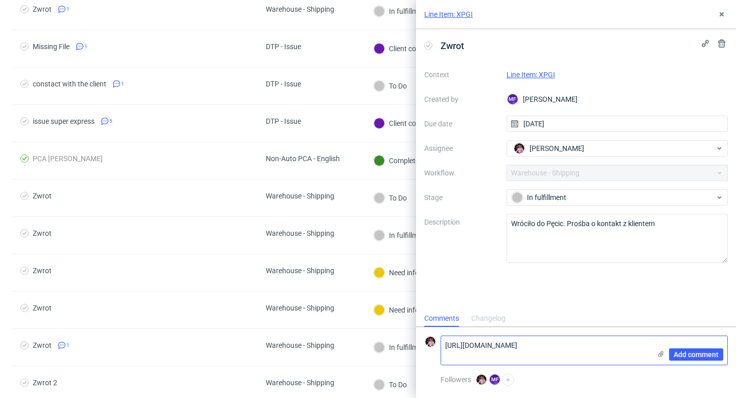
scroll to position [0, 0]
type textarea "https://app-eu1.hubspot.com/contacts/25600958/record/0-5/252262119659"
click at [677, 353] on span "Add comment" at bounding box center [696, 354] width 45 height 7
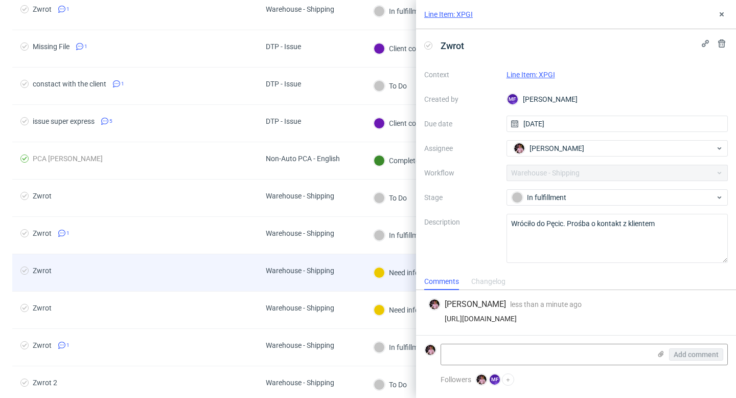
click at [349, 285] on div "Warehouse - Shipping" at bounding box center [311, 272] width 107 height 37
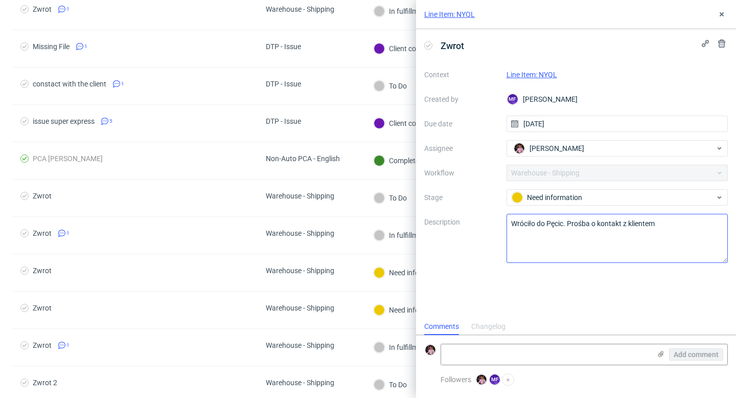
scroll to position [8, 0]
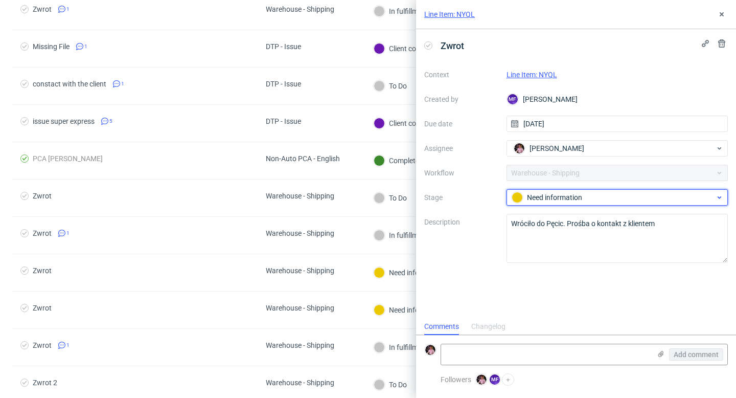
click at [571, 191] on span "Need information" at bounding box center [613, 197] width 205 height 12
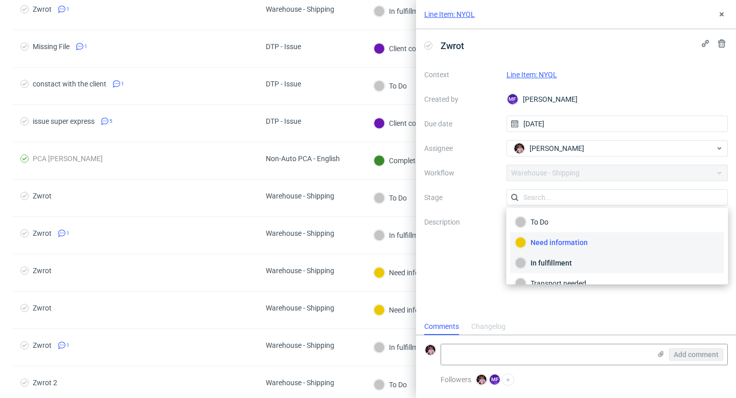
click at [571, 266] on div "In fulfillment" at bounding box center [618, 262] width 205 height 11
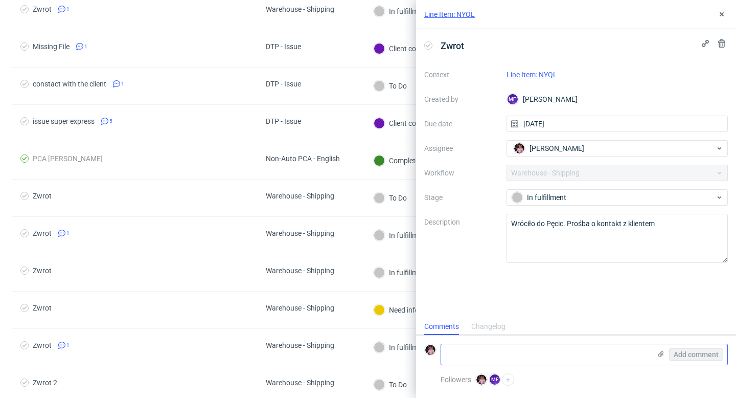
click at [572, 353] on textarea at bounding box center [546, 354] width 210 height 20
paste textarea "https://app-eu1.hubspot.com/contacts/25600958/record/0-5/252262119659"
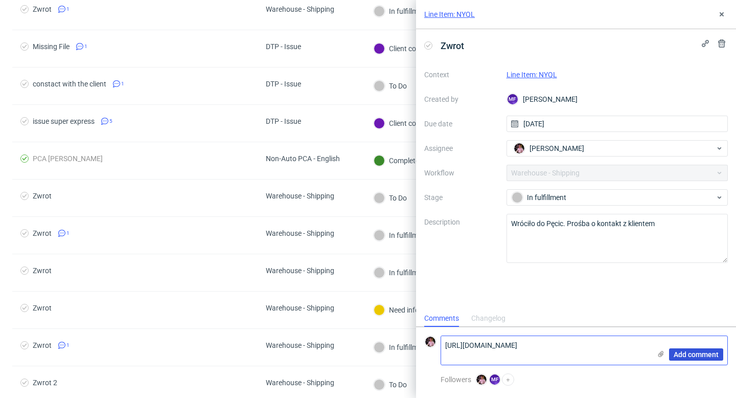
type textarea "https://app-eu1.hubspot.com/contacts/25600958/record/0-5/252262119659"
click at [688, 356] on span "Add comment" at bounding box center [696, 354] width 45 height 7
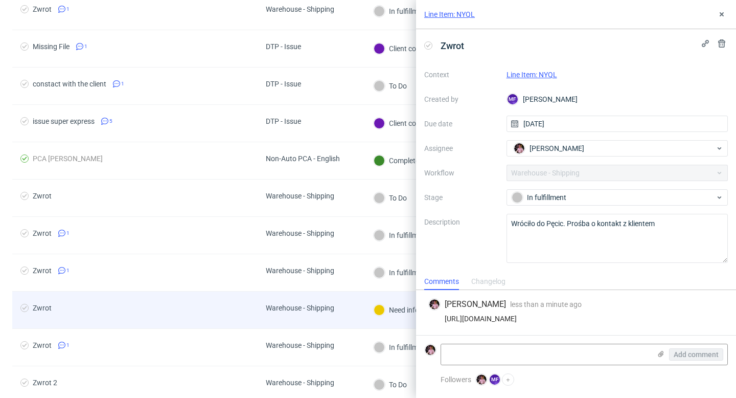
click at [352, 316] on div "Warehouse - Shipping" at bounding box center [311, 310] width 107 height 37
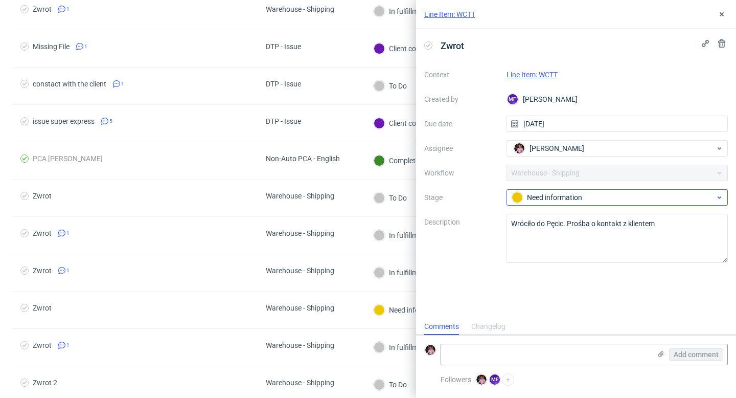
scroll to position [8, 0]
click at [569, 198] on div "Need information" at bounding box center [614, 197] width 204 height 11
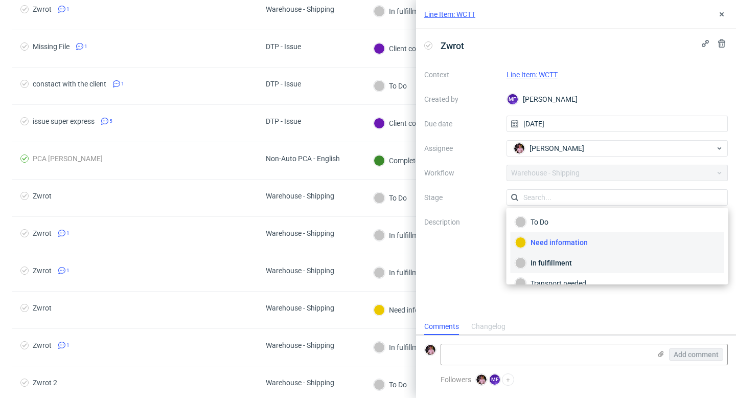
click at [575, 264] on div "In fulfillment" at bounding box center [618, 262] width 205 height 11
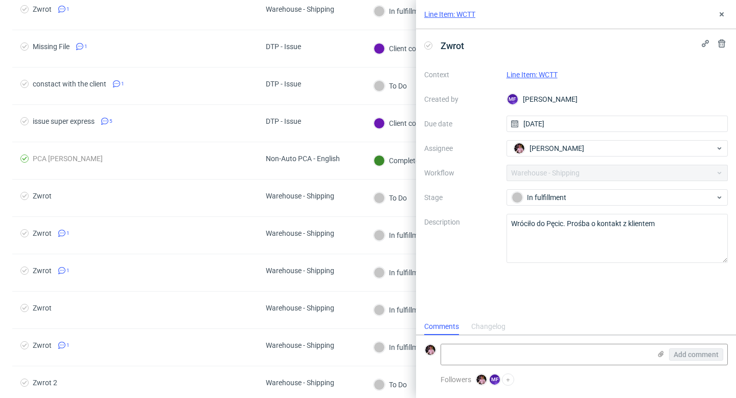
click at [573, 343] on form "Add comment" at bounding box center [576, 354] width 320 height 38
click at [573, 351] on textarea at bounding box center [546, 354] width 210 height 20
paste textarea "https://app-eu1.hubspot.com/contacts/25600958/record/0-5/252262119659"
type textarea "https://app-eu1.hubspot.com/contacts/25600958/record/0-5/252262119659"
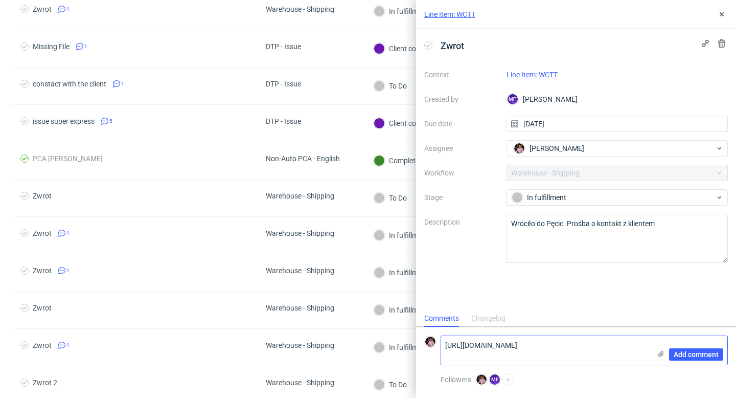
click at [716, 343] on div "Add comment" at bounding box center [689, 350] width 77 height 29
click at [707, 349] on button "Add comment" at bounding box center [696, 354] width 54 height 12
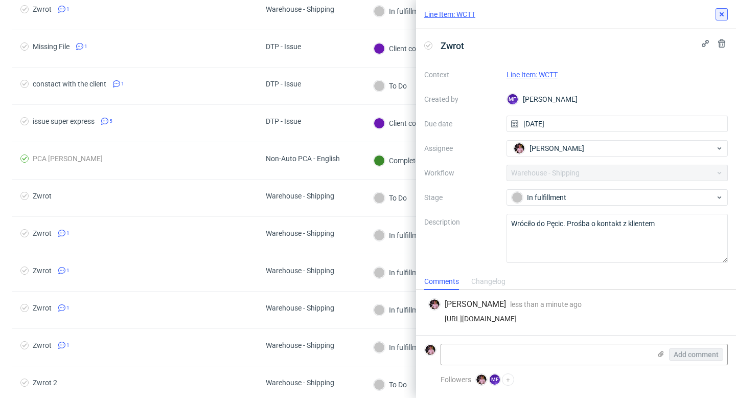
click at [717, 10] on button at bounding box center [722, 14] width 12 height 12
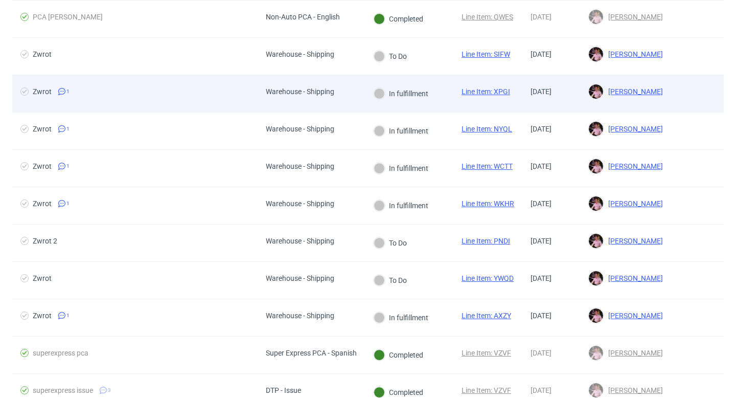
scroll to position [259, 0]
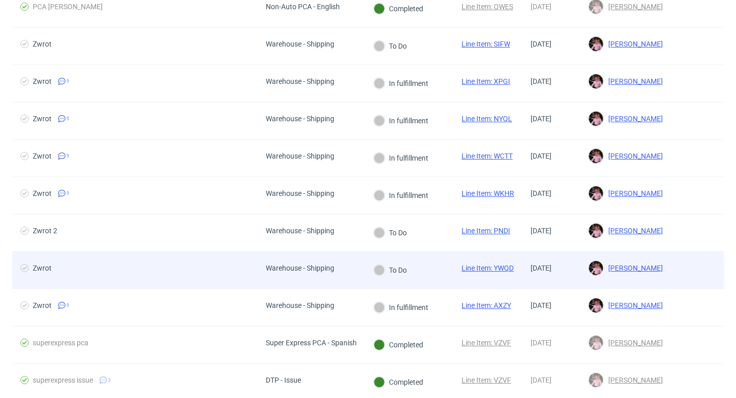
click at [296, 283] on div "Warehouse - Shipping" at bounding box center [300, 270] width 85 height 37
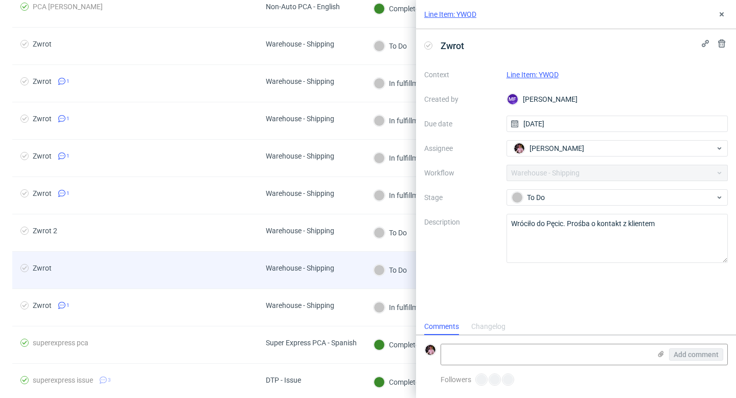
scroll to position [8, 0]
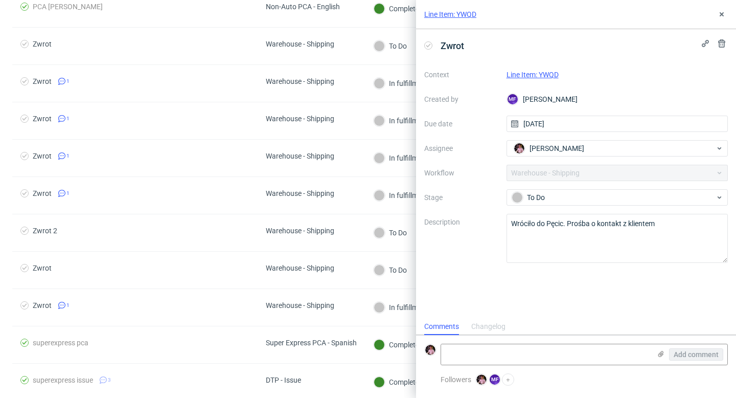
click at [535, 73] on link "Line Item: YWQD" at bounding box center [533, 75] width 52 height 8
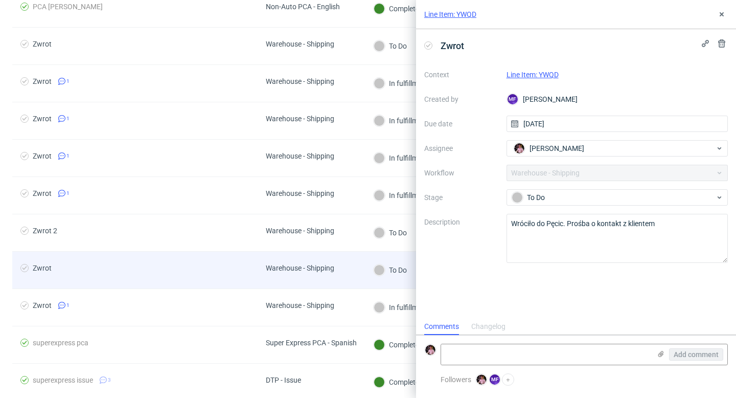
click at [318, 260] on div "Warehouse - Shipping" at bounding box center [300, 270] width 85 height 37
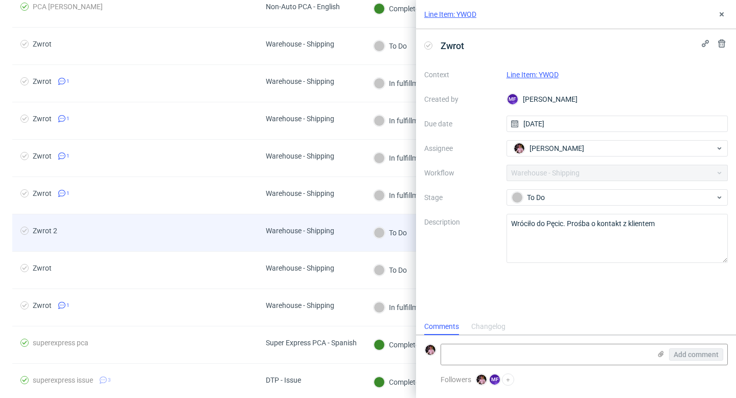
click at [315, 243] on div "Warehouse - Shipping" at bounding box center [300, 232] width 85 height 37
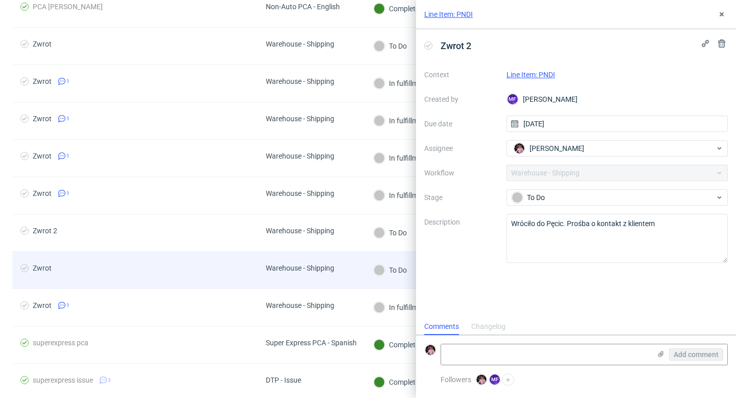
click at [300, 280] on div "Warehouse - Shipping" at bounding box center [300, 270] width 85 height 37
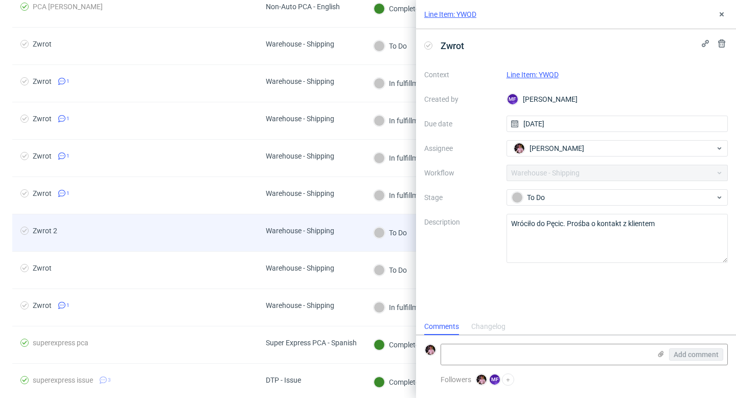
click at [304, 241] on div "Warehouse - Shipping" at bounding box center [300, 232] width 85 height 37
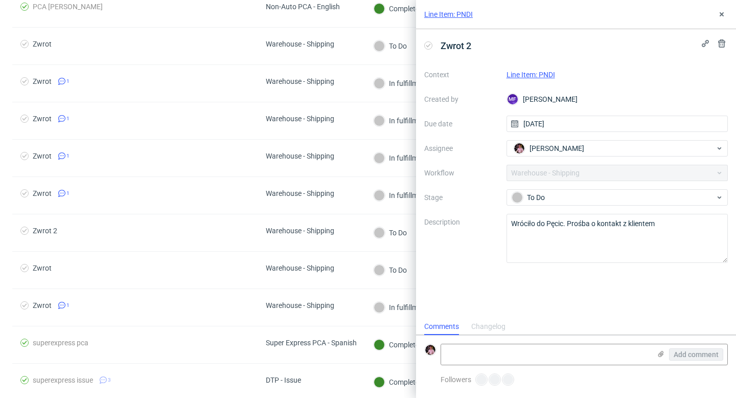
scroll to position [8, 0]
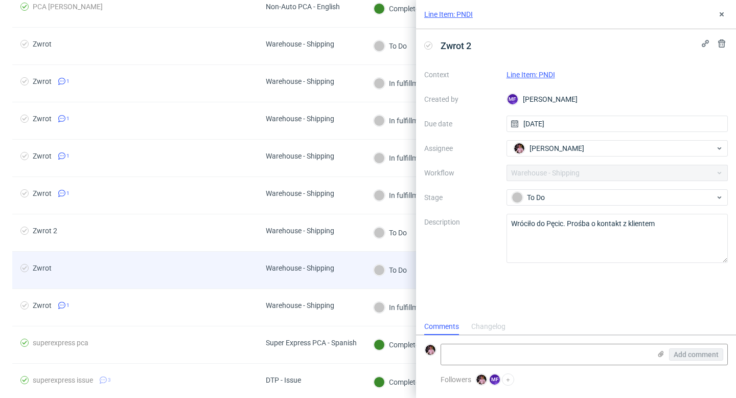
click at [261, 261] on div "Warehouse - Shipping" at bounding box center [300, 270] width 85 height 37
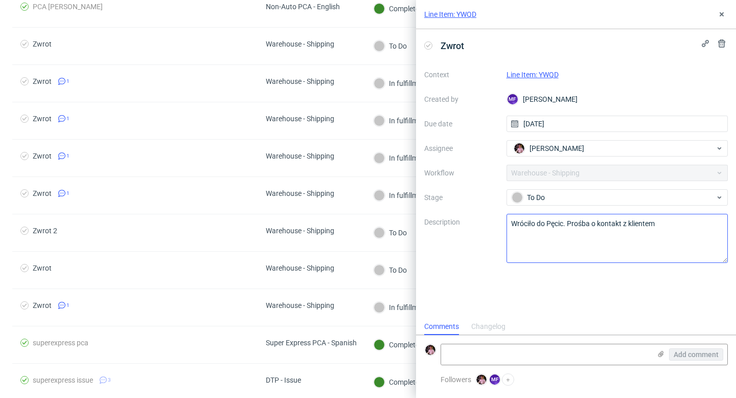
scroll to position [8, 0]
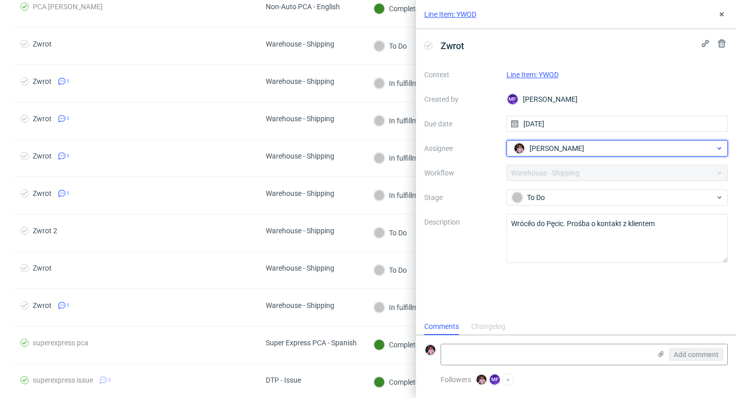
click at [553, 150] on span "[PERSON_NAME]" at bounding box center [557, 148] width 55 height 10
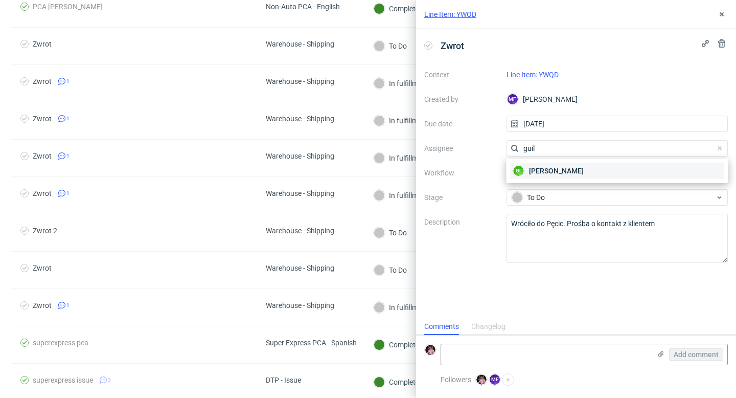
type input "guil"
click at [575, 172] on span "Guillaume Leroux" at bounding box center [556, 171] width 55 height 10
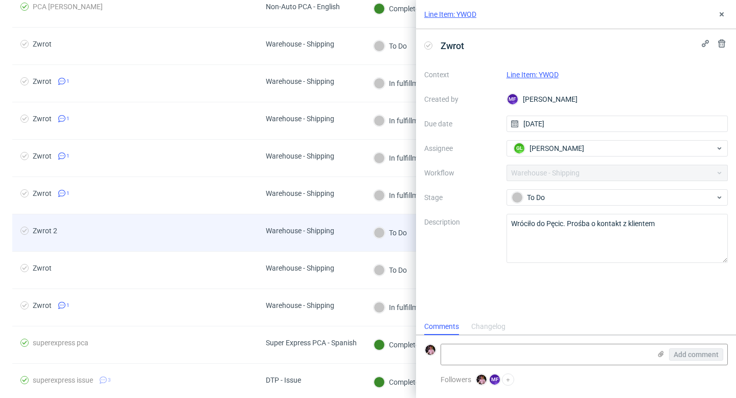
click at [355, 248] on div "Warehouse - Shipping" at bounding box center [311, 232] width 107 height 37
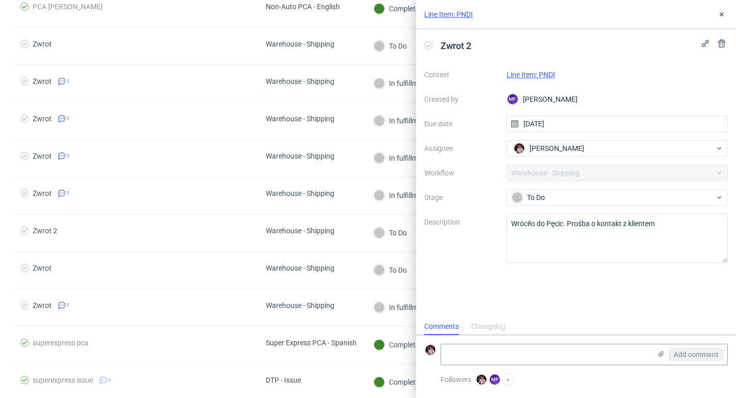
scroll to position [8, 0]
click at [537, 77] on link "Line Item: PNDI" at bounding box center [531, 75] width 49 height 8
click at [528, 357] on textarea at bounding box center [546, 354] width 210 height 20
type textarea "J"
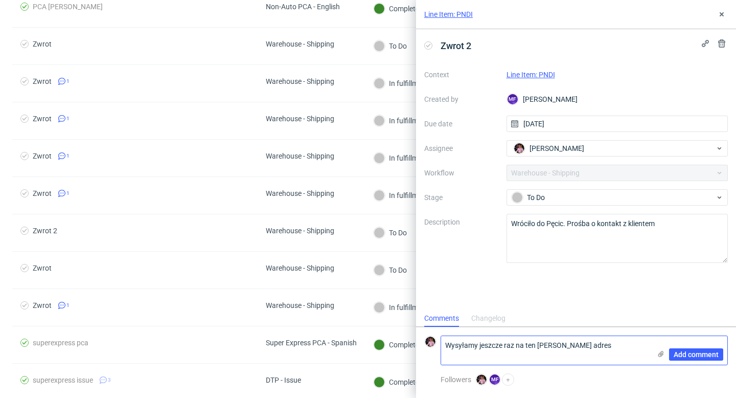
scroll to position [0, 0]
type textarea "Wysyłamy jeszcze raz na ten sam adres"
click at [691, 355] on span "Add comment" at bounding box center [696, 354] width 45 height 7
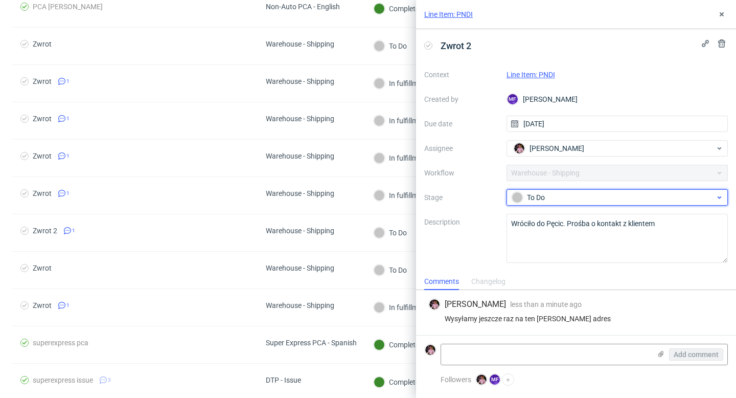
click at [538, 199] on div "To Do" at bounding box center [614, 197] width 204 height 11
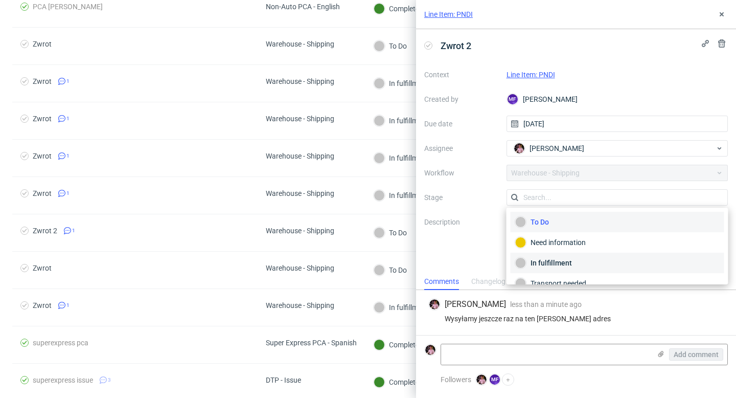
click at [559, 258] on div "In fulfillment" at bounding box center [618, 262] width 205 height 11
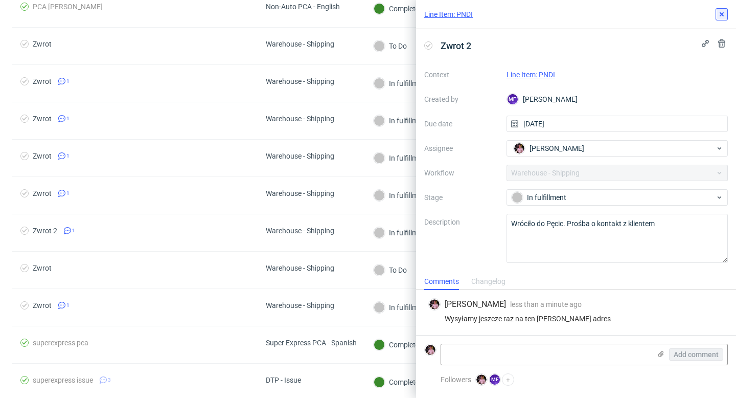
click at [722, 11] on icon at bounding box center [722, 14] width 8 height 8
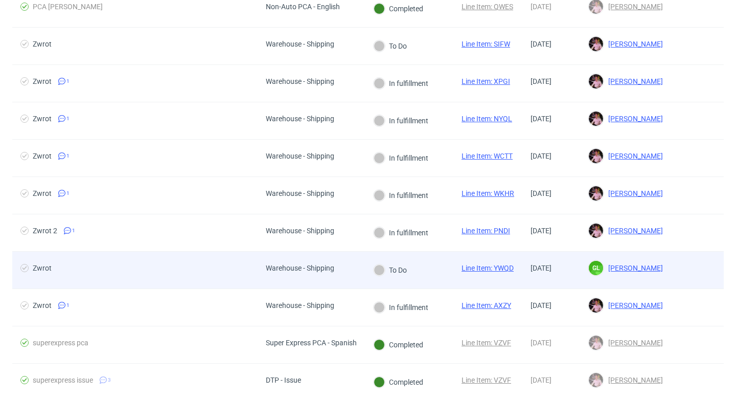
click at [318, 285] on div "Warehouse - Shipping" at bounding box center [300, 270] width 85 height 37
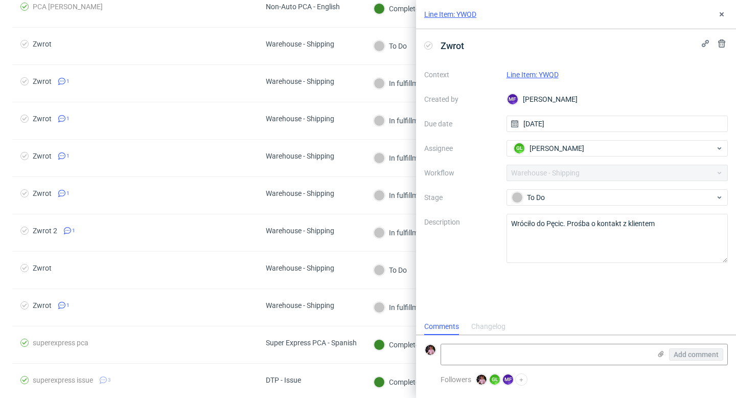
scroll to position [8, 0]
click at [728, 15] on div "Line Item: YWQD" at bounding box center [576, 14] width 320 height 29
click at [720, 15] on icon at bounding box center [722, 14] width 8 height 8
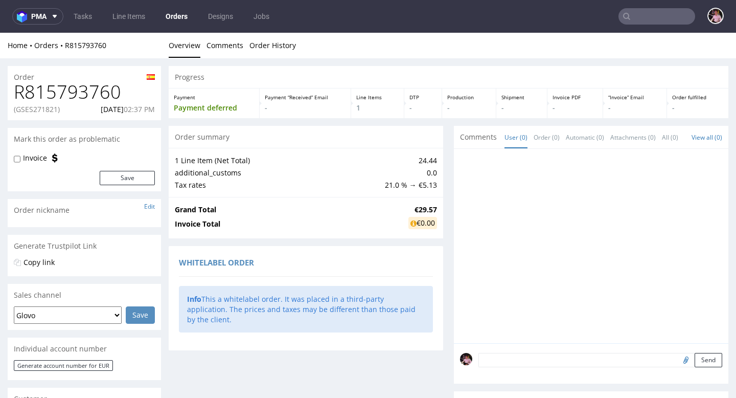
click at [46, 110] on p "(GSES271821)" at bounding box center [37, 109] width 46 height 10
copy p "GSES271821"
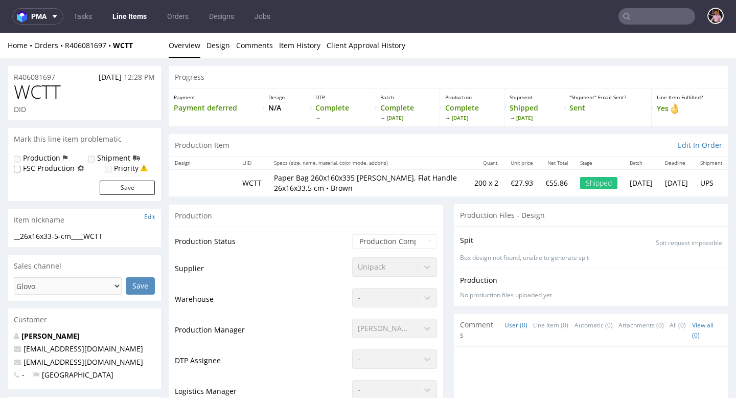
click at [75, 39] on div "Home Orders R406081697 WCTT Overview Design Comments Item History Client Approv…" at bounding box center [368, 46] width 736 height 26
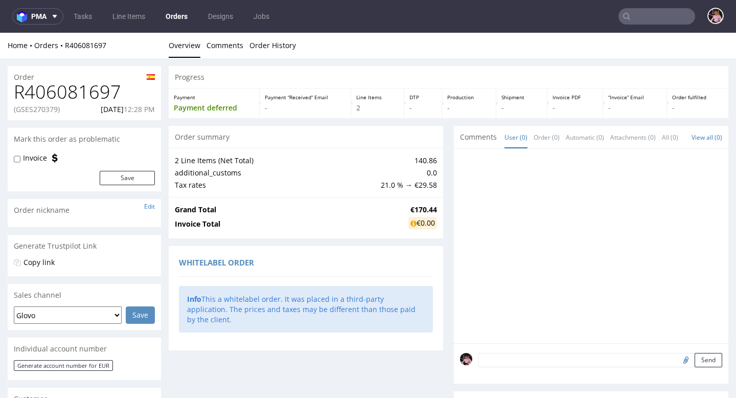
click at [34, 111] on p "(GSES270379)" at bounding box center [37, 109] width 46 height 10
copy p "GSES270379"
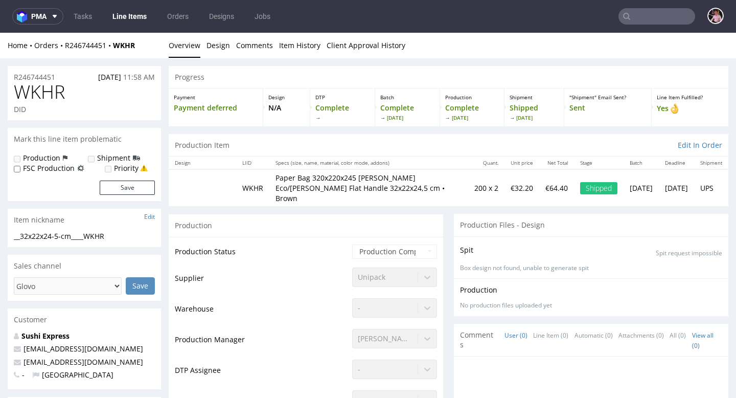
click at [71, 34] on div "Home Orders R246744451 WKHR Overview Design Comments Item History Client Approv…" at bounding box center [368, 46] width 736 height 26
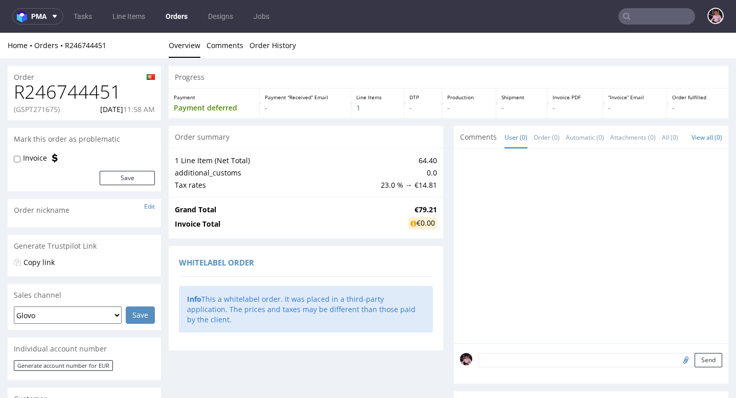
click at [42, 110] on p "(GSPT271675)" at bounding box center [37, 109] width 46 height 10
copy p "GSPT271675"
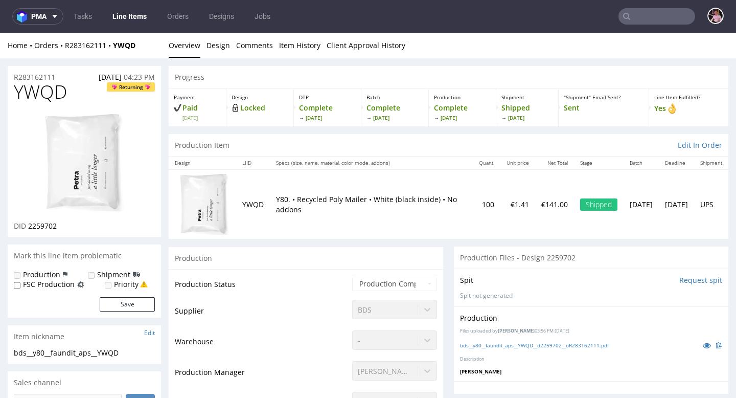
click at [95, 51] on div "Home Orders R283162111 YWQD Overview Design Comments Item History Client Approv…" at bounding box center [368, 46] width 736 height 26
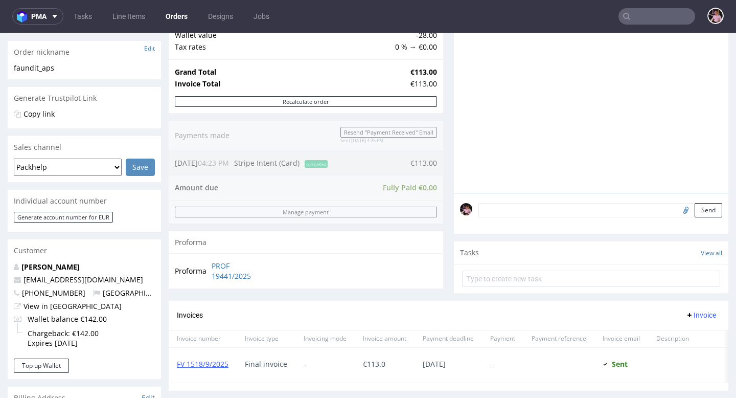
scroll to position [160, 0]
click at [62, 304] on link "View in [GEOGRAPHIC_DATA]" at bounding box center [73, 305] width 98 height 10
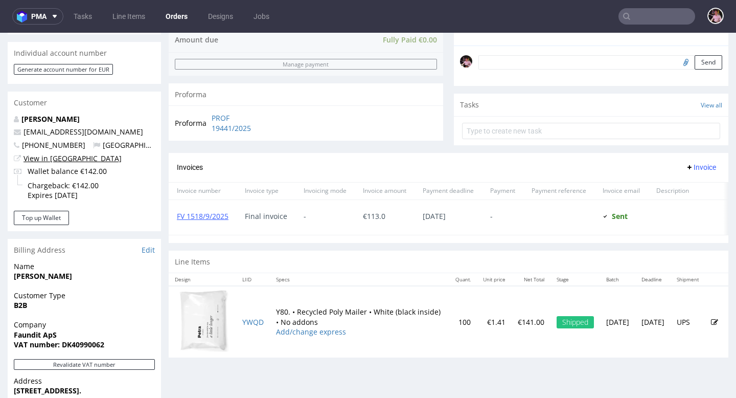
scroll to position [301, 0]
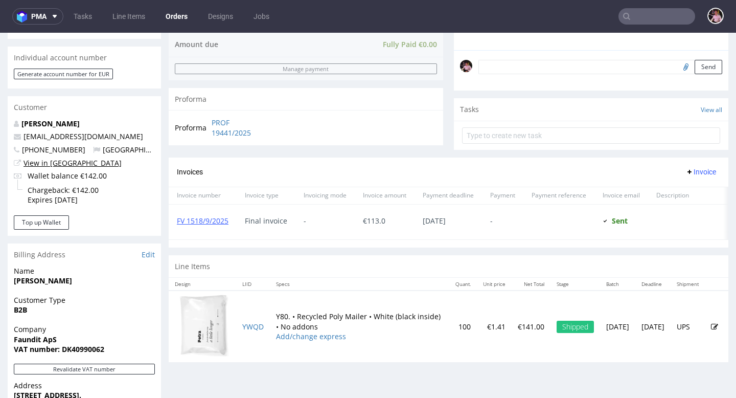
click at [65, 165] on link "View in [GEOGRAPHIC_DATA]" at bounding box center [73, 163] width 98 height 10
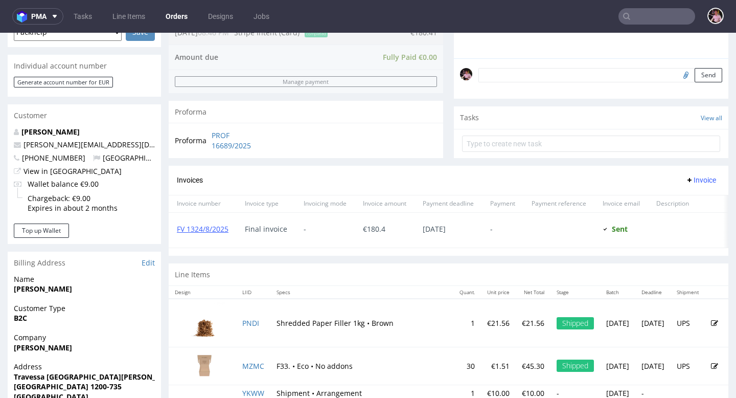
scroll to position [292, 0]
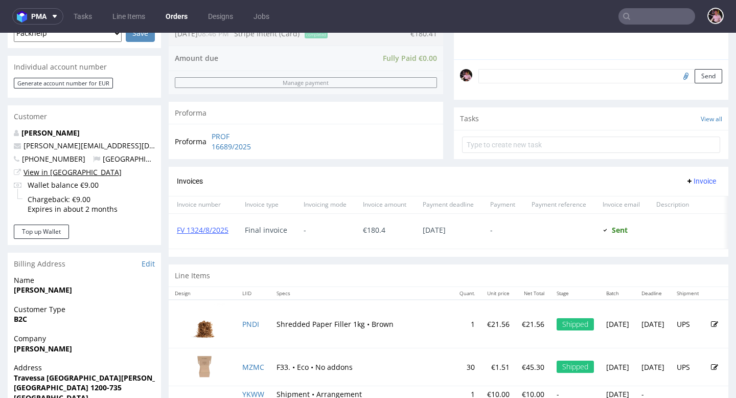
click at [68, 174] on link "View in Hubspot" at bounding box center [73, 172] width 98 height 10
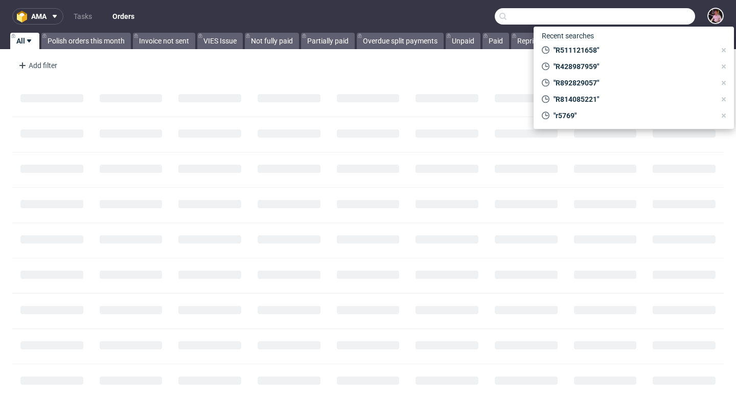
click at [638, 13] on input "text" at bounding box center [595, 16] width 200 height 16
paste input "R155318244"
type input "R155318244"
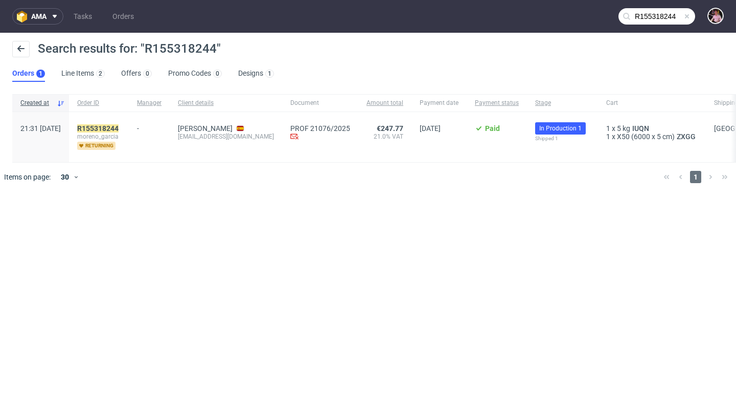
click at [121, 132] on span "moreno_garcia" at bounding box center [98, 136] width 43 height 8
click at [119, 130] on mark "R155318244" at bounding box center [97, 128] width 41 height 8
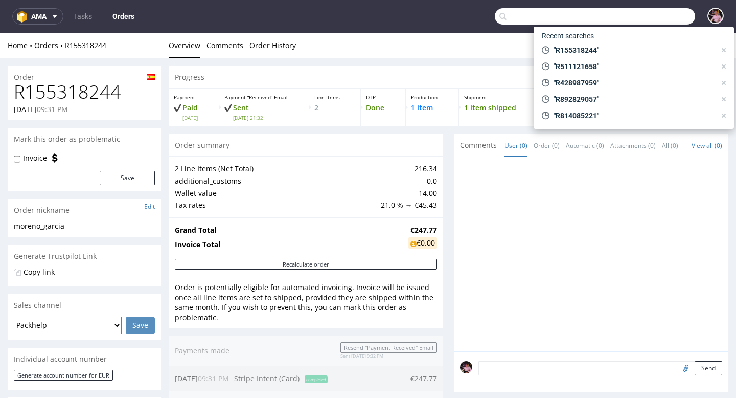
click at [655, 8] on input "text" at bounding box center [595, 16] width 200 height 16
paste input "R511121658"
type input "R511121658"
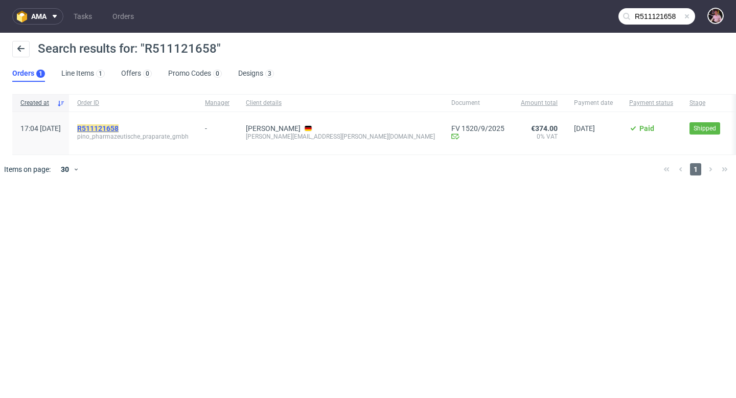
click at [119, 124] on mark "R511121658" at bounding box center [97, 128] width 41 height 8
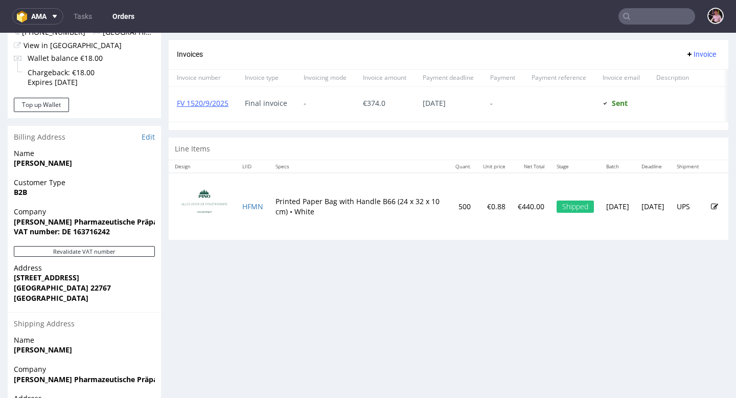
scroll to position [435, 0]
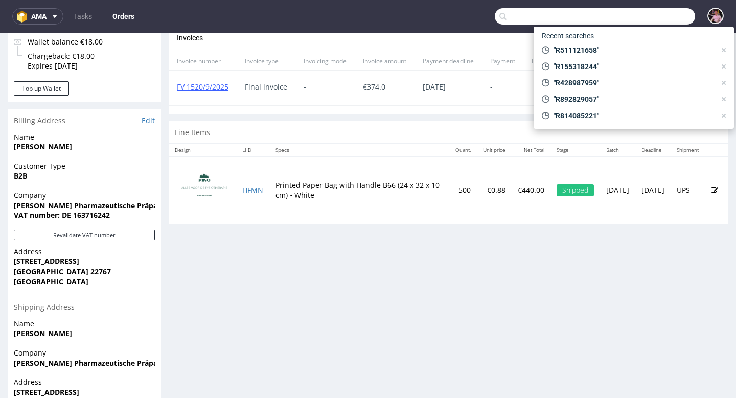
click at [646, 18] on input "text" at bounding box center [595, 16] width 200 height 16
paste input "R333309184"
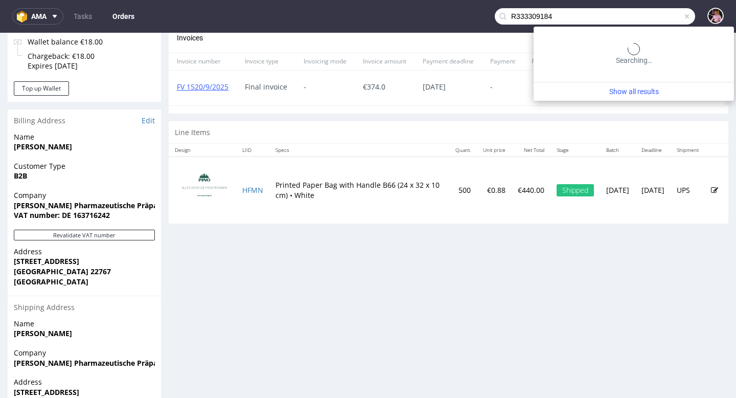
type input "R333309184"
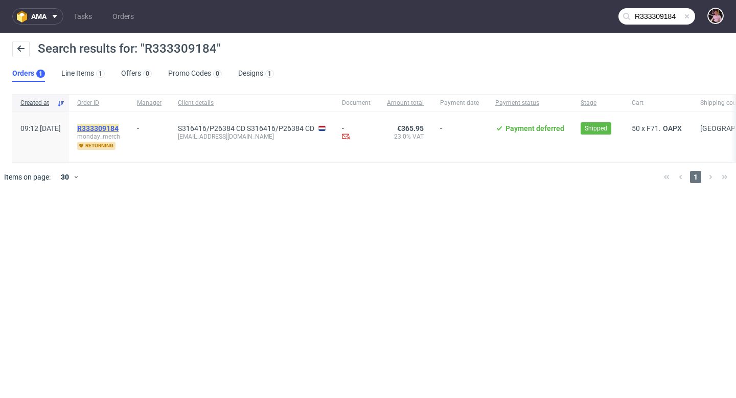
click at [119, 127] on mark "R333309184" at bounding box center [97, 128] width 41 height 8
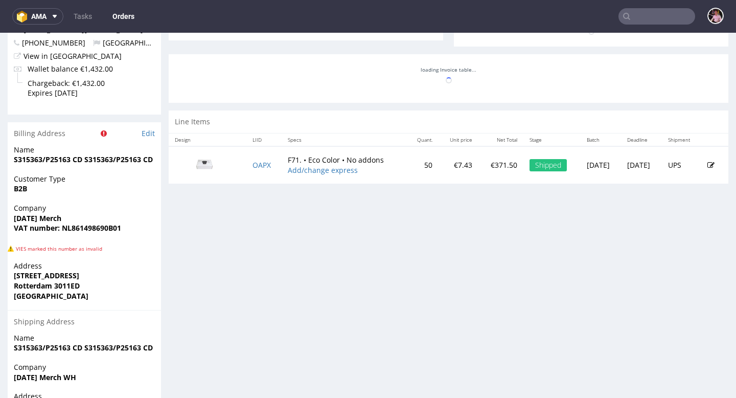
scroll to position [511, 0]
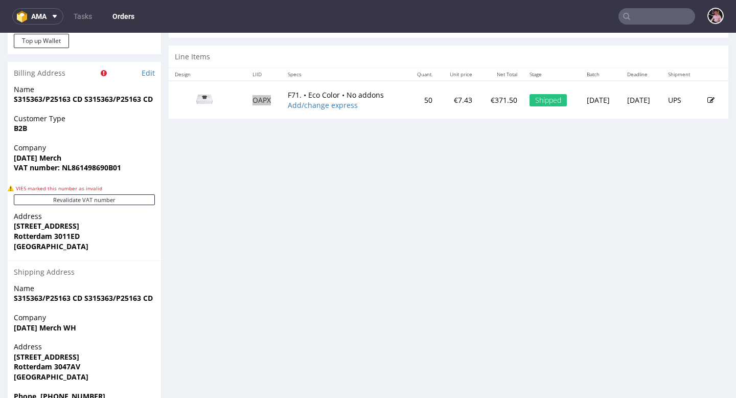
click at [668, 16] on input "text" at bounding box center [657, 16] width 77 height 16
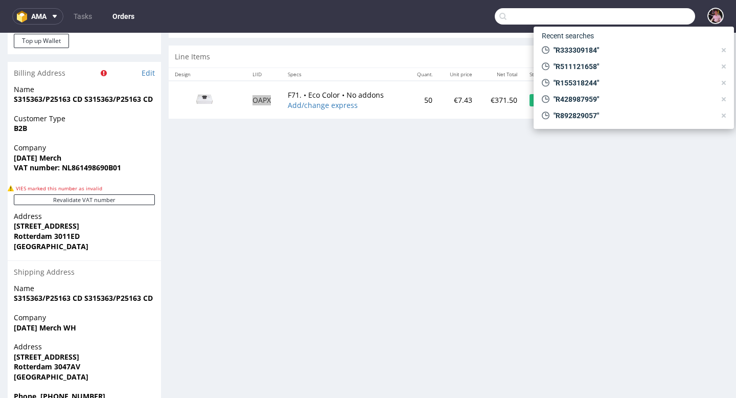
paste input "R603800684"
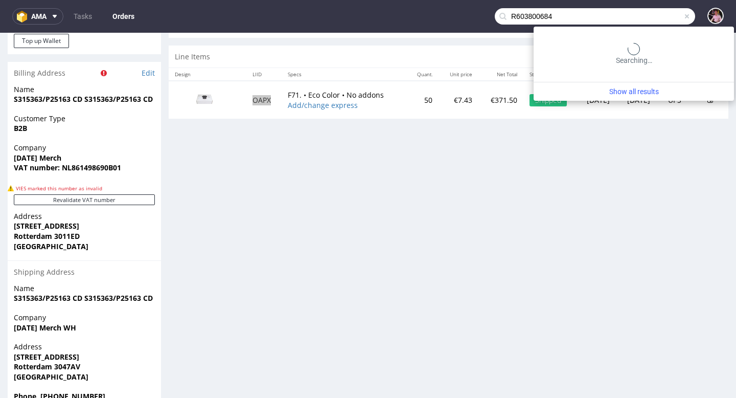
type input "R603800684"
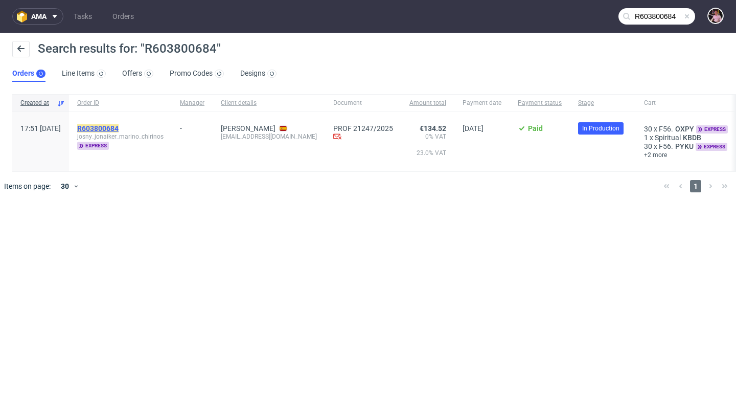
click at [119, 130] on mark "R603800684" at bounding box center [97, 128] width 41 height 8
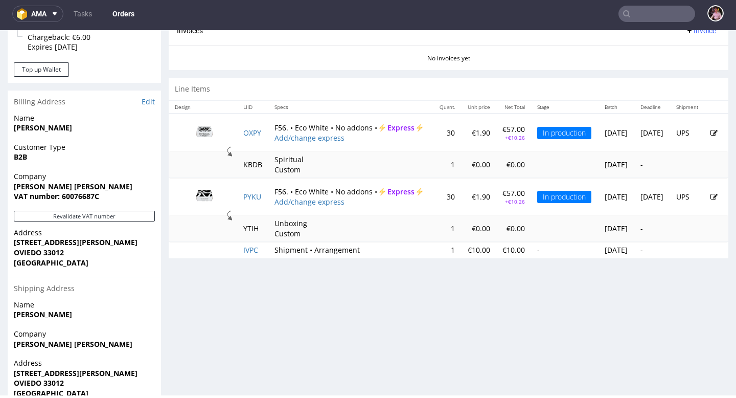
scroll to position [453, 0]
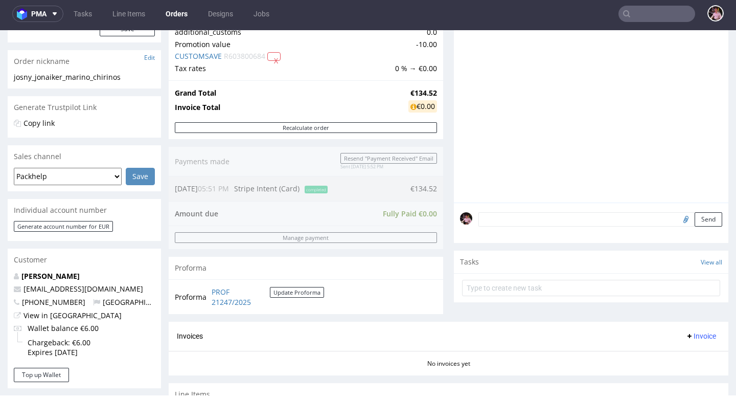
scroll to position [413, 0]
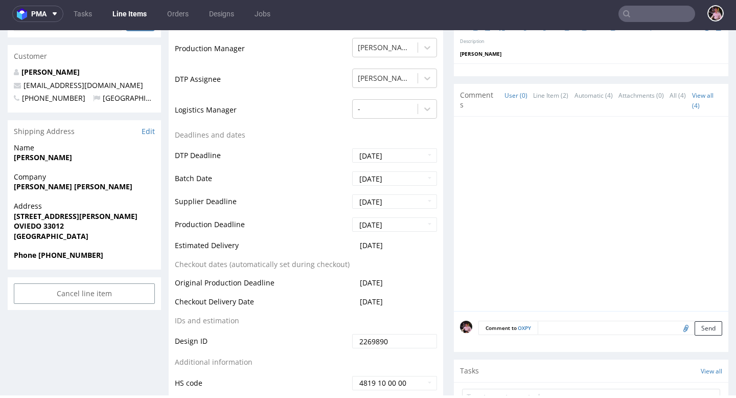
scroll to position [241, 0]
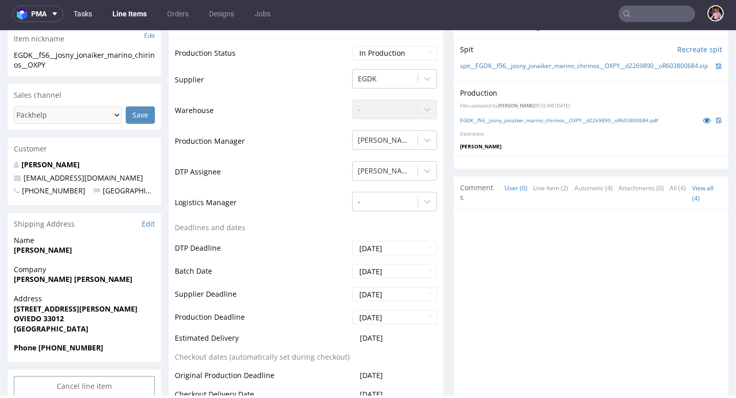
click at [79, 13] on link "Tasks" at bounding box center [83, 14] width 31 height 16
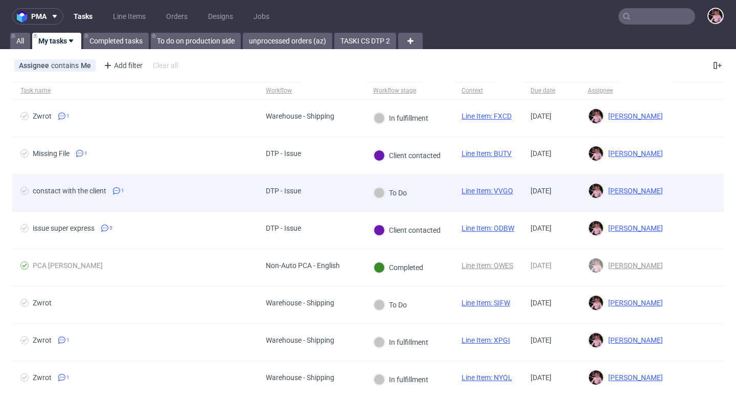
click at [244, 184] on div "constact with the client 1" at bounding box center [134, 192] width 245 height 37
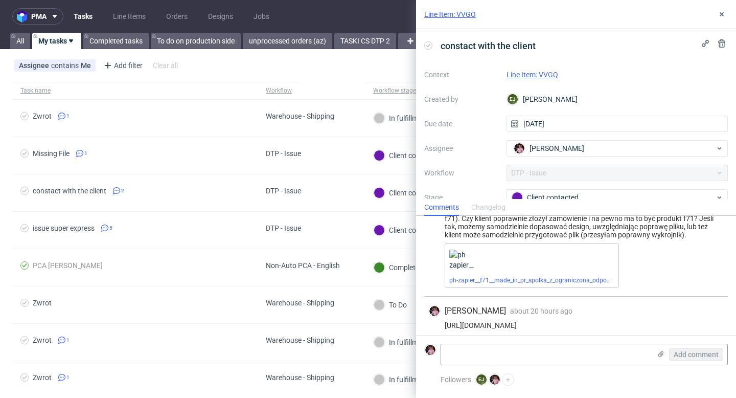
scroll to position [49, 0]
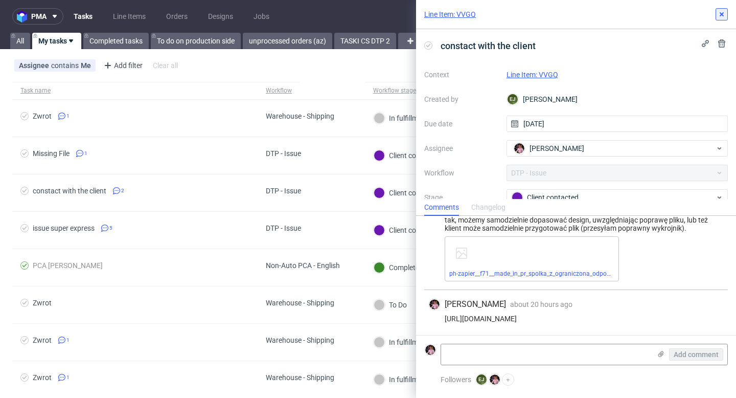
click at [726, 12] on button at bounding box center [722, 14] width 12 height 12
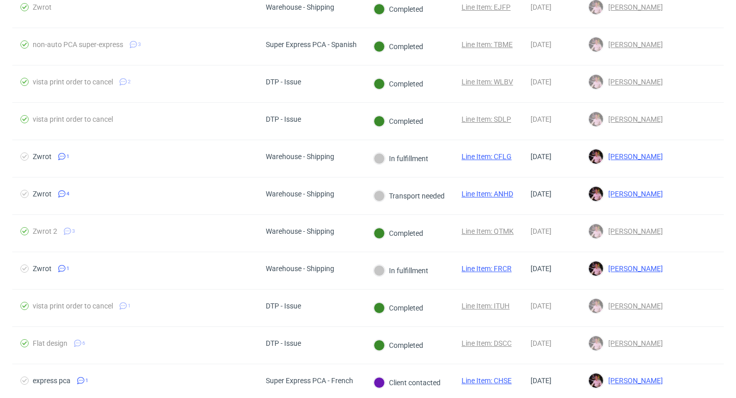
scroll to position [855, 0]
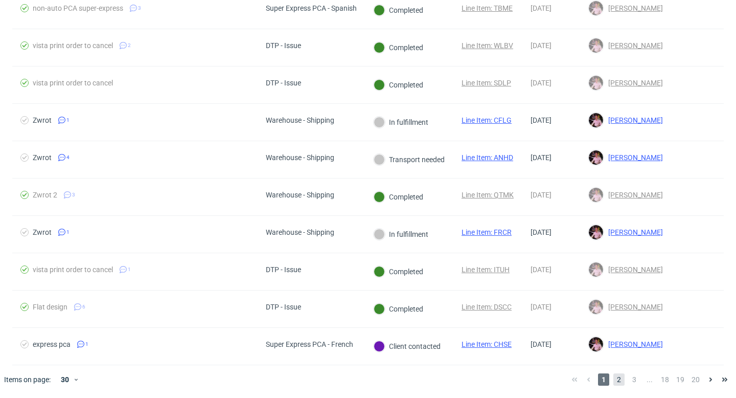
click at [614, 376] on span "2" at bounding box center [619, 379] width 11 height 12
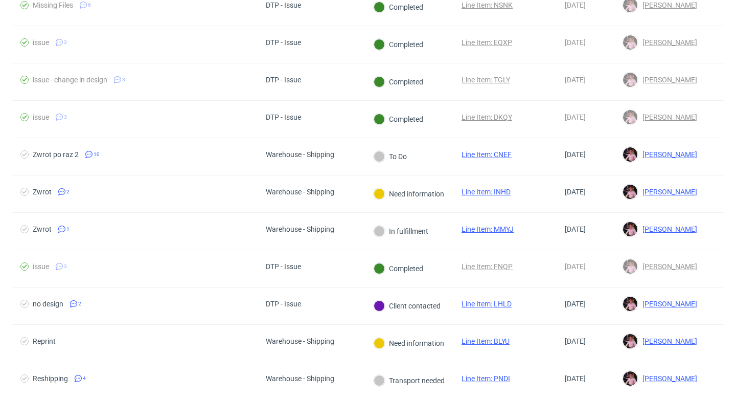
scroll to position [329, 0]
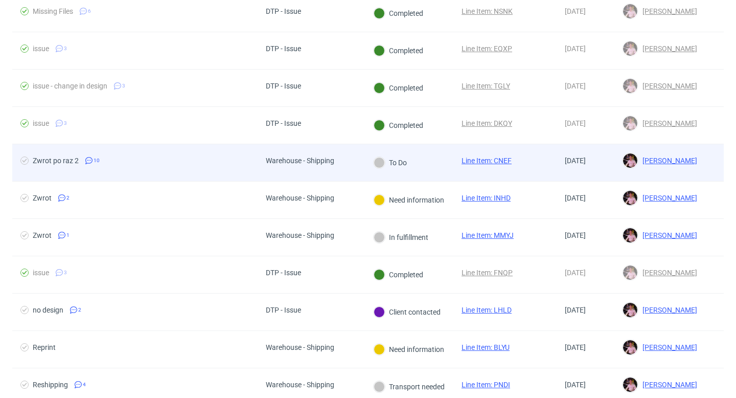
click at [400, 171] on div "To Do" at bounding box center [390, 162] width 51 height 37
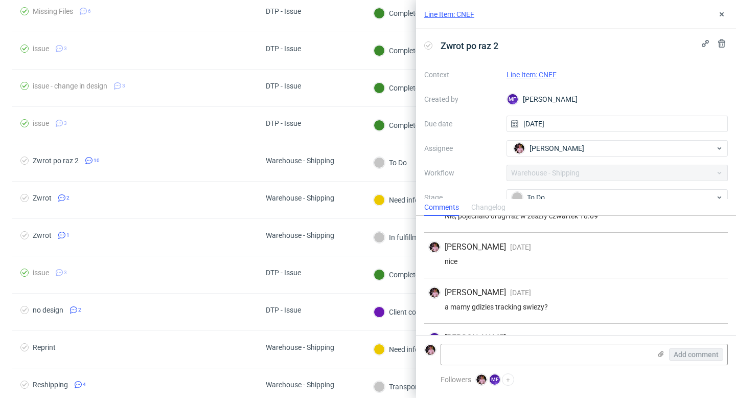
scroll to position [336, 0]
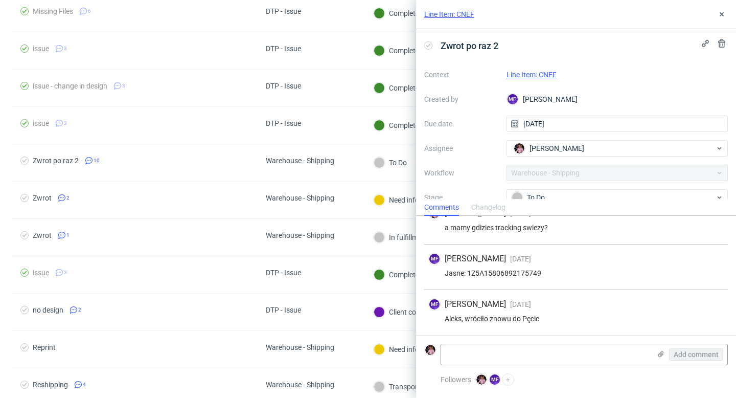
click at [532, 76] on link "Line Item: CNEF" at bounding box center [532, 75] width 50 height 8
click at [719, 11] on icon at bounding box center [722, 14] width 8 height 8
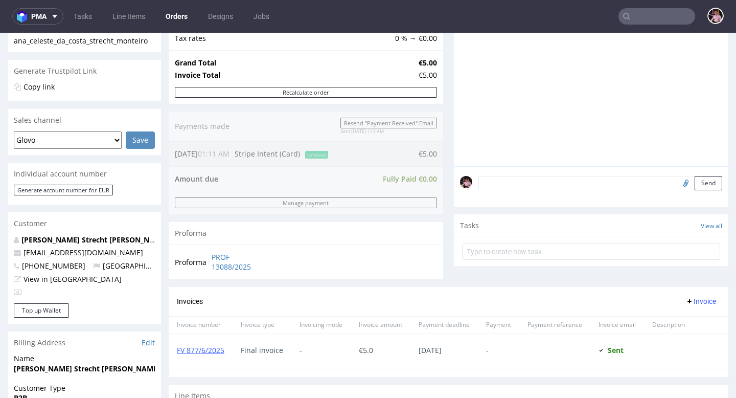
scroll to position [216, 0]
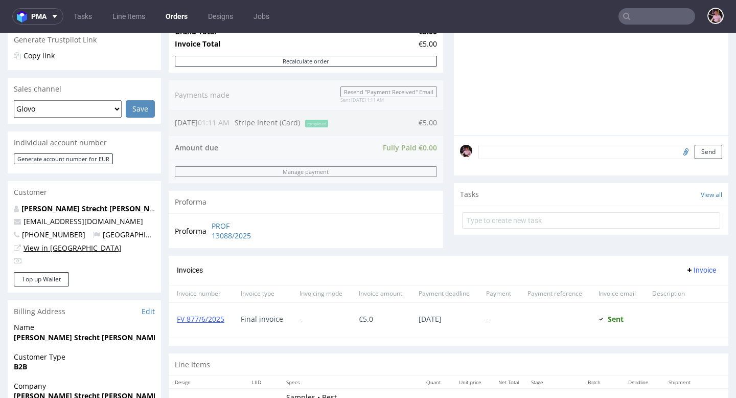
click at [55, 250] on link "View in Hubspot" at bounding box center [73, 248] width 98 height 10
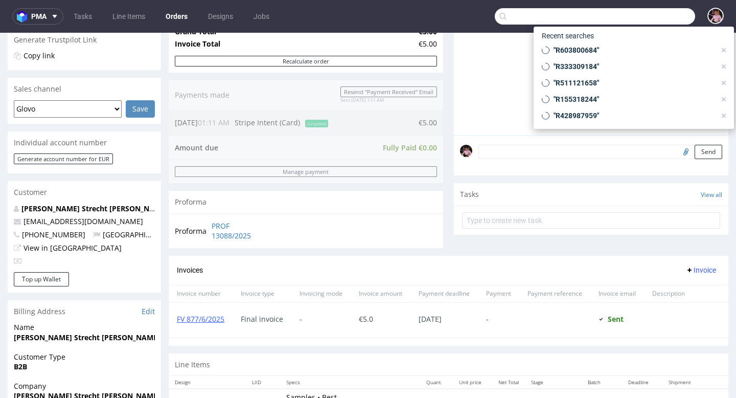
click at [644, 12] on input "text" at bounding box center [595, 16] width 200 height 16
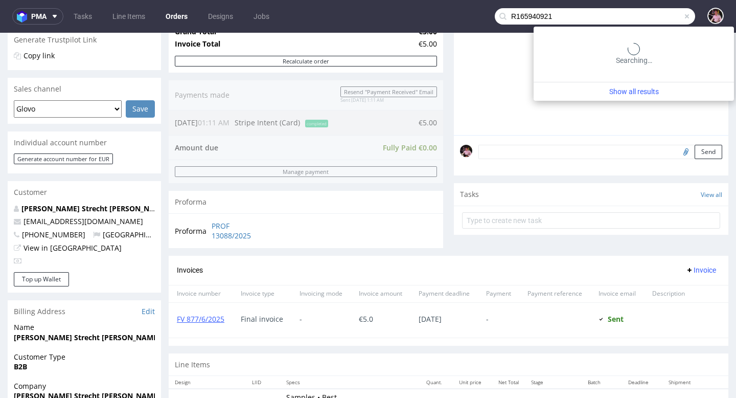
type input "R165940921"
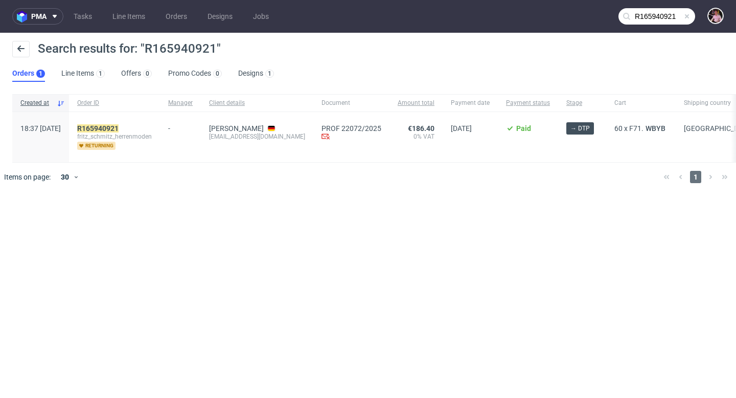
click at [688, 15] on span at bounding box center [687, 16] width 8 height 8
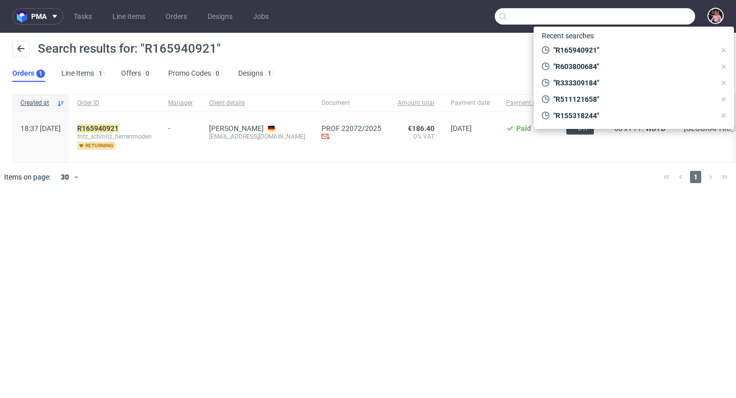
click at [661, 15] on input "text" at bounding box center [595, 16] width 200 height 16
paste input "R730680062"
type input "R730680062"
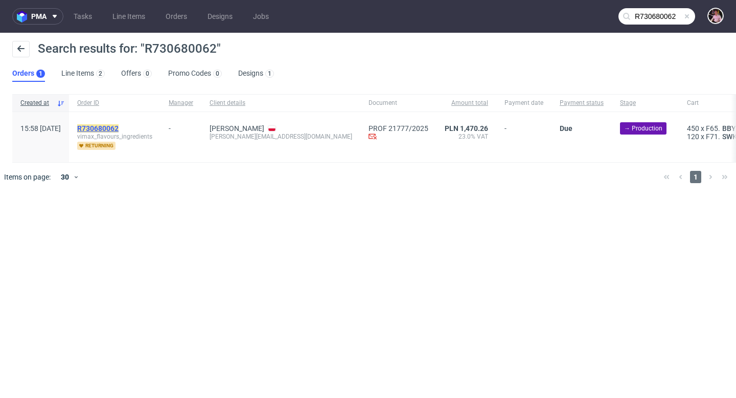
click at [119, 127] on mark "R730680062" at bounding box center [97, 128] width 41 height 8
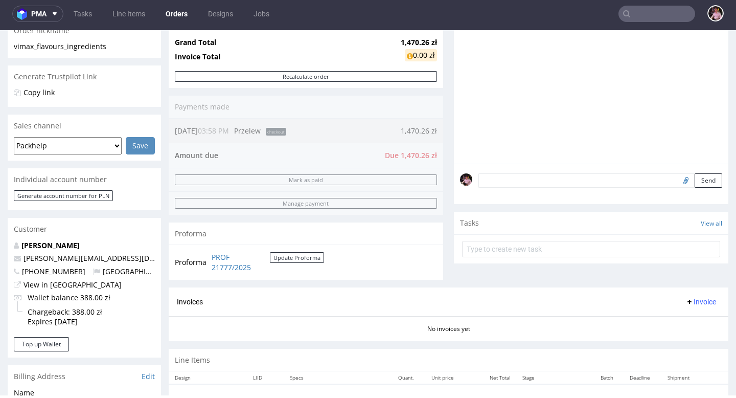
scroll to position [176, 0]
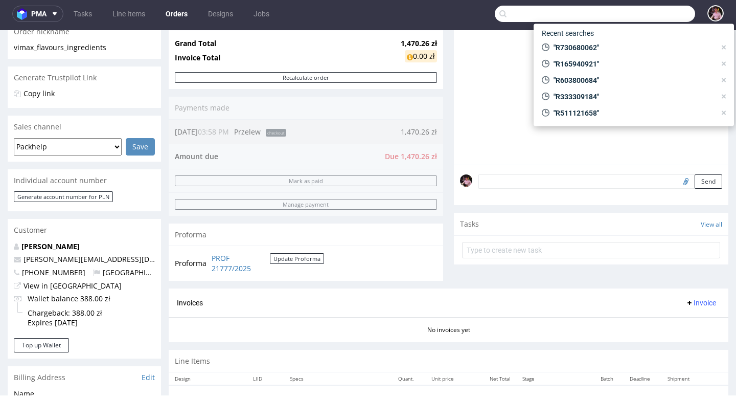
click at [661, 16] on input "text" at bounding box center [595, 14] width 200 height 16
paste input "R220391905"
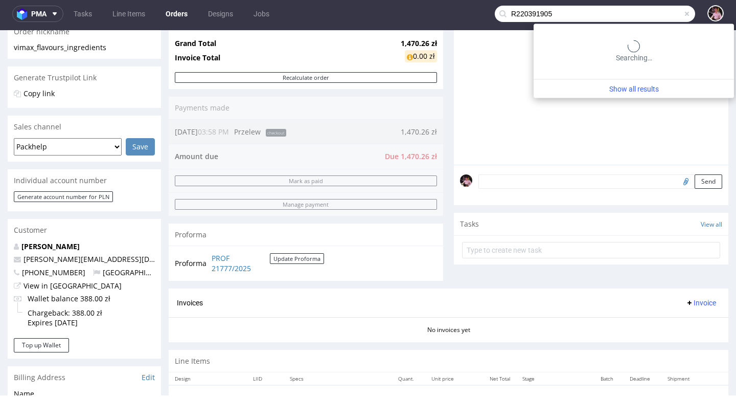
type input "R220391905"
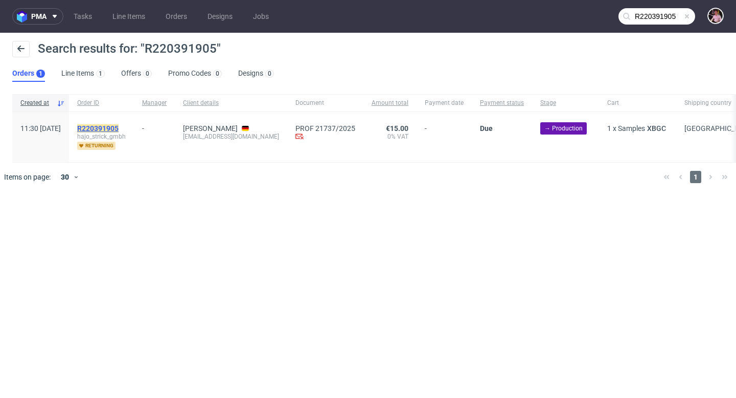
click at [119, 126] on mark "R220391905" at bounding box center [97, 128] width 41 height 8
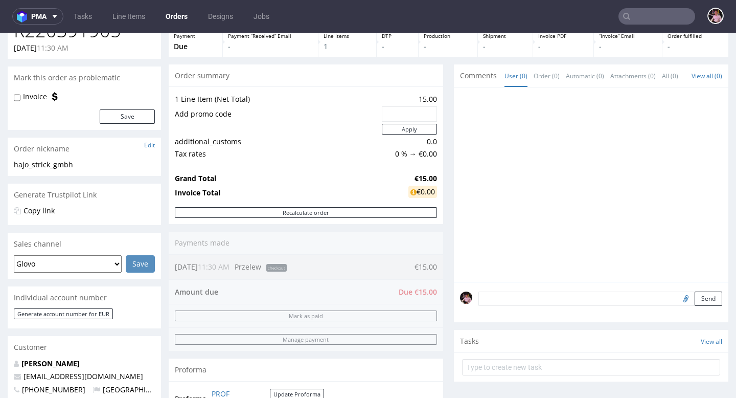
scroll to position [74, 0]
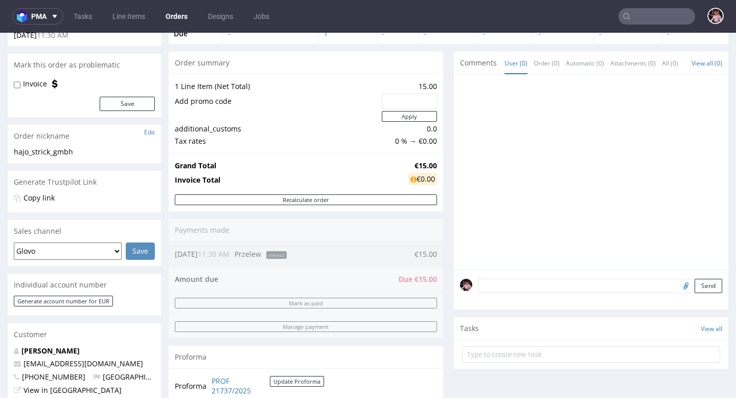
click at [673, 21] on input "text" at bounding box center [657, 16] width 77 height 16
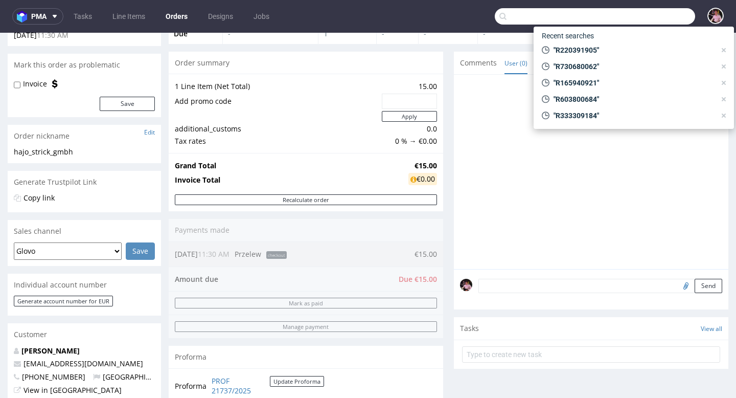
paste input "R686908096"
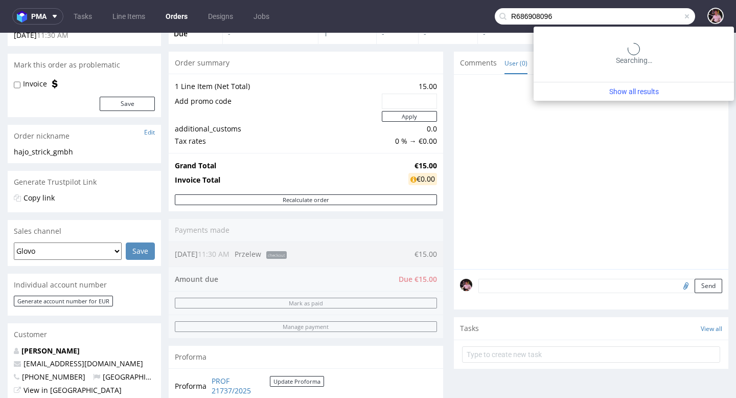
type input "R686908096"
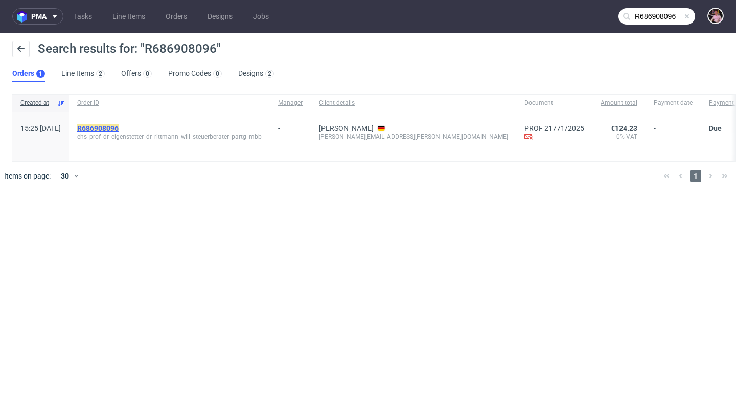
click at [118, 125] on mark "R686908096" at bounding box center [97, 128] width 41 height 8
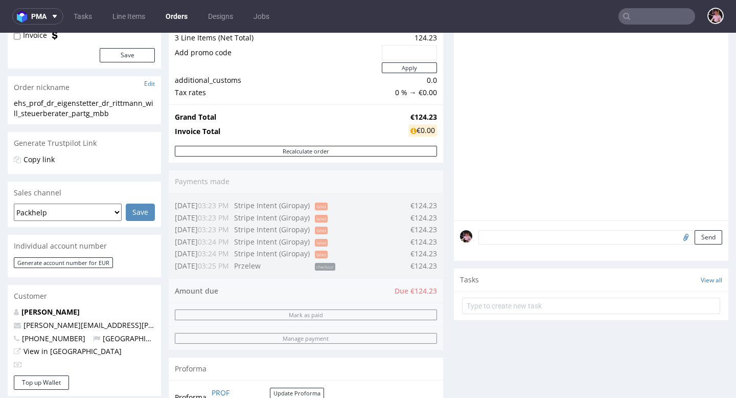
scroll to position [126, 0]
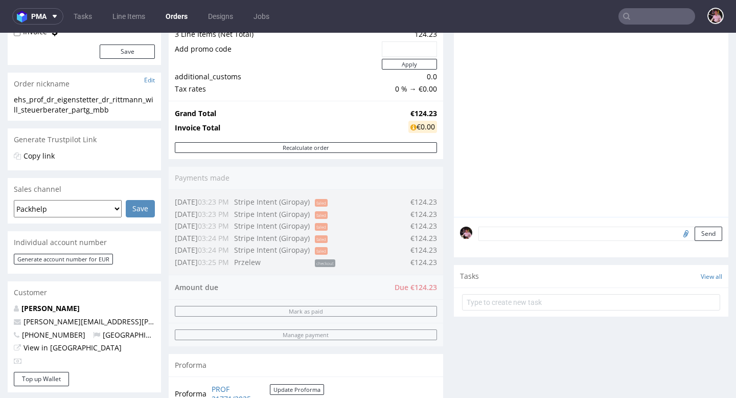
click at [661, 13] on input "text" at bounding box center [657, 16] width 77 height 16
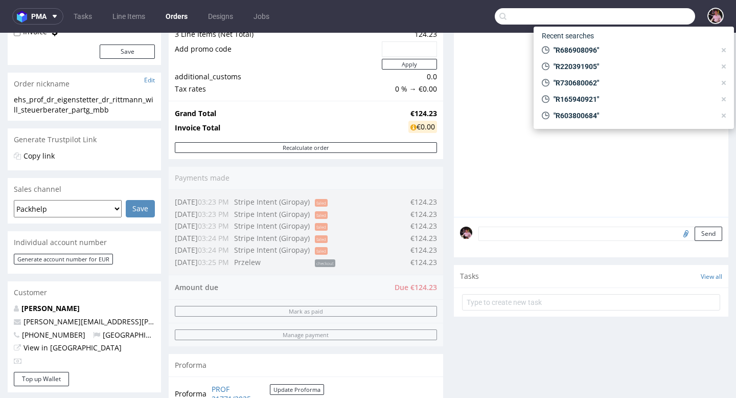
paste input "R058684154"
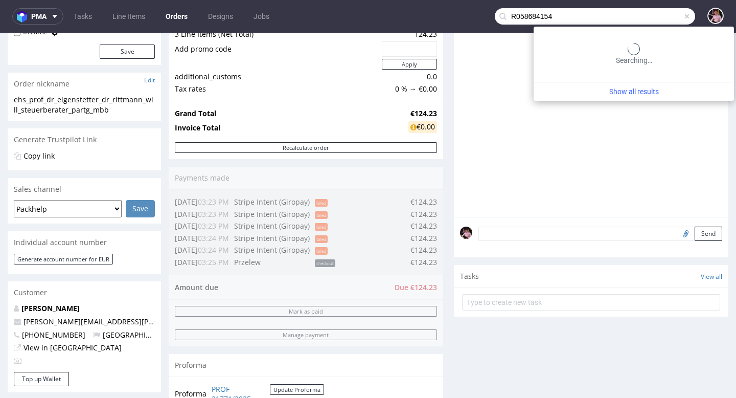
type input "R058684154"
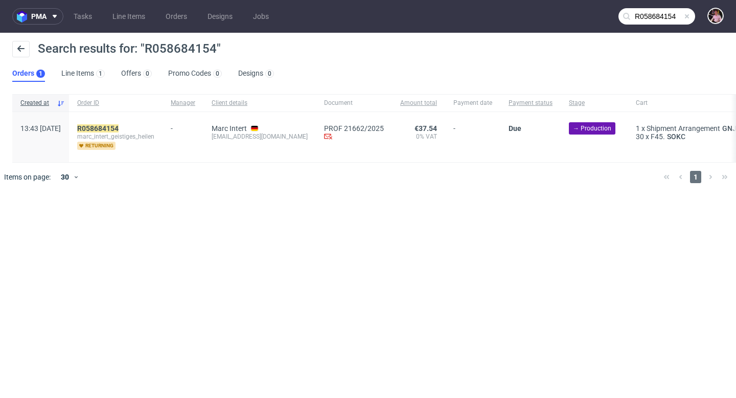
click at [686, 17] on span at bounding box center [687, 16] width 8 height 8
click at [678, 17] on input "text" at bounding box center [657, 16] width 77 height 16
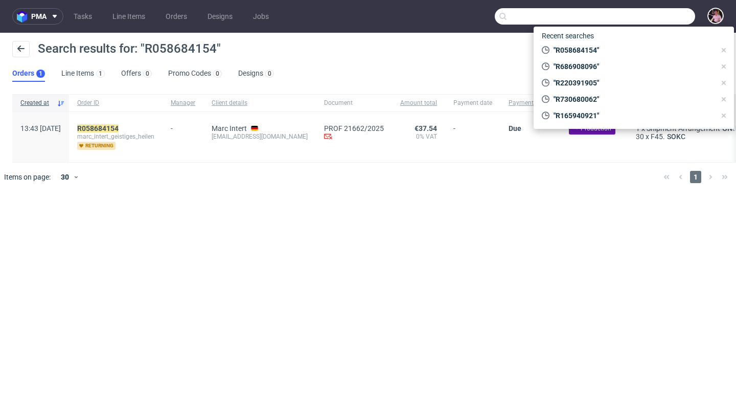
paste input "R091228686"
type input "R091228686"
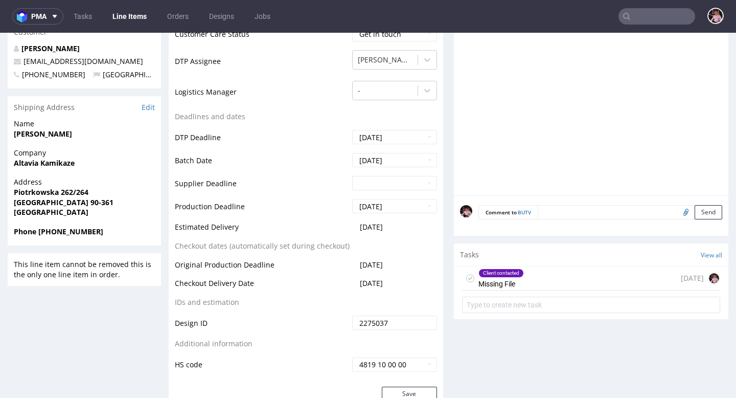
scroll to position [1, 0]
click at [583, 288] on div "Client contacted Missing File [DATE]" at bounding box center [591, 278] width 258 height 24
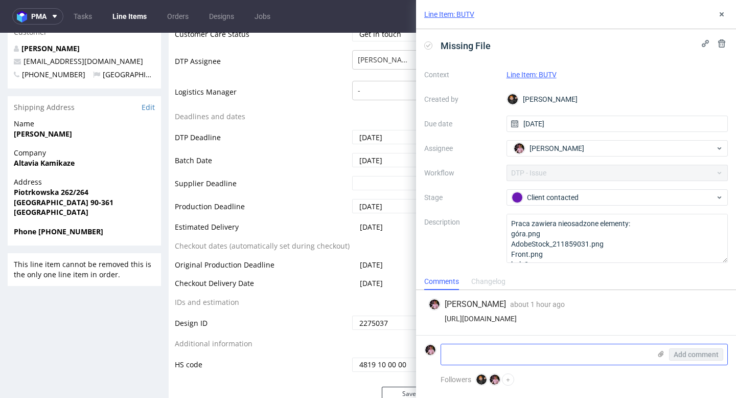
click at [663, 353] on use at bounding box center [662, 354] width 6 height 6
click at [0, 0] on input "file" at bounding box center [0, 0] width 0 height 0
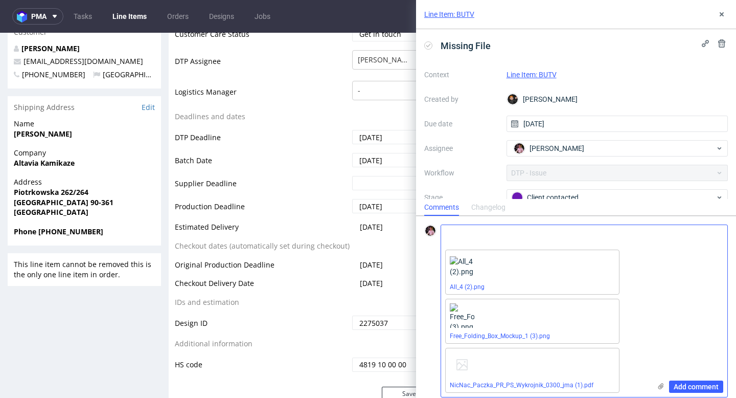
click at [493, 239] on textarea at bounding box center [546, 235] width 210 height 20
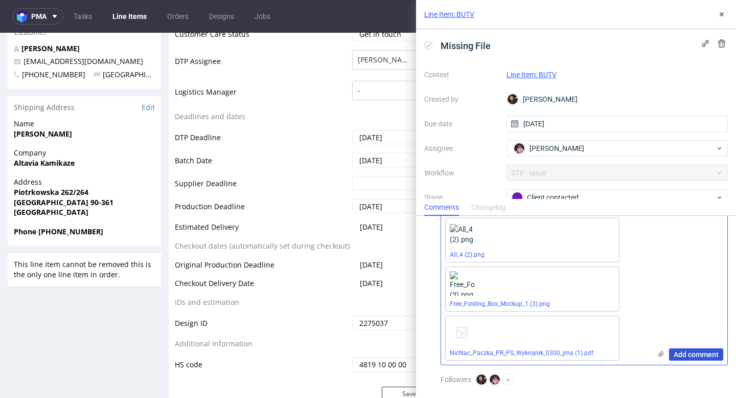
type textarea "pliki oraz zdj. poglądowe"
click at [682, 354] on span "Add comment" at bounding box center [696, 354] width 45 height 7
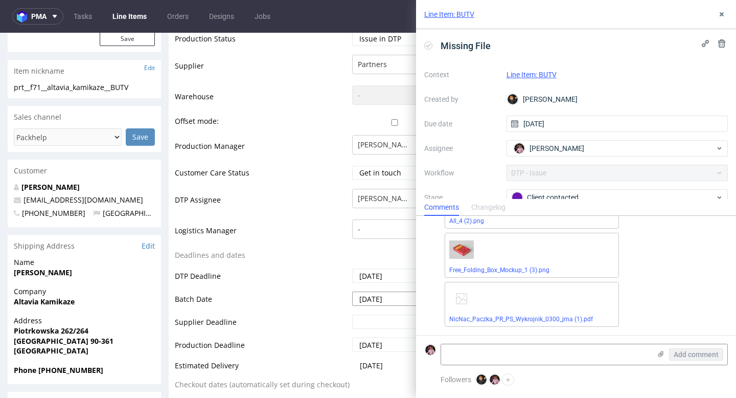
scroll to position [131, 0]
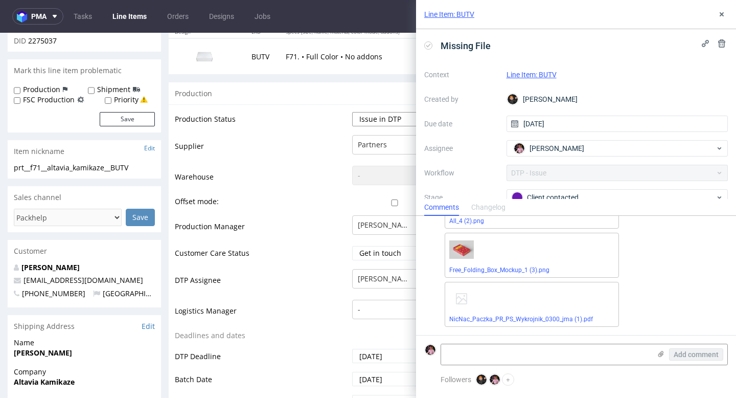
click at [395, 123] on select "Waiting for Artwork Waiting for Diecut Waiting for Mockup Waiting for DTP Waiti…" at bounding box center [394, 119] width 85 height 14
select select "back_for_dtp"
click at [352, 112] on select "Waiting for Artwork Waiting for Diecut Waiting for Mockup Waiting for DTP Waiti…" at bounding box center [394, 119] width 85 height 14
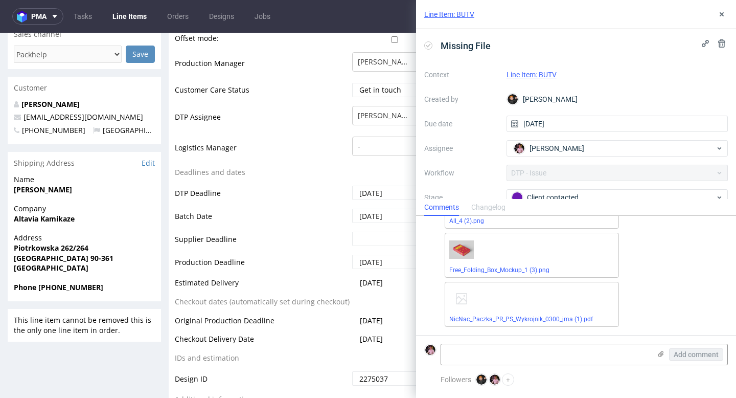
scroll to position [395, 0]
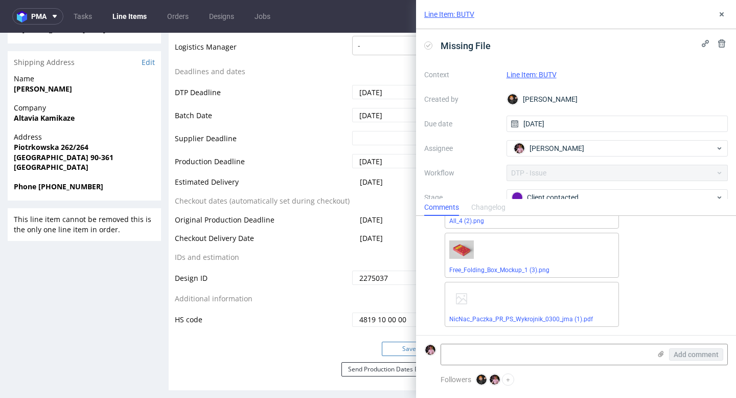
click at [398, 350] on button "Save" at bounding box center [409, 349] width 55 height 14
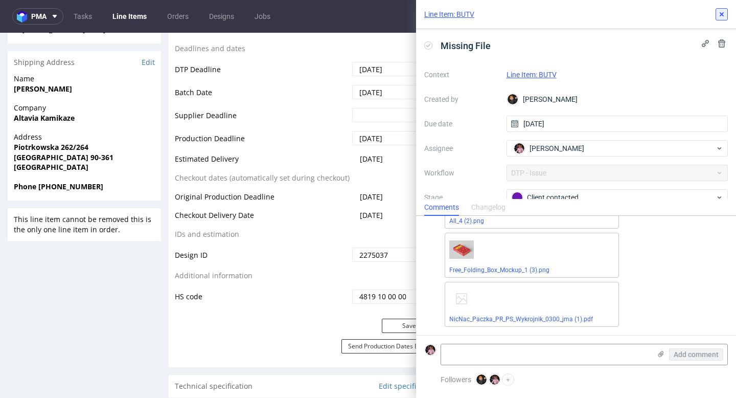
click at [723, 18] on icon at bounding box center [722, 14] width 8 height 8
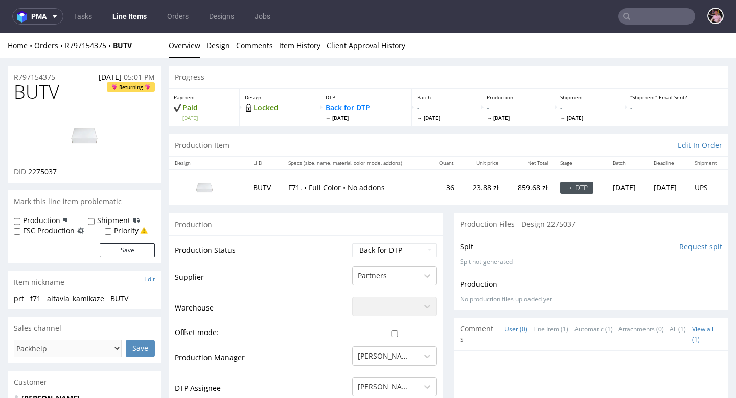
click at [670, 21] on input "text" at bounding box center [657, 16] width 77 height 16
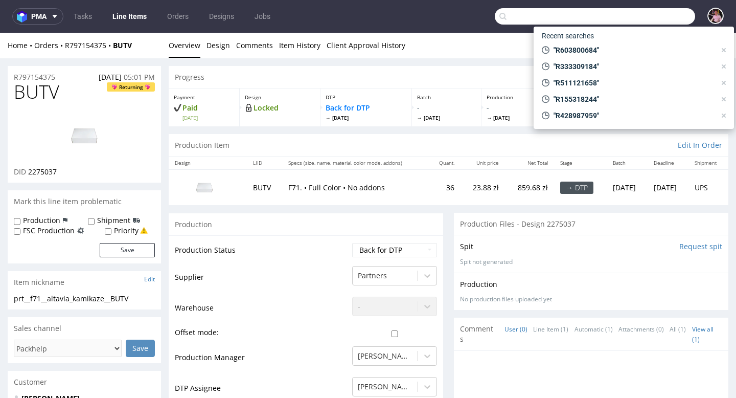
paste input "R074415509"
type input "R074415509"
